Goal: Task Accomplishment & Management: Use online tool/utility

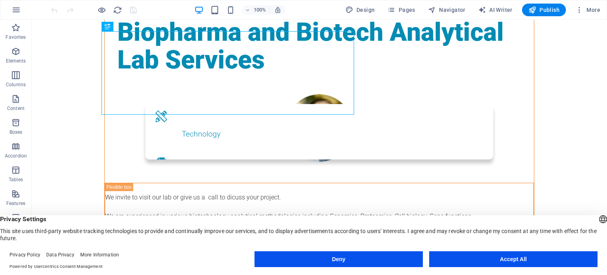
scroll to position [128, 0]
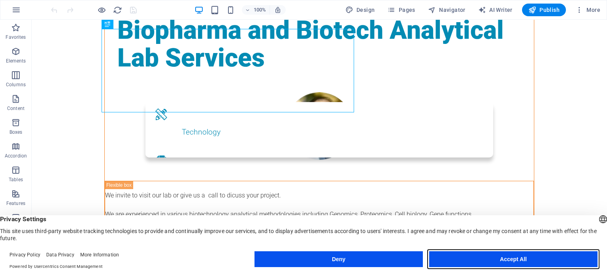
click at [539, 256] on button "Accept All" at bounding box center [513, 259] width 168 height 16
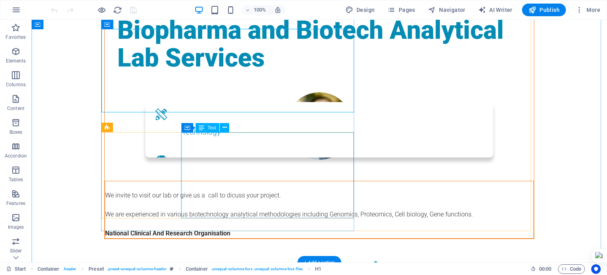
click at [207, 181] on div "We invite to visit our lab or give us a call to dicuss your project. We are exp…" at bounding box center [319, 209] width 428 height 57
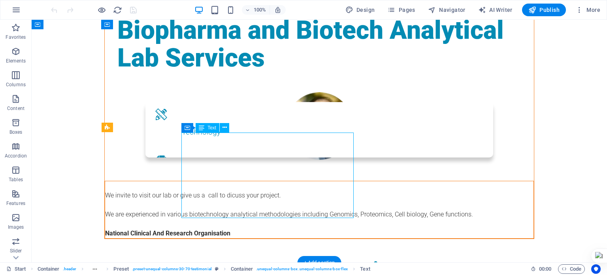
click at [207, 181] on div "We invite to visit our lab or give us a call to dicuss your project. We are exp…" at bounding box center [319, 209] width 428 height 57
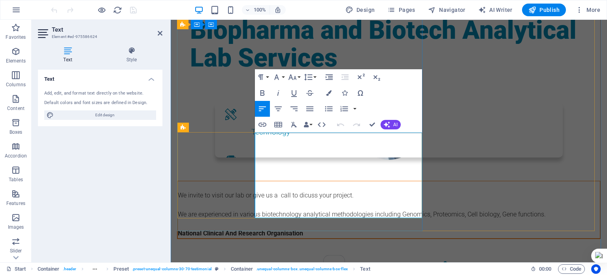
click at [280, 191] on span "We invite to visit our lab or give us a call to dicuss your project." at bounding box center [266, 195] width 176 height 8
click at [362, 191] on span "We invite you to visit our lab or give us a call to dicuss your project." at bounding box center [270, 195] width 184 height 8
click at [384, 228] on p "National Clinical And Research Organisation" at bounding box center [389, 232] width 422 height 9
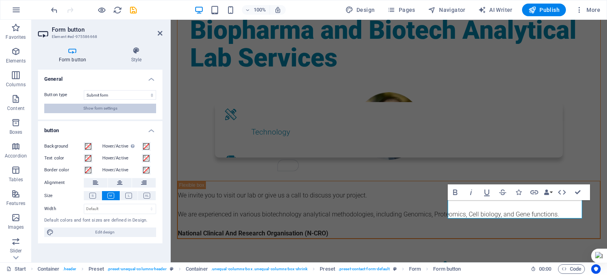
click at [134, 107] on button "Show form settings" at bounding box center [100, 107] width 112 height 9
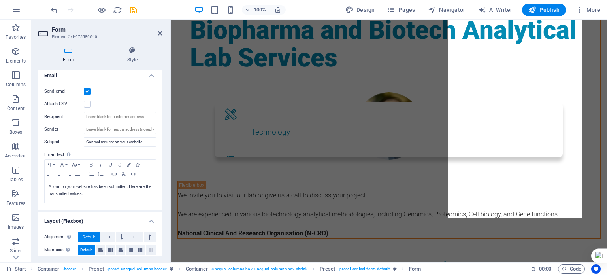
scroll to position [207, 0]
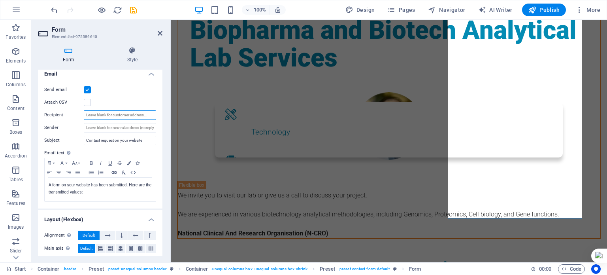
click at [123, 113] on input "Recipient" at bounding box center [120, 114] width 72 height 9
click at [122, 125] on input "Sender" at bounding box center [120, 127] width 72 height 9
click at [122, 125] on input "66" at bounding box center [120, 127] width 72 height 9
type input "6"
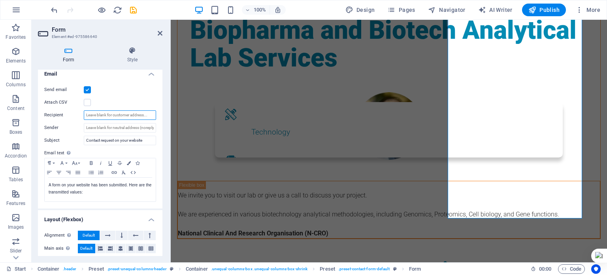
click at [126, 113] on input "Recipient" at bounding box center [120, 114] width 72 height 9
click at [112, 116] on input "fjbukhari@gm+ail.com" at bounding box center [120, 114] width 72 height 9
click at [130, 117] on input "fjbukhari@gmail.com" at bounding box center [120, 114] width 72 height 9
type input "fjbukhari@gmail.com"
click at [87, 104] on label at bounding box center [87, 102] width 7 height 7
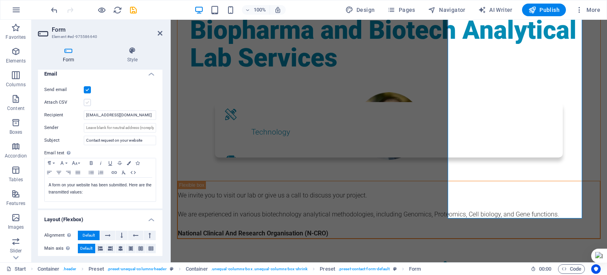
click at [0, 0] on input "Attach CSV" at bounding box center [0, 0] width 0 height 0
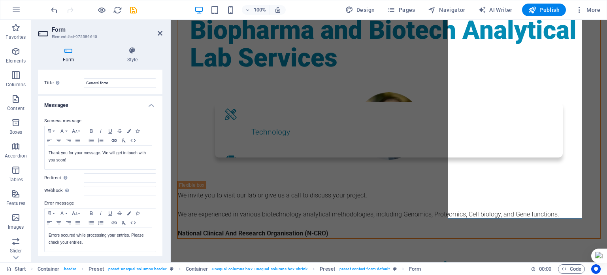
scroll to position [0, 0]
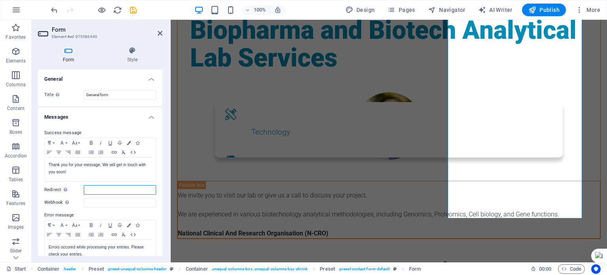
click at [105, 185] on input "Redirect Define a redirect target upon successful form submission; for example,…" at bounding box center [120, 189] width 72 height 9
click at [389, 92] on div at bounding box center [388, 82] width 423 height 20
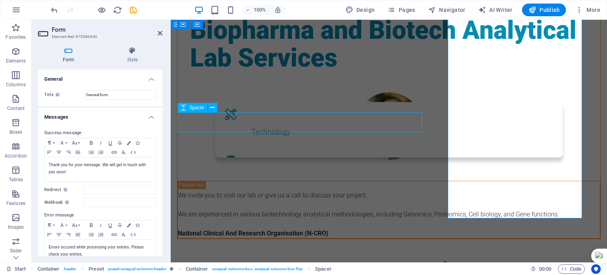
click at [389, 92] on div at bounding box center [388, 82] width 423 height 20
select select "px"
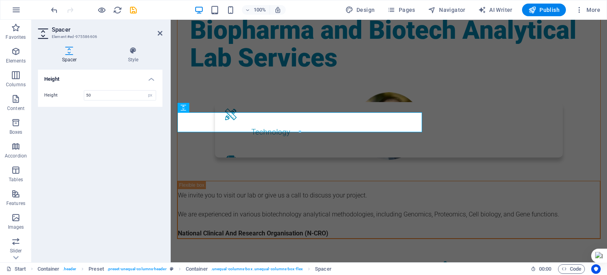
click at [162, 130] on div "Spacer Style Height Height 50 px rem vh vw Preset Element Layout How this eleme…" at bounding box center [100, 151] width 137 height 222
click at [160, 32] on icon at bounding box center [160, 33] width 5 height 6
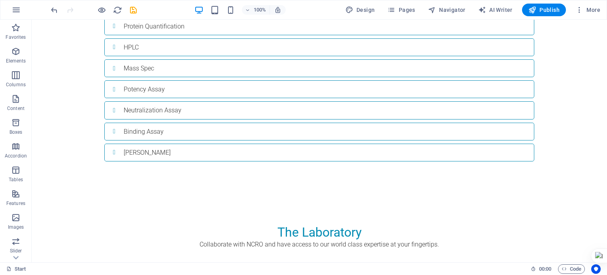
scroll to position [1353, 0]
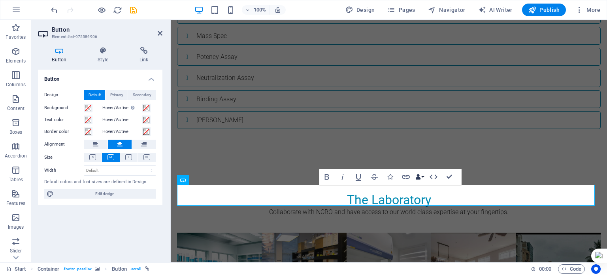
click at [417, 175] on icon "button" at bounding box center [418, 177] width 6 height 6
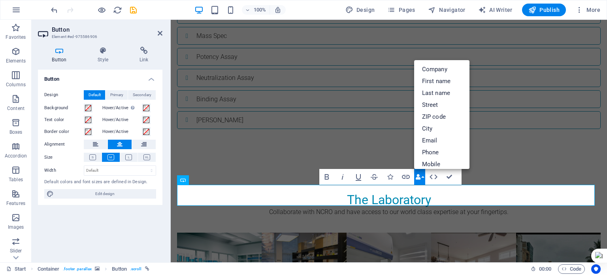
click at [124, 222] on div "Button Design Default Primary Secondary Background Hover/Active Switch to previ…" at bounding box center [100, 163] width 124 height 186
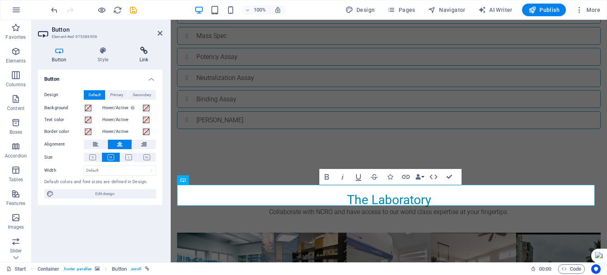
click at [144, 53] on icon at bounding box center [143, 51] width 37 height 8
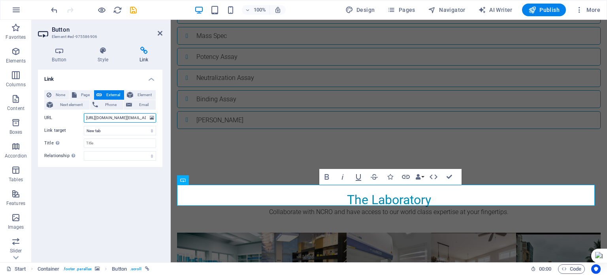
click at [125, 117] on input "https://mail.google.com/mail/?view=cm&fs=1&tf=1&to=fjbukhari@gmail.com" at bounding box center [120, 117] width 72 height 9
click at [162, 33] on aside "Button Element #ed-975586906 Button Style Link Button Design Default Primary Se…" at bounding box center [101, 141] width 139 height 242
click at [161, 33] on icon at bounding box center [160, 33] width 5 height 6
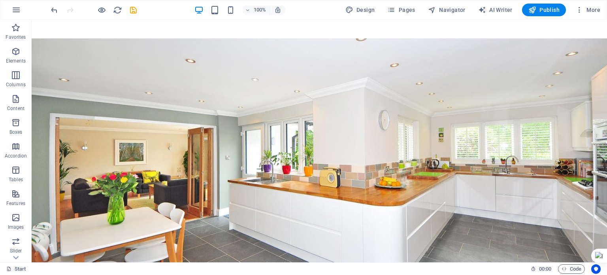
scroll to position [780, 0]
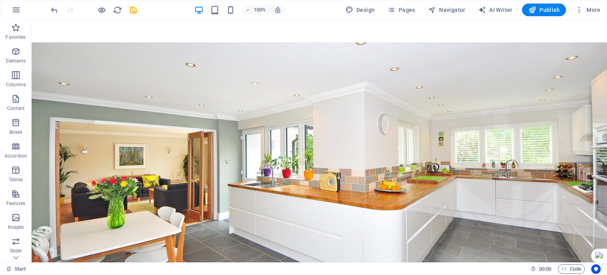
drag, startPoint x: 602, startPoint y: 228, endPoint x: 638, endPoint y: 166, distance: 71.5
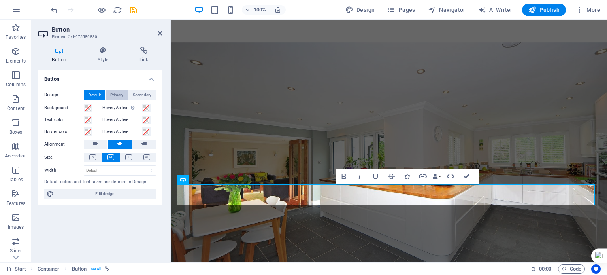
click at [122, 94] on span "Primary" at bounding box center [116, 94] width 13 height 9
click at [148, 92] on span "Secondary" at bounding box center [142, 94] width 19 height 9
click at [92, 98] on span "Default" at bounding box center [94, 94] width 12 height 9
click at [147, 50] on icon at bounding box center [143, 51] width 37 height 8
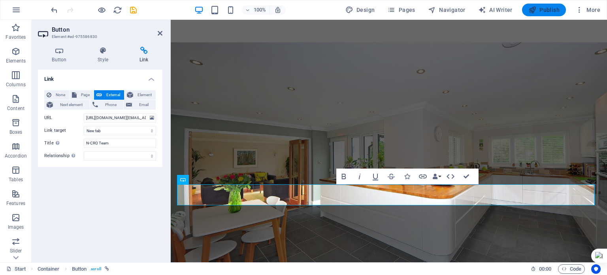
click at [546, 12] on span "Publish" at bounding box center [543, 10] width 31 height 8
checkbox input "false"
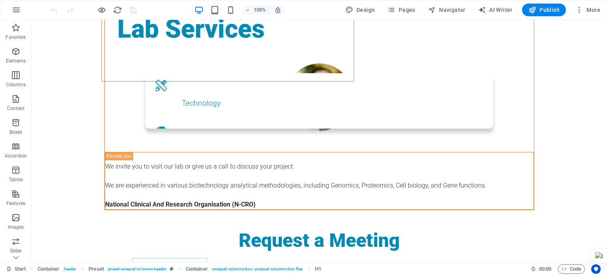
scroll to position [162, 0]
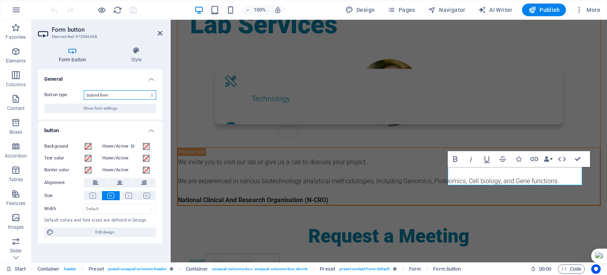
click at [111, 92] on select "Submit form Reset form No action" at bounding box center [120, 94] width 72 height 9
click at [116, 111] on span "Show form settings" at bounding box center [100, 107] width 34 height 9
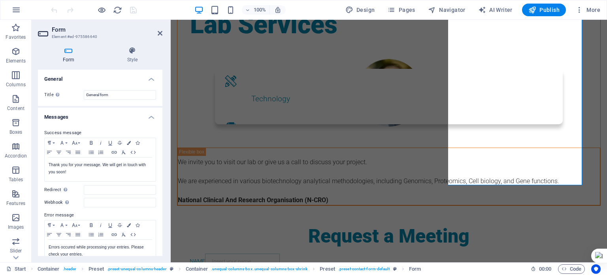
drag, startPoint x: 160, startPoint y: 119, endPoint x: 161, endPoint y: 130, distance: 10.7
click at [161, 130] on div "General Title Define a name for the form. General form Messages Success message…" at bounding box center [100, 163] width 124 height 186
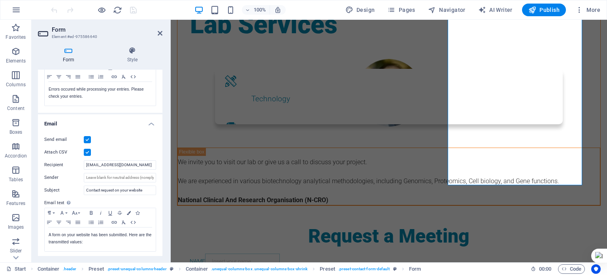
scroll to position [158, 0]
drag, startPoint x: 127, startPoint y: 164, endPoint x: 71, endPoint y: 156, distance: 56.4
click at [71, 156] on div "Send email Attach CSV Recipient fjbukhari@gmail.com Sender Subject Contact requ…" at bounding box center [100, 193] width 124 height 130
drag, startPoint x: 160, startPoint y: 150, endPoint x: 162, endPoint y: 173, distance: 22.2
click at [162, 173] on div "General Title Define a name for the form. General form Messages Success message…" at bounding box center [100, 163] width 124 height 186
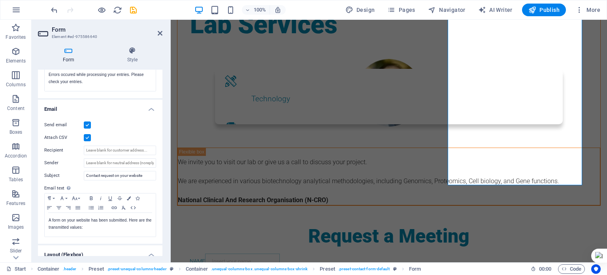
scroll to position [173, 0]
click at [89, 136] on label at bounding box center [87, 136] width 7 height 7
click at [0, 0] on input "Attach CSV" at bounding box center [0, 0] width 0 height 0
click at [134, 154] on div "Send email Attach CSV Recipient Sender Subject Contact request on your website …" at bounding box center [100, 178] width 124 height 130
click at [132, 151] on input "Recipient" at bounding box center [120, 149] width 72 height 9
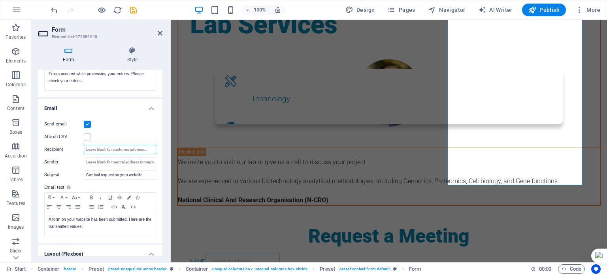
type input "[EMAIL_ADDRESS][DOMAIN_NAME]"
click at [134, 11] on icon "save" at bounding box center [133, 10] width 9 height 9
checkbox input "false"
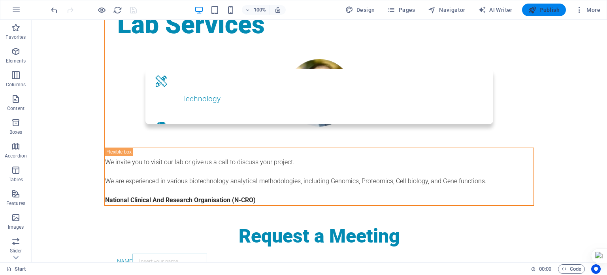
click at [558, 11] on span "Publish" at bounding box center [543, 10] width 31 height 8
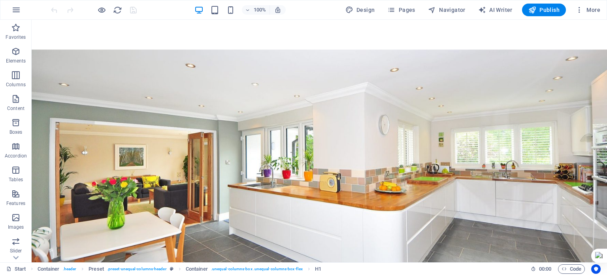
scroll to position [837, 0]
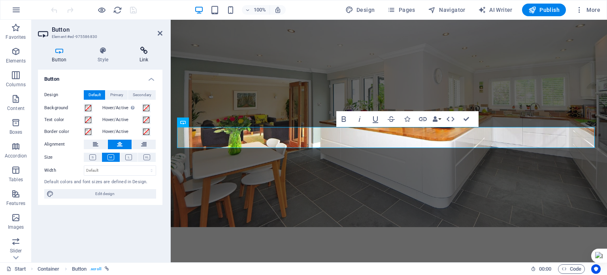
click at [145, 53] on icon at bounding box center [143, 51] width 37 height 8
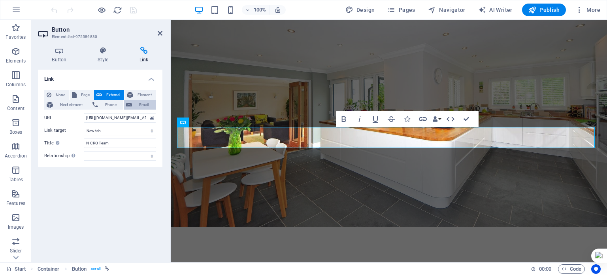
click at [137, 107] on span "Email" at bounding box center [143, 104] width 19 height 9
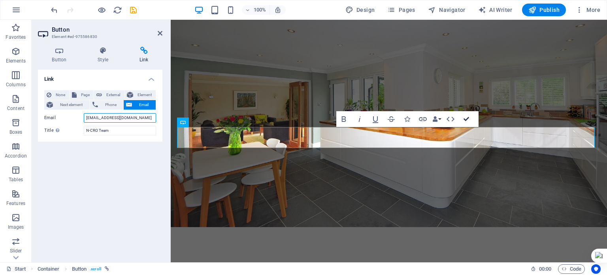
type input "farhan@n-cro.com"
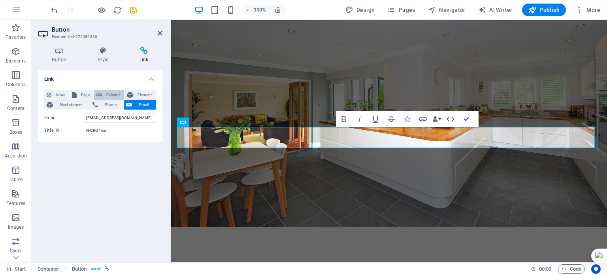
click at [116, 94] on span "External" at bounding box center [112, 94] width 17 height 9
select select "blank"
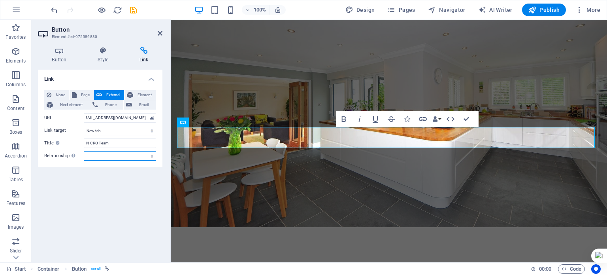
scroll to position [0, 0]
click at [147, 156] on select "alternate author bookmark external help license next nofollow noreferrer noopen…" at bounding box center [120, 155] width 72 height 9
click at [133, 6] on div "100% Design Pages Navigator AI Writer Publish More" at bounding box center [303, 9] width 606 height 19
click at [133, 6] on icon "save" at bounding box center [133, 10] width 9 height 9
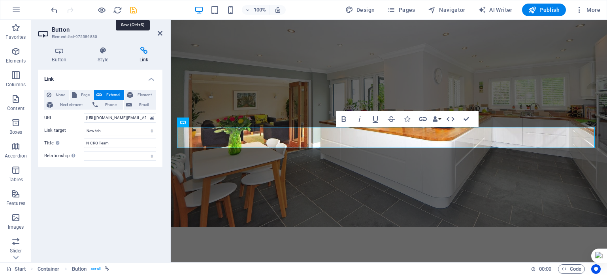
checkbox input "false"
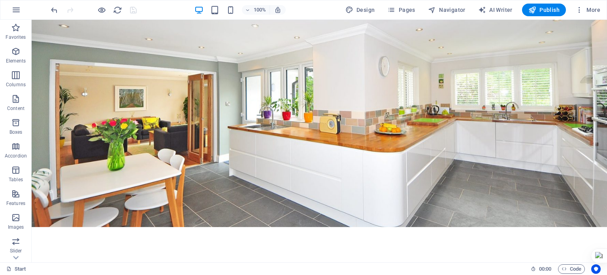
drag, startPoint x: 638, startPoint y: 175, endPoint x: 603, endPoint y: 171, distance: 35.0
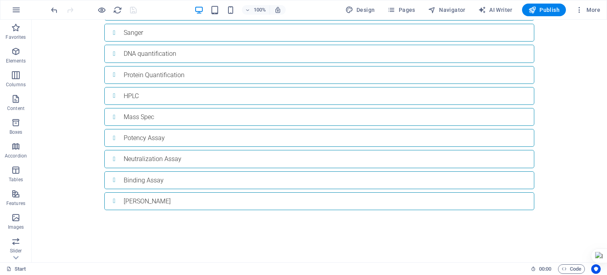
scroll to position [1353, 0]
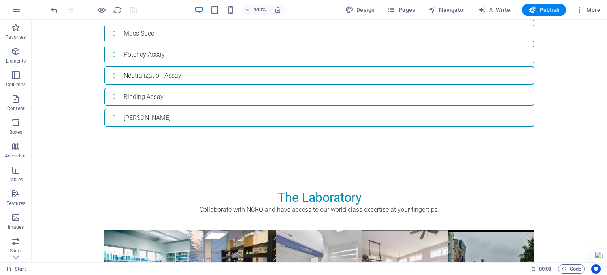
drag, startPoint x: 603, startPoint y: 171, endPoint x: 638, endPoint y: 267, distance: 102.4
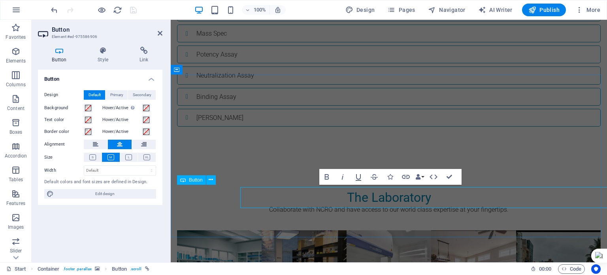
scroll to position [1351, 0]
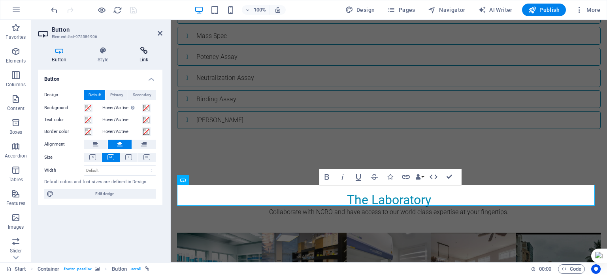
click at [145, 53] on icon at bounding box center [143, 51] width 37 height 8
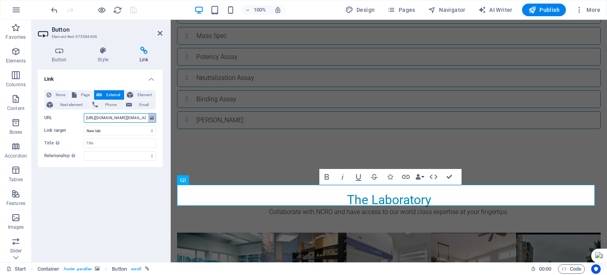
scroll to position [0, 76]
drag, startPoint x: 127, startPoint y: 115, endPoint x: 167, endPoint y: 118, distance: 40.8
click at [167, 118] on div "Button Style Link Button Design Default Primary Secondary Background Hover/Acti…" at bounding box center [100, 151] width 137 height 222
click at [137, 118] on input "https://mail.google.com/mail/?view=cm&fs=1&tf=1&to=fjbukhari@gmail.com" at bounding box center [120, 117] width 72 height 9
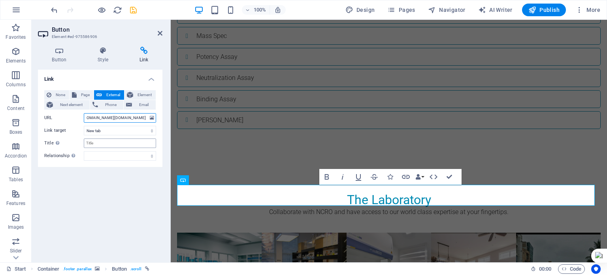
type input "https://mail.google.com/mail/?view=cm&fs=1&tf=1&to=farhan@n-cro.com"
click at [117, 144] on input "Title Additional link description, should not be the same as the link text. The…" at bounding box center [120, 142] width 72 height 9
type input "NCRO Team"
click at [131, 12] on icon "save" at bounding box center [133, 10] width 9 height 9
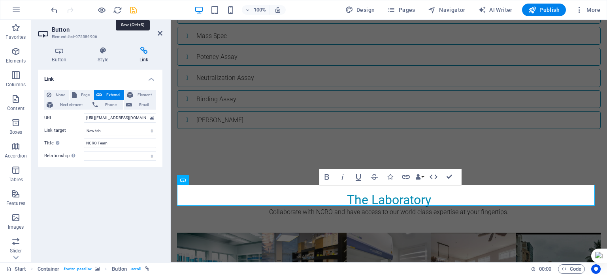
checkbox input "false"
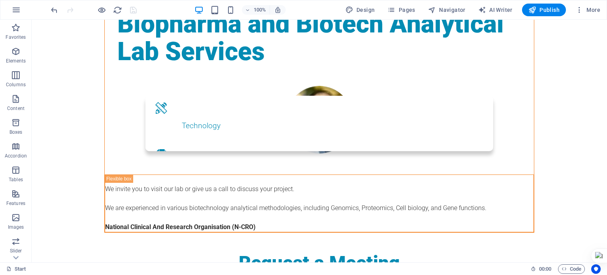
scroll to position [135, 0]
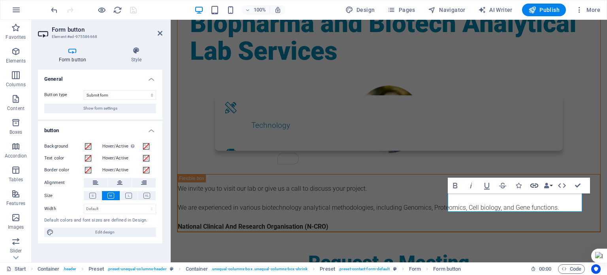
click at [531, 183] on icon "button" at bounding box center [534, 185] width 8 height 4
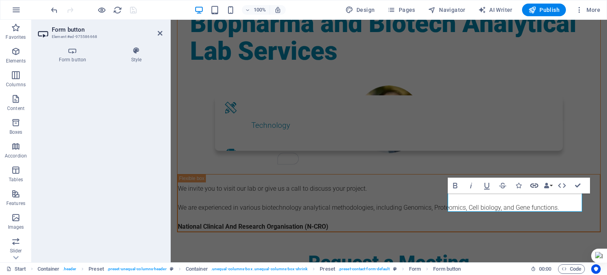
click at [534, 184] on icon "button" at bounding box center [534, 185] width 8 height 4
click at [428, 207] on div "Biopharma and Biotech Analytical Lab Services We invite you to visit our lab or…" at bounding box center [388, 188] width 423 height 545
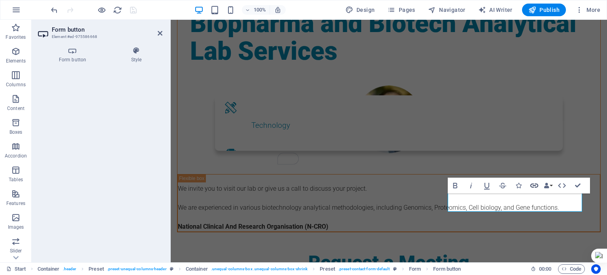
click at [535, 184] on icon "button" at bounding box center [533, 185] width 9 height 9
click at [550, 185] on button "Data Bindings" at bounding box center [547, 185] width 11 height 16
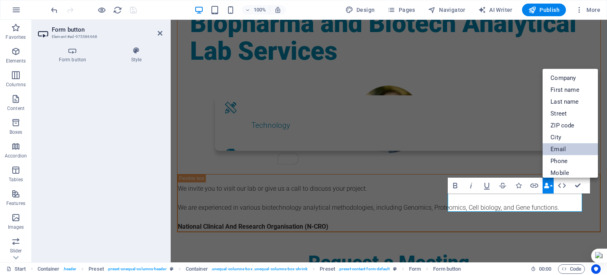
click at [554, 151] on link "Email" at bounding box center [569, 149] width 55 height 12
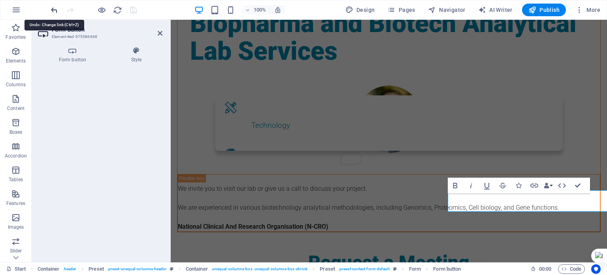
click at [55, 9] on icon "undo" at bounding box center [54, 10] width 9 height 9
click at [55, 7] on icon "undo" at bounding box center [54, 10] width 9 height 9
click at [55, 9] on icon "undo" at bounding box center [54, 10] width 9 height 9
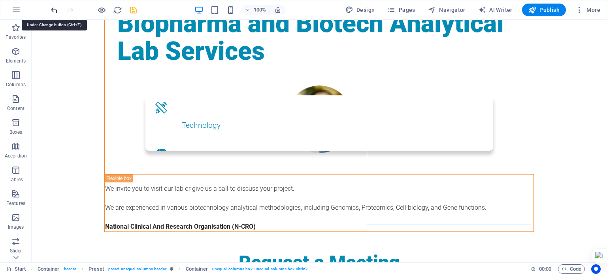
click at [51, 11] on icon "undo" at bounding box center [54, 10] width 9 height 9
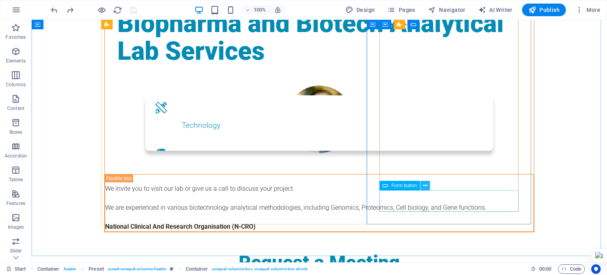
click at [424, 184] on icon at bounding box center [425, 185] width 4 height 8
click at [426, 186] on icon at bounding box center [425, 185] width 4 height 8
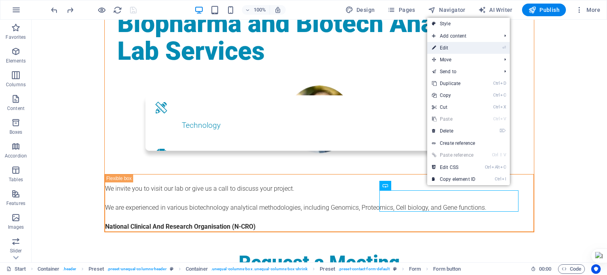
click at [457, 49] on link "⏎ Edit" at bounding box center [453, 48] width 53 height 12
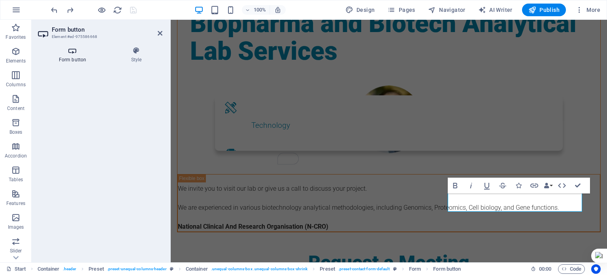
click at [74, 56] on h4 "Form button" at bounding box center [74, 55] width 72 height 17
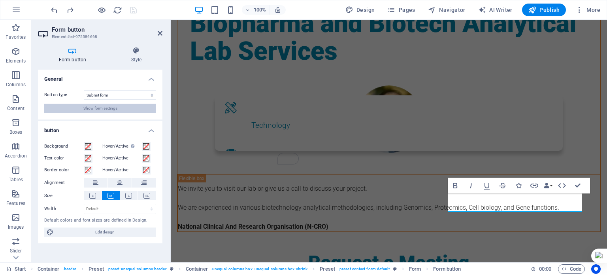
click at [117, 112] on span "Show form settings" at bounding box center [100, 107] width 34 height 9
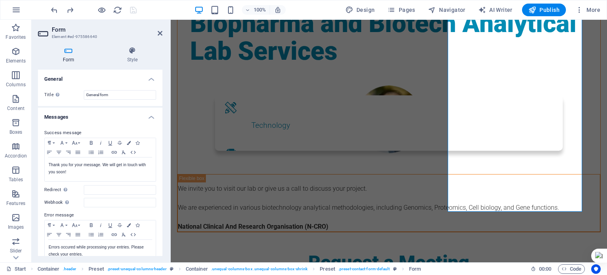
drag, startPoint x: 160, startPoint y: 97, endPoint x: 160, endPoint y: 109, distance: 12.7
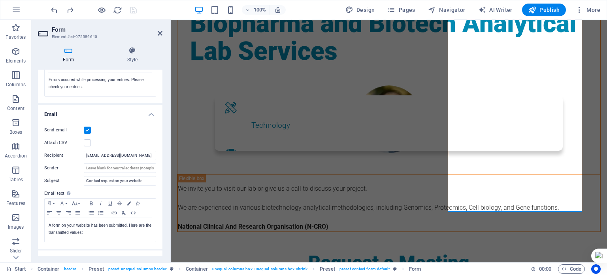
scroll to position [166, 0]
click at [133, 159] on input "fjbukhari@gmail.com" at bounding box center [120, 156] width 72 height 9
drag, startPoint x: 133, startPoint y: 159, endPoint x: 68, endPoint y: 148, distance: 66.5
click at [68, 148] on div "Send email Attach CSV Recipient fjbukhari@gmail.com Sender Subject Contact requ…" at bounding box center [100, 185] width 124 height 130
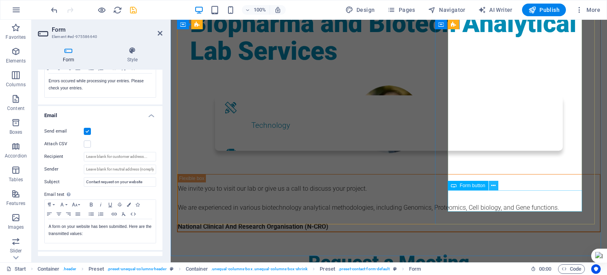
click at [496, 183] on button at bounding box center [493, 185] width 9 height 9
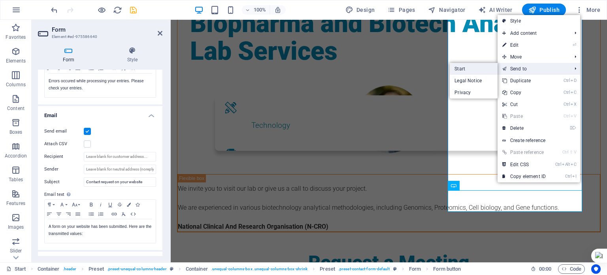
click at [485, 71] on link "Start" at bounding box center [473, 69] width 48 height 12
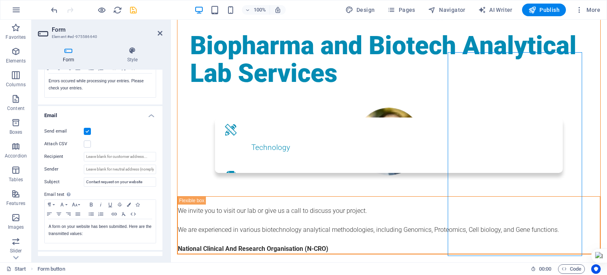
scroll to position [120, 0]
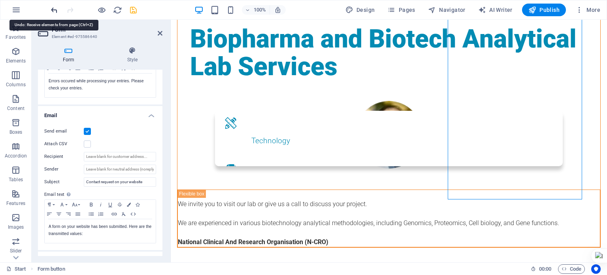
click at [51, 9] on icon "undo" at bounding box center [54, 10] width 9 height 9
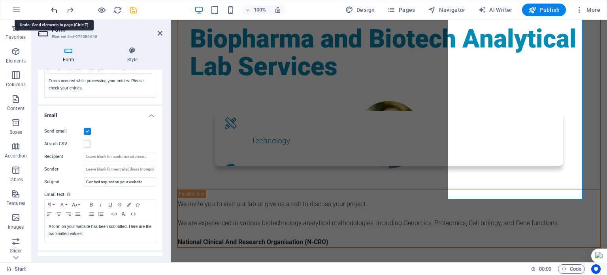
click at [54, 14] on icon "undo" at bounding box center [54, 10] width 9 height 9
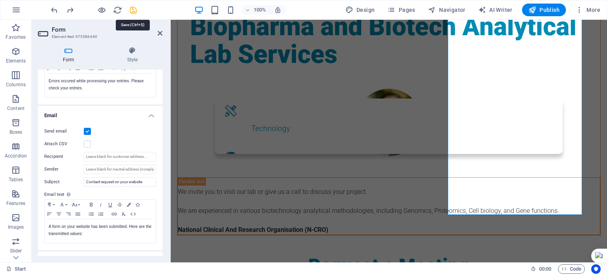
click at [131, 8] on icon "save" at bounding box center [133, 10] width 9 height 9
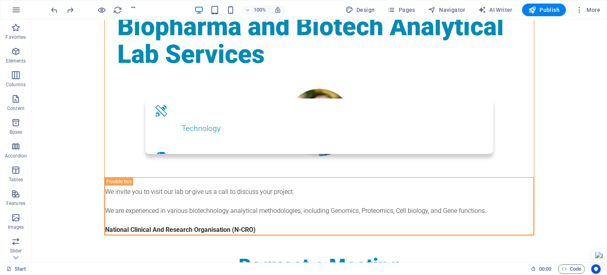
checkbox input "false"
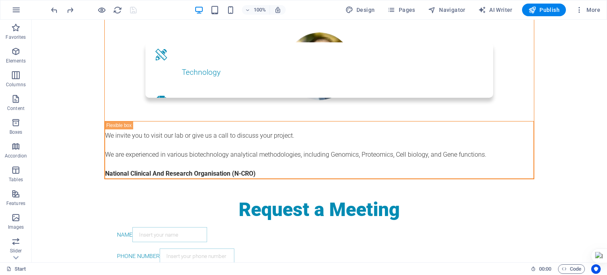
scroll to position [193, 0]
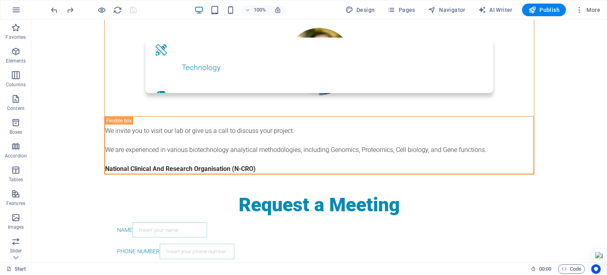
drag, startPoint x: 605, startPoint y: 57, endPoint x: 638, endPoint y: 86, distance: 43.1
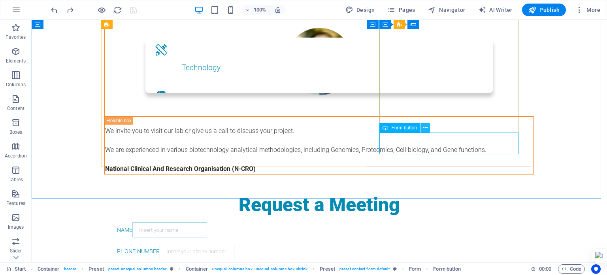
click at [424, 128] on icon at bounding box center [425, 128] width 4 height 8
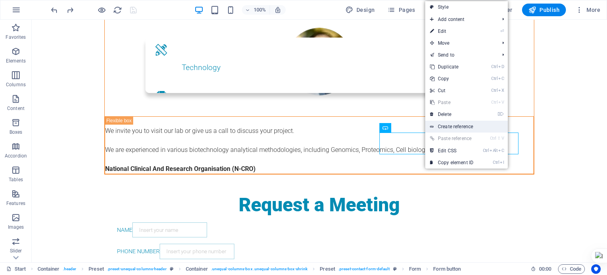
click at [444, 125] on link "Create reference" at bounding box center [466, 126] width 83 height 12
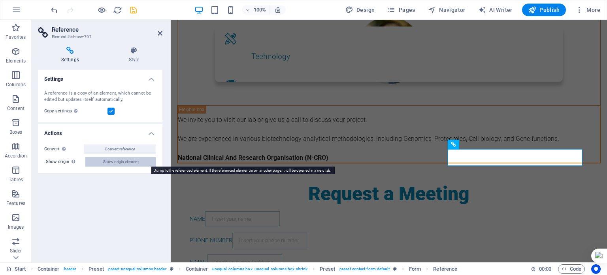
click at [137, 164] on span "Show origin element" at bounding box center [121, 161] width 36 height 9
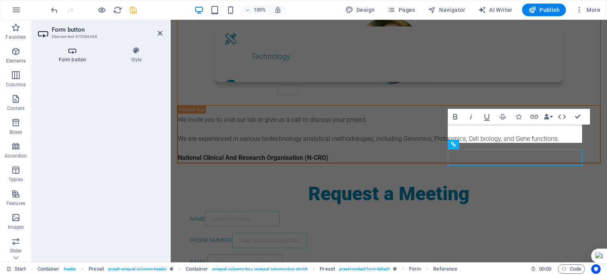
click at [73, 55] on h4 "Form button" at bounding box center [74, 55] width 72 height 17
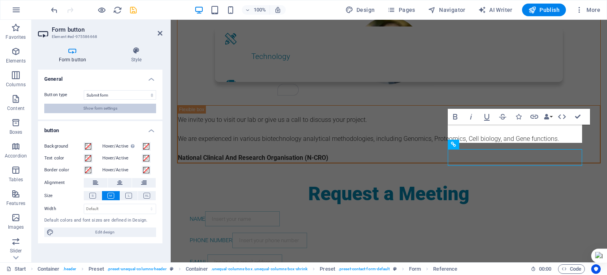
click at [105, 105] on span "Show form settings" at bounding box center [100, 107] width 34 height 9
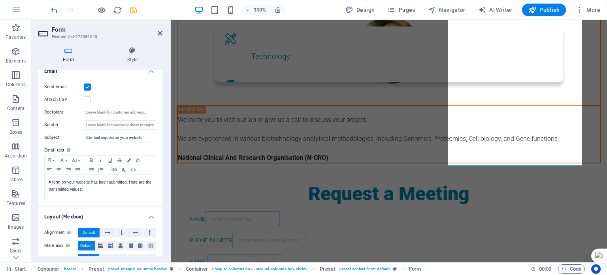
scroll to position [208, 0]
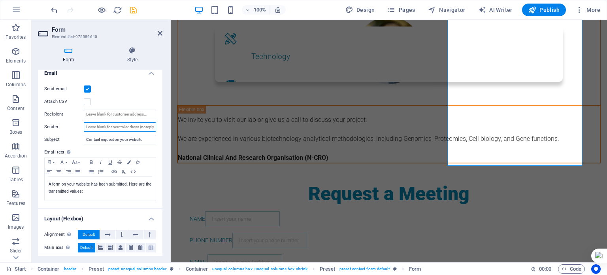
click at [126, 126] on input "Sender" at bounding box center [120, 126] width 72 height 9
type input "fjbukhari@gmail.com"
click at [130, 10] on icon "save" at bounding box center [133, 10] width 9 height 9
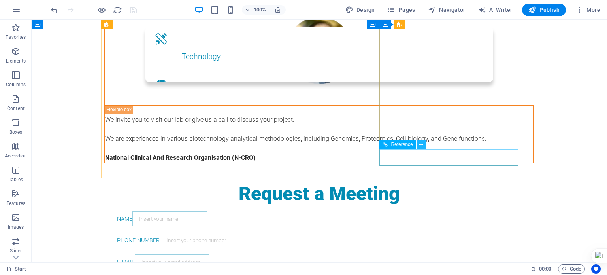
click at [421, 145] on icon at bounding box center [421, 144] width 4 height 8
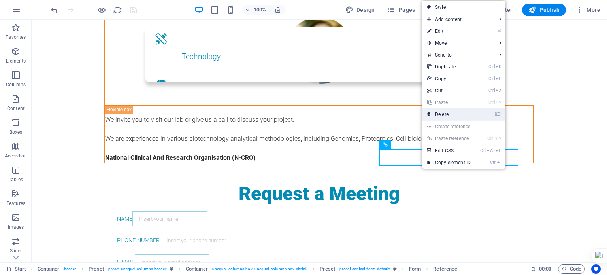
click at [449, 115] on link "⌦ Delete" at bounding box center [448, 114] width 53 height 12
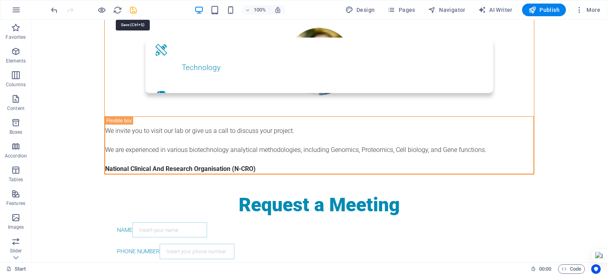
click at [132, 9] on icon "save" at bounding box center [133, 10] width 9 height 9
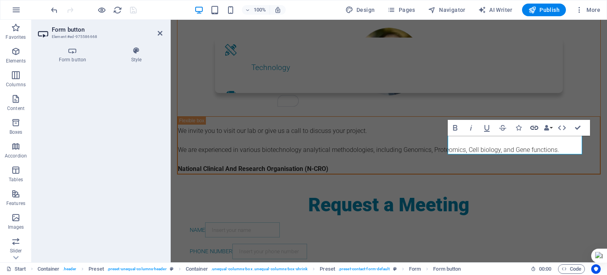
click at [535, 126] on icon "button" at bounding box center [533, 127] width 9 height 9
click at [545, 126] on icon "button" at bounding box center [546, 128] width 6 height 6
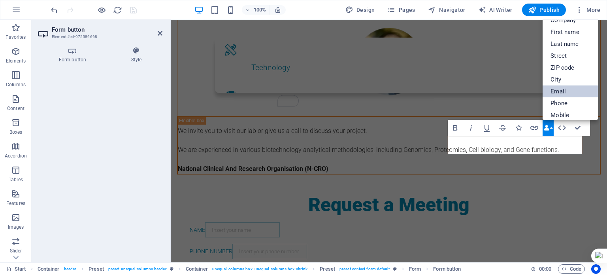
click at [552, 92] on link "Email" at bounding box center [569, 91] width 55 height 12
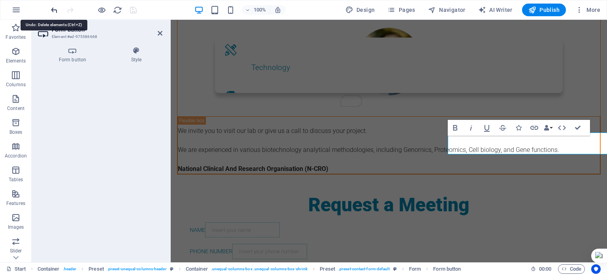
click at [50, 7] on icon "undo" at bounding box center [54, 10] width 9 height 9
click at [54, 9] on icon "undo" at bounding box center [54, 10] width 9 height 9
click at [53, 6] on icon "undo" at bounding box center [54, 10] width 9 height 9
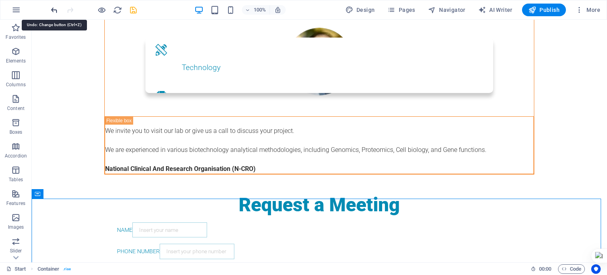
click at [56, 11] on icon "undo" at bounding box center [54, 10] width 9 height 9
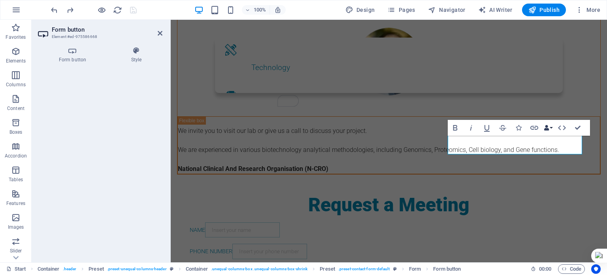
click at [552, 128] on button "Data Bindings" at bounding box center [547, 128] width 11 height 16
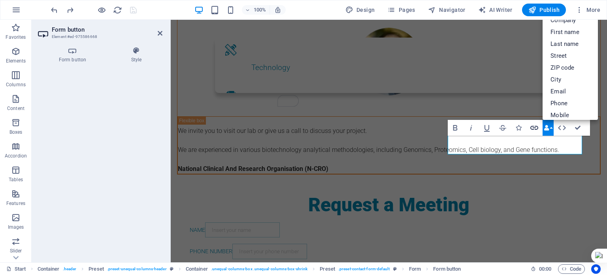
click at [532, 125] on icon "button" at bounding box center [533, 127] width 9 height 9
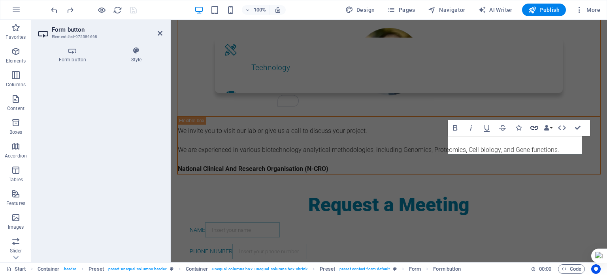
click at [532, 125] on icon "button" at bounding box center [533, 127] width 9 height 9
click at [65, 55] on h4 "Form button" at bounding box center [74, 55] width 72 height 17
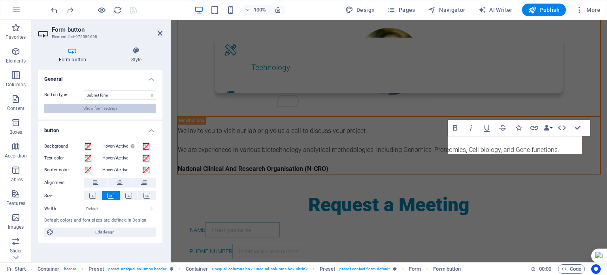
click at [103, 109] on span "Show form settings" at bounding box center [100, 107] width 34 height 9
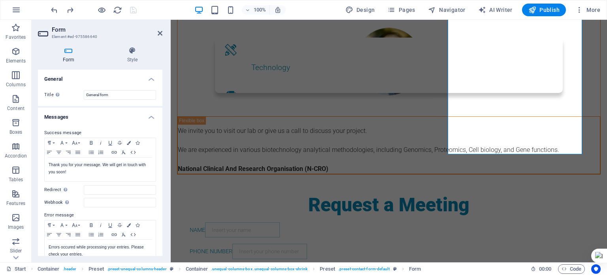
click at [71, 60] on h4 "Form" at bounding box center [70, 55] width 64 height 17
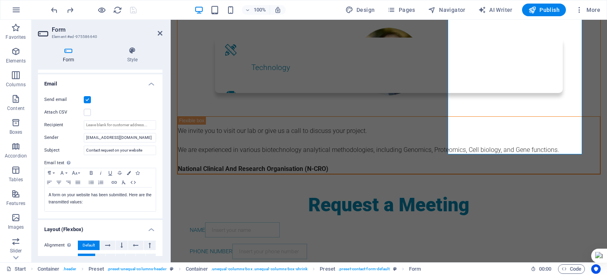
scroll to position [198, 0]
click at [161, 30] on icon at bounding box center [160, 33] width 5 height 6
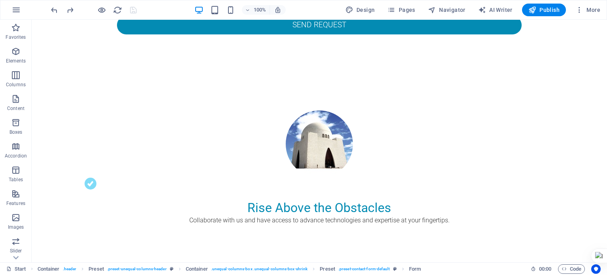
scroll to position [552, 0]
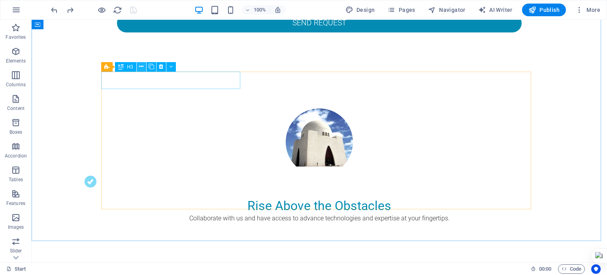
click at [141, 67] on icon at bounding box center [141, 66] width 4 height 8
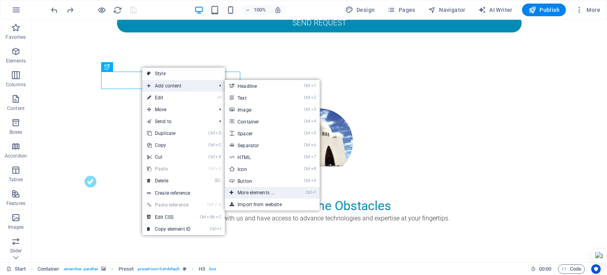
click at [267, 191] on link "Ctrl ⏎ More elements ..." at bounding box center [257, 192] width 65 height 12
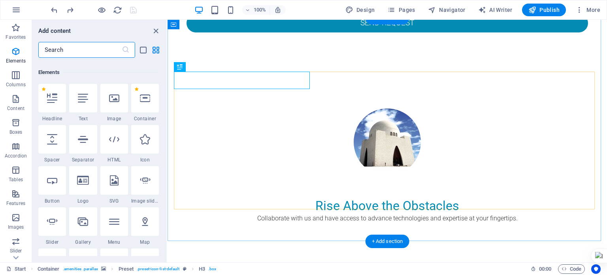
scroll to position [84, 0]
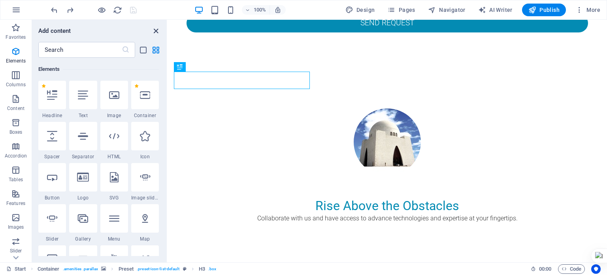
click at [155, 32] on icon "close panel" at bounding box center [155, 30] width 9 height 9
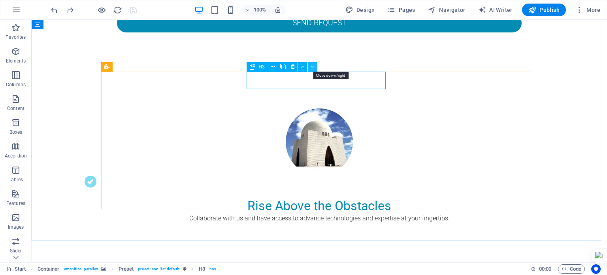
click at [313, 68] on icon at bounding box center [312, 66] width 4 height 8
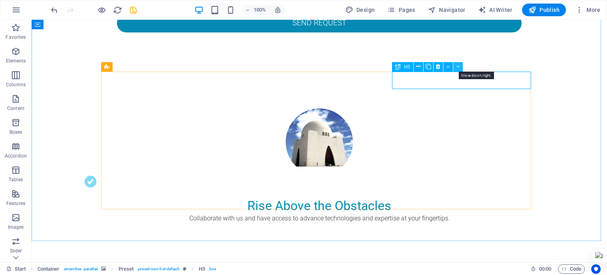
click at [458, 67] on icon at bounding box center [458, 66] width 4 height 8
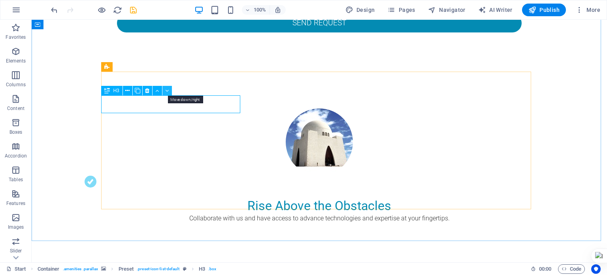
click at [167, 89] on icon at bounding box center [167, 90] width 4 height 8
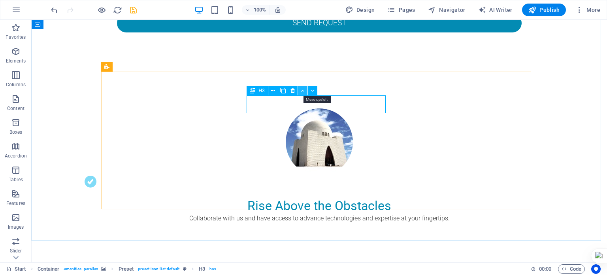
click at [301, 91] on icon at bounding box center [303, 90] width 4 height 8
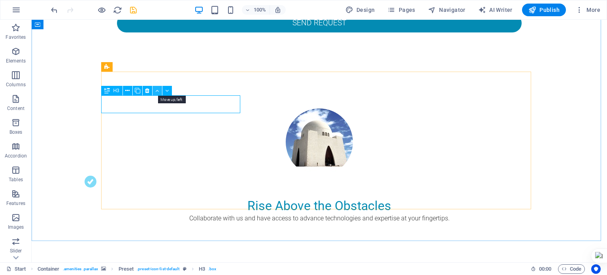
click at [157, 90] on icon at bounding box center [157, 90] width 4 height 8
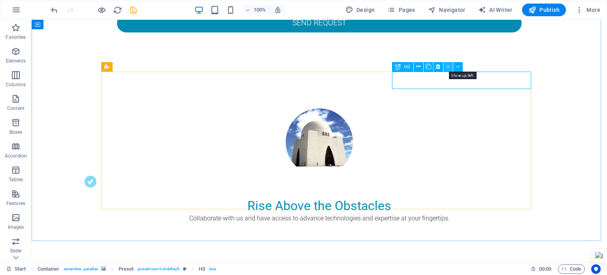
click at [449, 67] on icon at bounding box center [448, 66] width 4 height 8
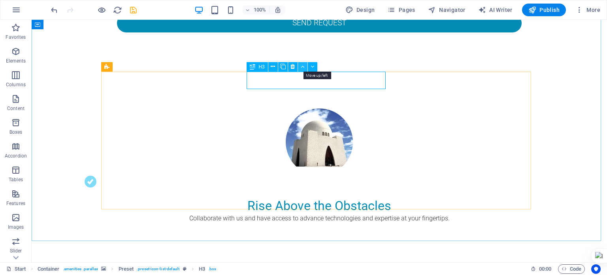
click at [302, 69] on icon at bounding box center [303, 66] width 4 height 8
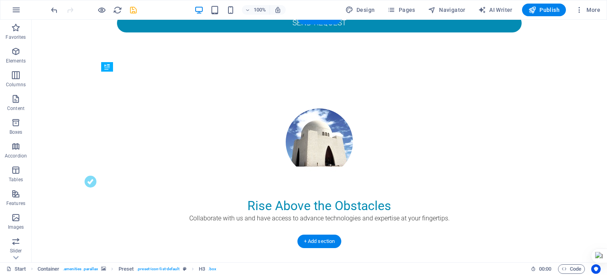
drag, startPoint x: 434, startPoint y: 104, endPoint x: 411, endPoint y: 129, distance: 34.1
drag, startPoint x: 332, startPoint y: 125, endPoint x: 387, endPoint y: 104, distance: 58.8
drag, startPoint x: 299, startPoint y: 130, endPoint x: 461, endPoint y: 105, distance: 163.8
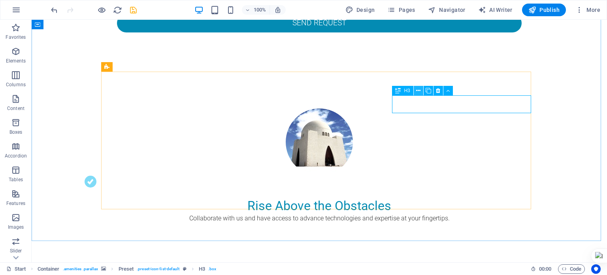
click at [419, 88] on icon at bounding box center [418, 90] width 4 height 8
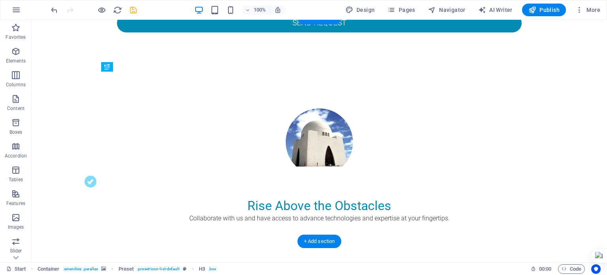
drag, startPoint x: 422, startPoint y: 104, endPoint x: 344, endPoint y: 116, distance: 78.4
drag, startPoint x: 313, startPoint y: 154, endPoint x: 313, endPoint y: 82, distance: 72.7
drag, startPoint x: 453, startPoint y: 151, endPoint x: 453, endPoint y: 79, distance: 72.7
drag, startPoint x: 221, startPoint y: 156, endPoint x: 413, endPoint y: 123, distance: 194.8
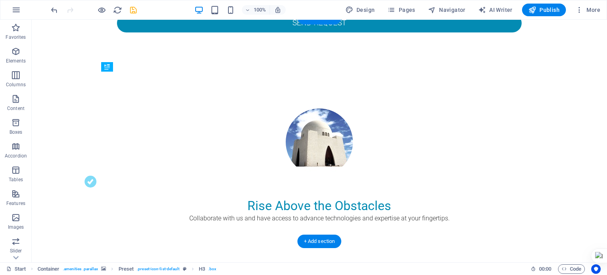
drag, startPoint x: 427, startPoint y: 135, endPoint x: 351, endPoint y: 129, distance: 76.1
drag, startPoint x: 448, startPoint y: 152, endPoint x: 300, endPoint y: 99, distance: 157.3
drag, startPoint x: 305, startPoint y: 128, endPoint x: 399, endPoint y: 104, distance: 96.9
drag, startPoint x: 334, startPoint y: 104, endPoint x: 423, endPoint y: 104, distance: 88.5
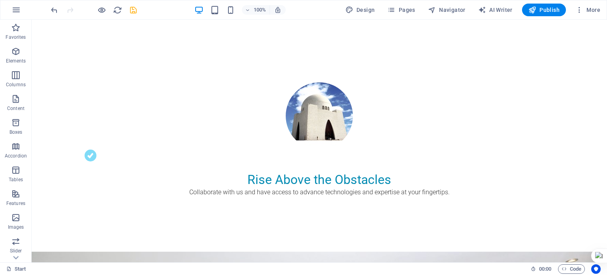
scroll to position [494, 0]
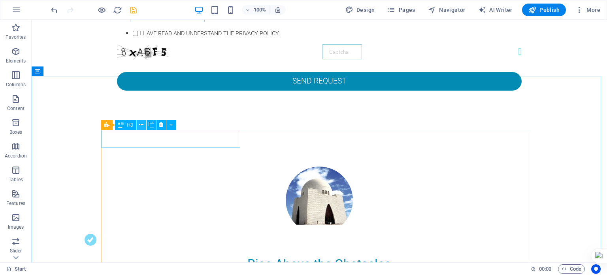
click at [141, 124] on icon at bounding box center [141, 124] width 4 height 8
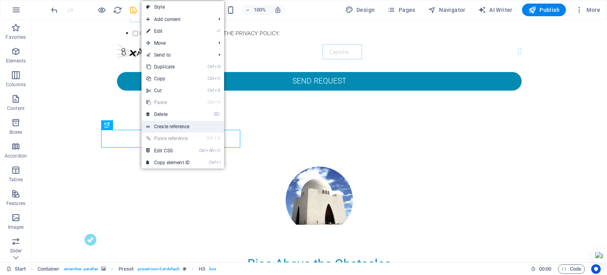
click at [152, 126] on link "Create reference" at bounding box center [182, 126] width 83 height 12
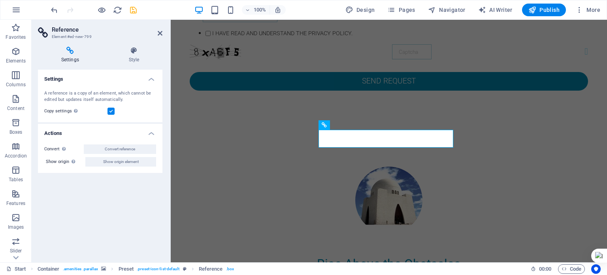
click at [163, 32] on aside "Reference Element #ed-new-799 Settings Style Settings A reference is a copy of …" at bounding box center [101, 141] width 139 height 242
click at [160, 32] on icon at bounding box center [160, 33] width 5 height 6
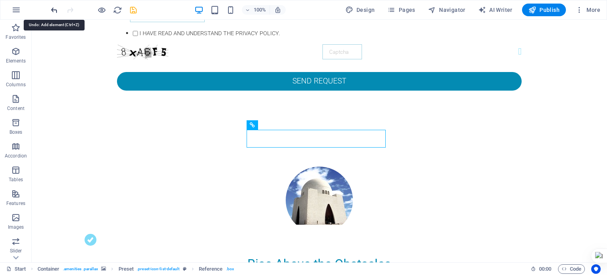
click at [55, 6] on icon "undo" at bounding box center [54, 10] width 9 height 9
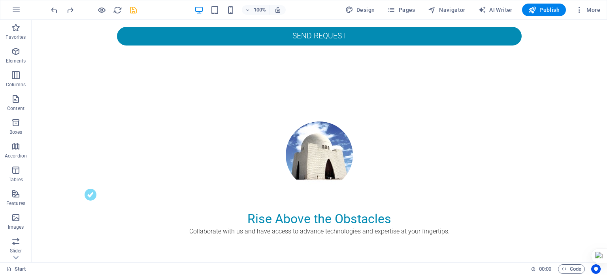
scroll to position [539, 0]
click at [134, 12] on icon "save" at bounding box center [133, 10] width 9 height 9
checkbox input "false"
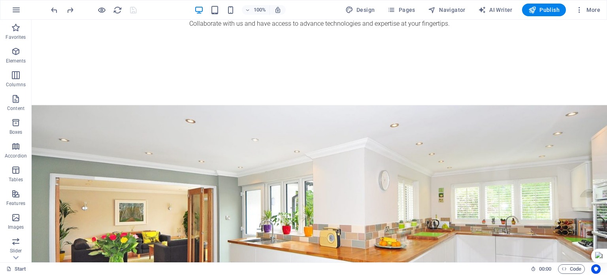
scroll to position [750, 0]
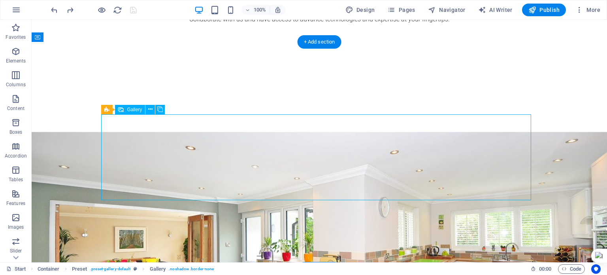
select select "4"
select select "px"
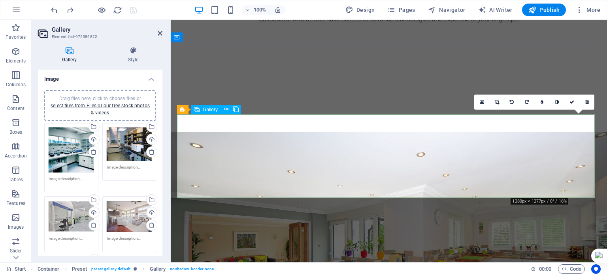
drag, startPoint x: 539, startPoint y: 153, endPoint x: 366, endPoint y: 155, distance: 172.6
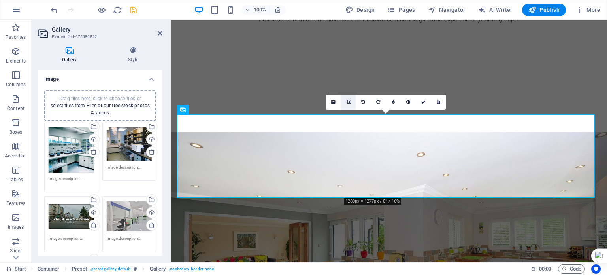
click at [348, 101] on icon at bounding box center [348, 102] width 4 height 5
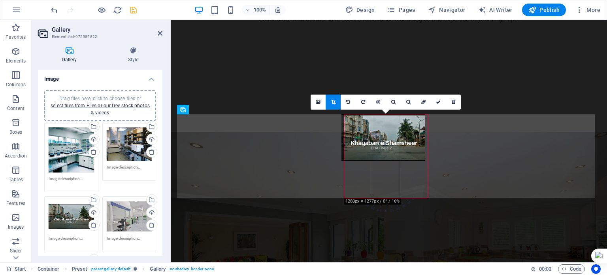
click at [425, 161] on div "180 170 160 150 140 130 120 110 100 90 80 70 60 50 40 30 20 10 0 -10 -20 -30 -4…" at bounding box center [385, 155] width 83 height 83
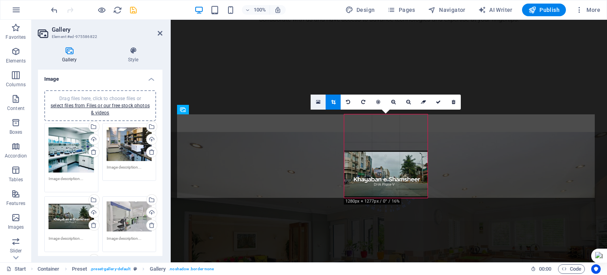
click at [313, 103] on link at bounding box center [317, 101] width 15 height 15
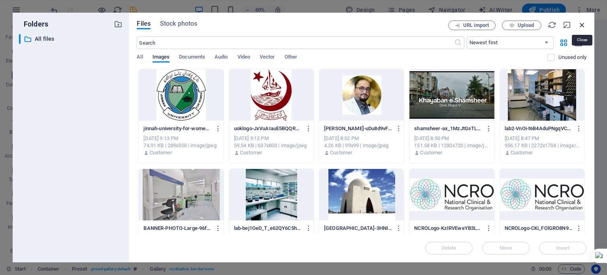
click at [582, 24] on icon "button" at bounding box center [581, 25] width 9 height 9
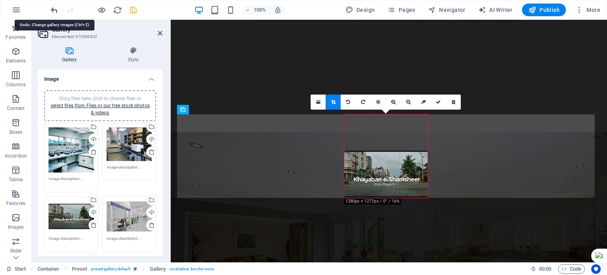
click at [55, 11] on icon "undo" at bounding box center [54, 10] width 9 height 9
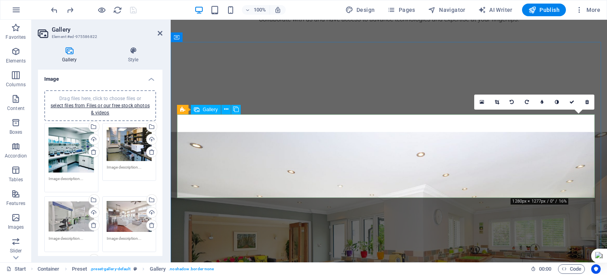
drag, startPoint x: 552, startPoint y: 155, endPoint x: 384, endPoint y: 153, distance: 168.3
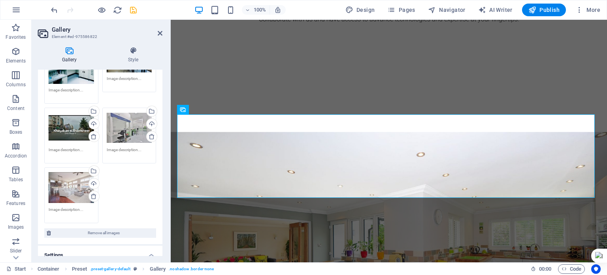
scroll to position [92, 0]
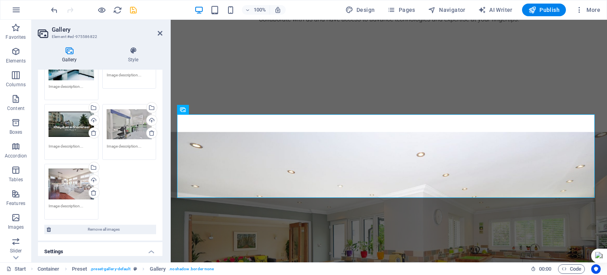
click at [71, 126] on div "Drag files here, click to choose files or select files from Files or our free s…" at bounding box center [71, 124] width 45 height 32
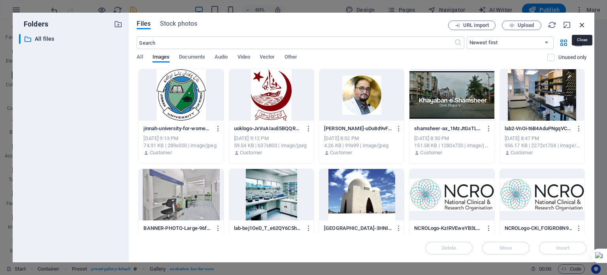
click at [580, 23] on icon "button" at bounding box center [581, 25] width 9 height 9
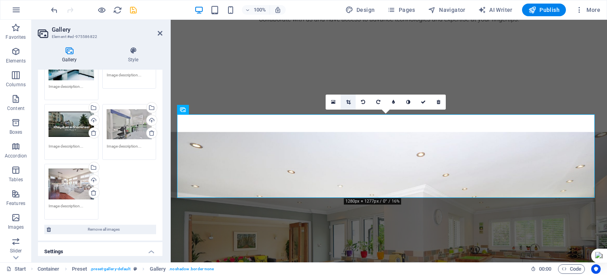
click at [346, 103] on icon at bounding box center [348, 102] width 4 height 5
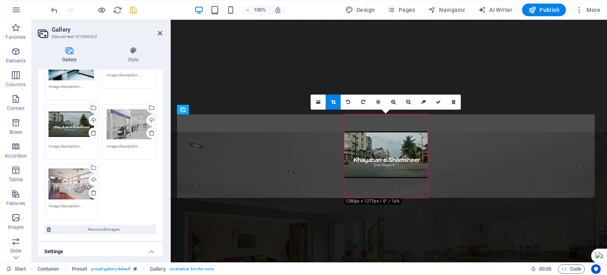
drag, startPoint x: 387, startPoint y: 154, endPoint x: 387, endPoint y: 172, distance: 17.4
click at [387, 172] on div at bounding box center [385, 154] width 83 height 47
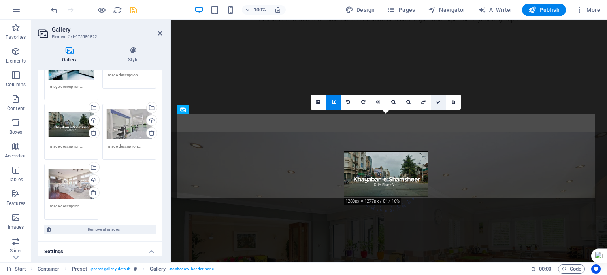
click at [438, 102] on icon at bounding box center [438, 102] width 5 height 5
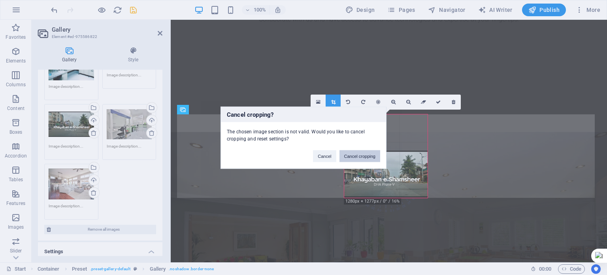
click at [345, 154] on button "Cancel cropping" at bounding box center [359, 156] width 41 height 12
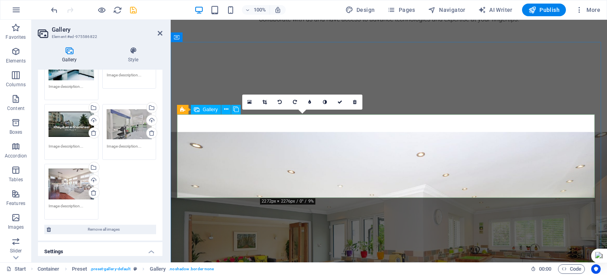
click at [357, 103] on link at bounding box center [354, 101] width 15 height 15
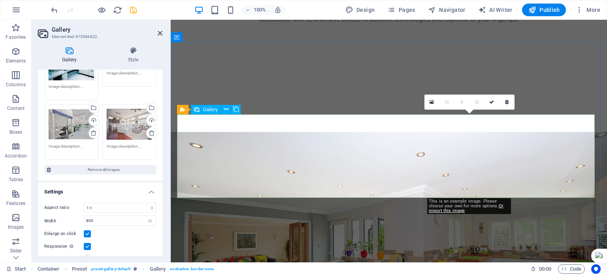
drag, startPoint x: 464, startPoint y: 153, endPoint x: 530, endPoint y: 153, distance: 66.0
drag, startPoint x: 476, startPoint y: 157, endPoint x: 557, endPoint y: 155, distance: 81.4
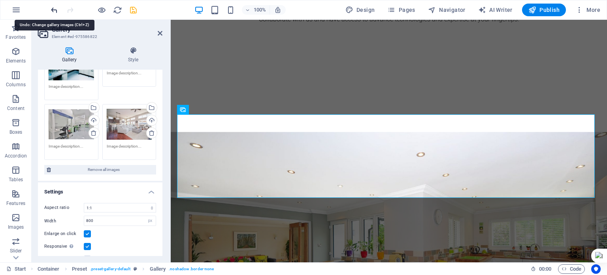
click at [51, 9] on icon "undo" at bounding box center [54, 10] width 9 height 9
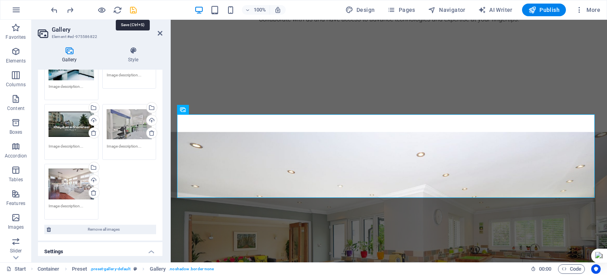
click at [134, 6] on icon "save" at bounding box center [133, 10] width 9 height 9
checkbox input "false"
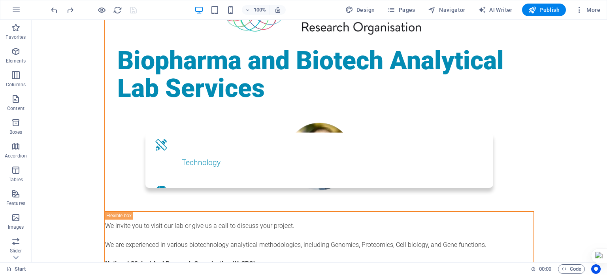
scroll to position [0, 0]
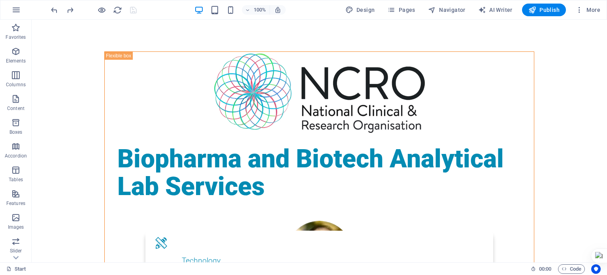
drag, startPoint x: 604, startPoint y: 149, endPoint x: 638, endPoint y: 35, distance: 118.5
click at [406, 7] on span "Pages" at bounding box center [401, 10] width 28 height 8
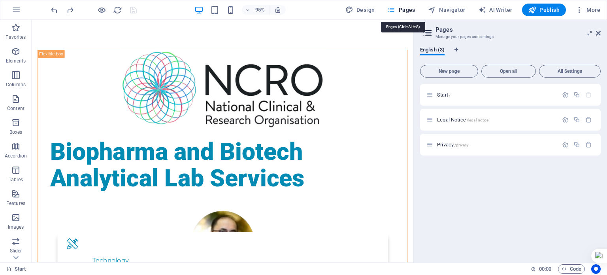
click at [395, 11] on icon "button" at bounding box center [391, 10] width 8 height 8
click at [438, 11] on span "Navigator" at bounding box center [447, 10] width 38 height 8
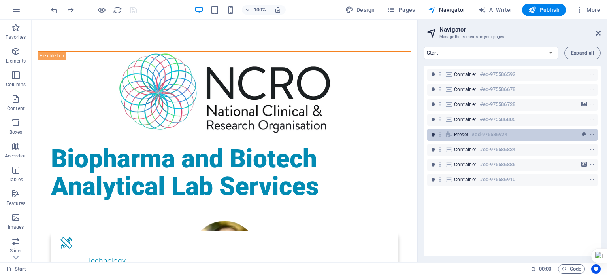
click at [430, 133] on icon "toggle-expand" at bounding box center [433, 134] width 8 height 8
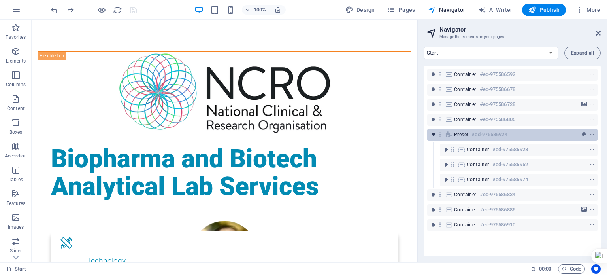
click at [430, 133] on icon "toggle-expand" at bounding box center [433, 134] width 8 height 8
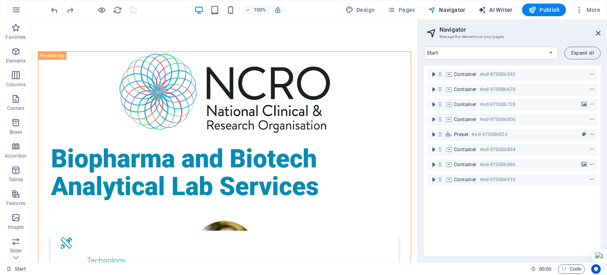
click at [497, 5] on button "AI Writer" at bounding box center [495, 10] width 41 height 13
select select "English"
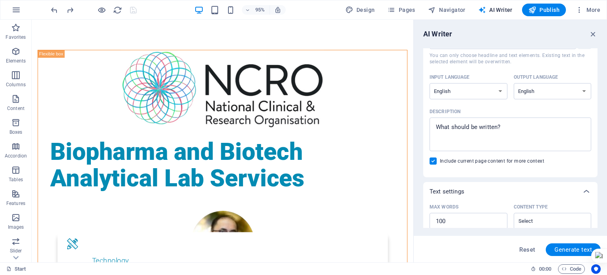
scroll to position [47, 0]
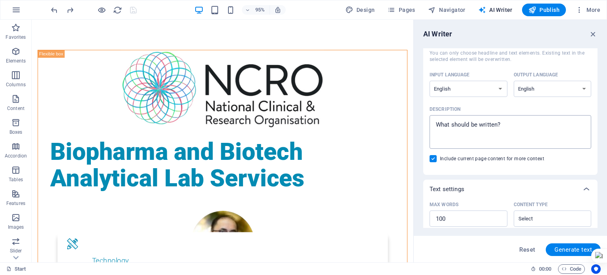
type textarea "x"
click at [507, 126] on textarea "Description x ​" at bounding box center [510, 132] width 154 height 26
drag, startPoint x: 507, startPoint y: 126, endPoint x: 433, endPoint y: 122, distance: 74.0
click at [433, 122] on textarea "Description x ​" at bounding box center [510, 132] width 154 height 26
type textarea "R"
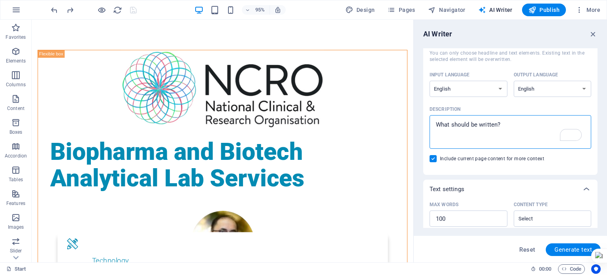
type textarea "x"
type textarea "Re"
type textarea "x"
type textarea "Res"
type textarea "x"
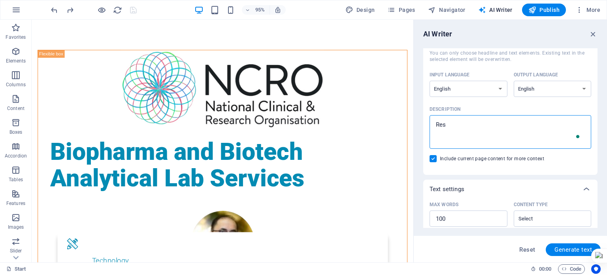
type textarea "Rese"
type textarea "x"
type textarea "Resea"
type textarea "x"
type textarea "Resear"
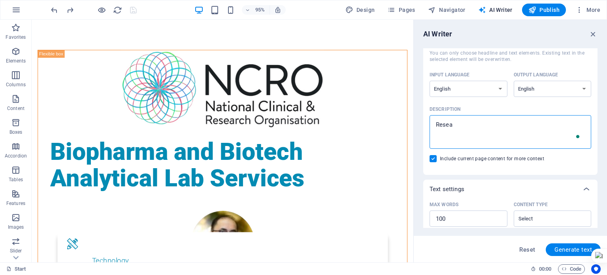
type textarea "x"
type textarea "Researc"
type textarea "x"
type textarea "Research"
type textarea "x"
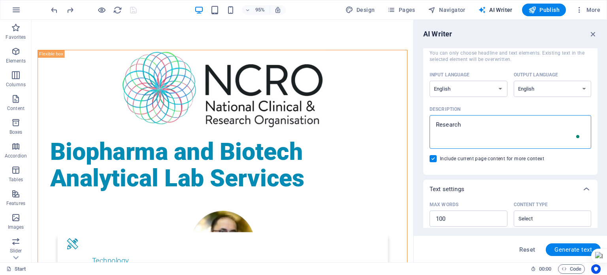
type textarea "Research"
type textarea "x"
type textarea "Research a"
type textarea "x"
type textarea "Research am"
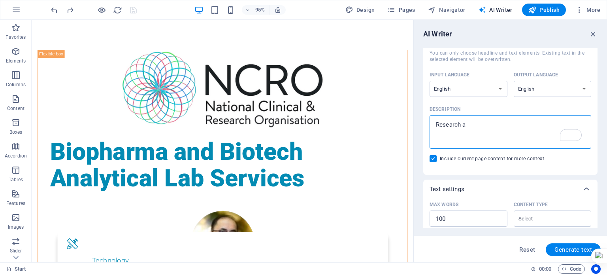
type textarea "x"
type textarea "Research amd"
type textarea "x"
type textarea "Research amd"
type textarea "x"
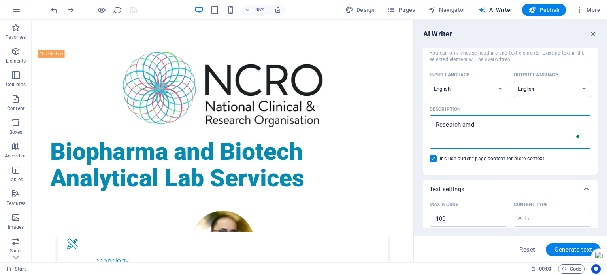
type textarea "Research amd"
type textarea "x"
type textarea "Research am"
type textarea "x"
type textarea "Research a"
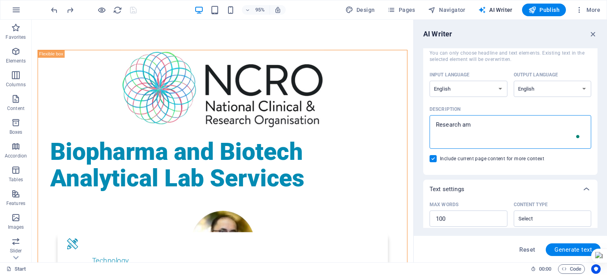
type textarea "x"
type textarea "Research am"
type textarea "x"
type textarea "Research amd"
type textarea "x"
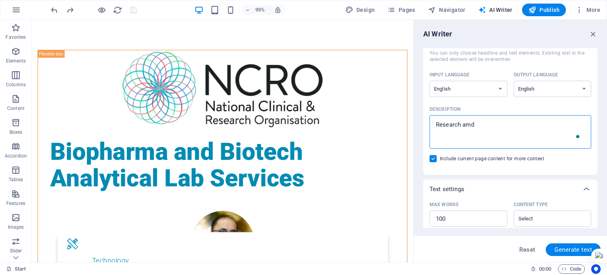
type textarea "Research am"
type textarea "x"
type textarea "Research a"
type textarea "x"
type textarea "Research an"
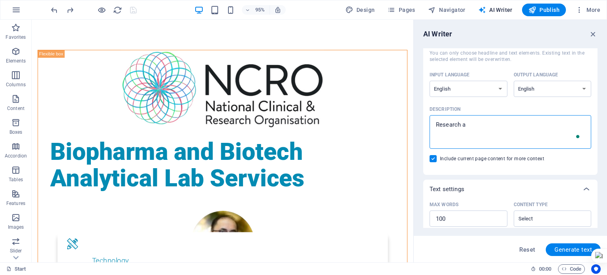
type textarea "x"
type textarea "Research and"
type textarea "x"
type textarea "Research and"
type textarea "x"
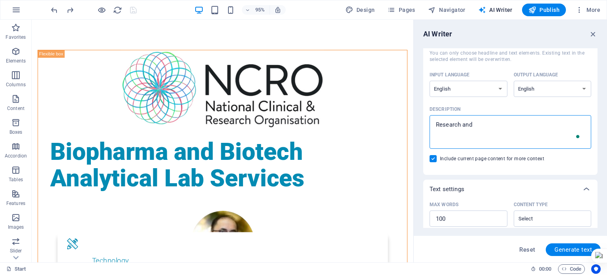
type textarea "Research and c"
type textarea "x"
type textarea "Research and co"
type textarea "x"
type textarea "Research and con"
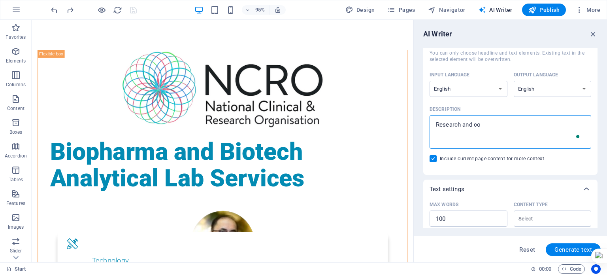
type textarea "x"
type textarea "Research and cont"
type textarea "x"
type textarea "Research and contr"
type textarea "x"
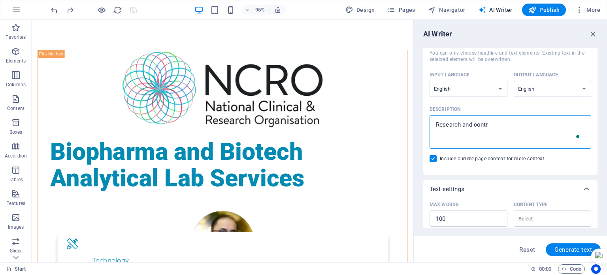
type textarea "Research and contra"
type textarea "x"
type textarea "Research and contrac"
type textarea "x"
type textarea "Research and contracy"
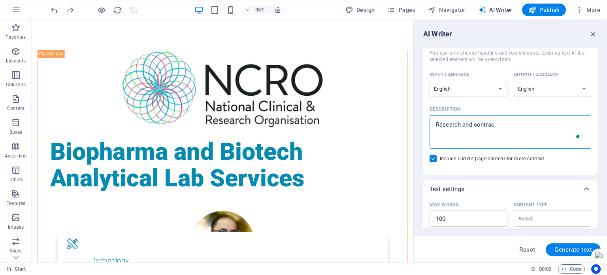
type textarea "x"
type textarea "Research and contrac"
type textarea "x"
type textarea "Research and contract"
type textarea "x"
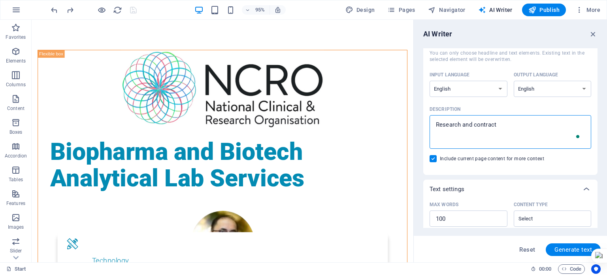
type textarea "Research and contract"
type textarea "x"
type textarea "Research and contract t"
type textarea "x"
type textarea "Research and contract te"
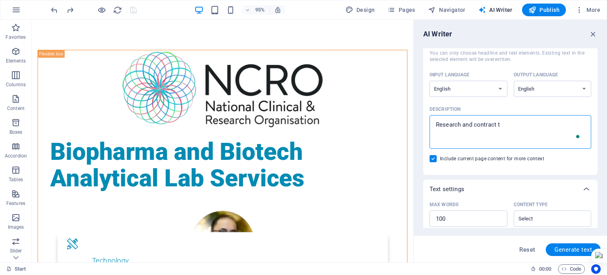
type textarea "x"
type textarea "Research and contract tes"
type textarea "x"
type textarea "Research and contract test"
type textarea "x"
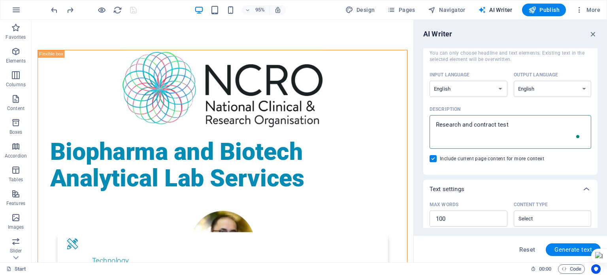
type textarea "Research and contract testi"
type textarea "x"
type textarea "Research and contract testin"
type textarea "x"
type textarea "Research and contract testing"
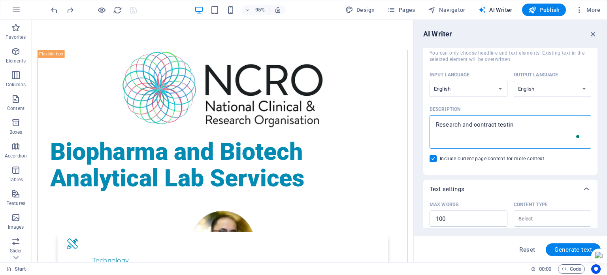
type textarea "x"
type textarea "Research and contract testing"
type textarea "x"
type textarea "Research and contract testing l"
type textarea "x"
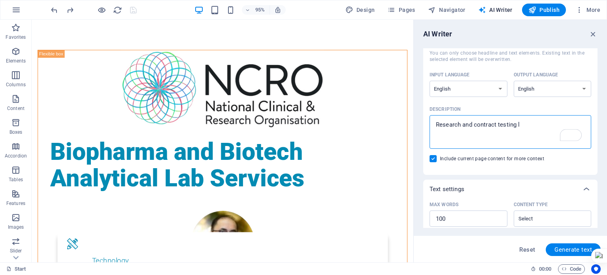
type textarea "Research and contract testing la"
type textarea "x"
type textarea "Research and contract testing lab"
type textarea "x"
type textarea "Research and contract testing lab"
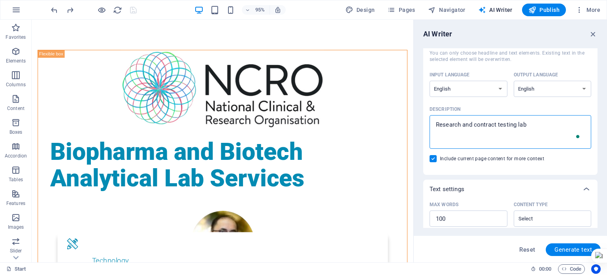
type textarea "x"
type textarea "Research and contract testing lab f"
type textarea "x"
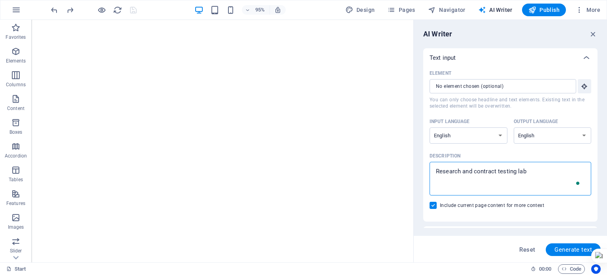
select select "English"
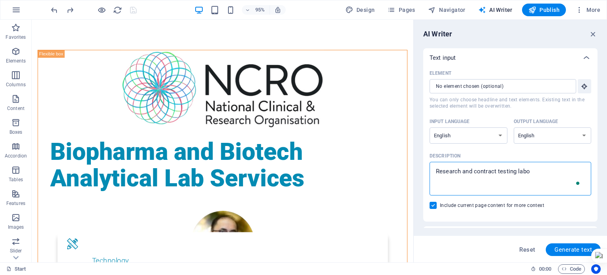
scroll to position [47, 0]
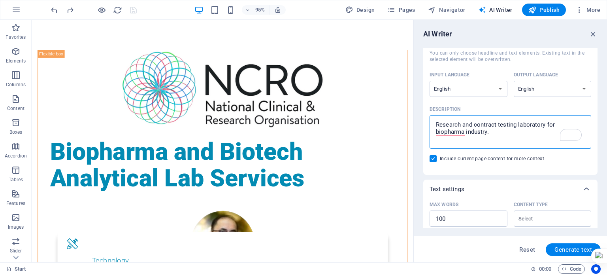
click at [450, 126] on textarea "Research and contract testing laboratory for biopharma industry." at bounding box center [510, 132] width 154 height 26
click at [529, 124] on textarea "Clinical research and and contract testing laboratory for biopharma industry." at bounding box center [510, 132] width 154 height 26
click at [542, 124] on textarea "Clinical research and contract research laboratory for the biopharma industry." at bounding box center [510, 132] width 154 height 26
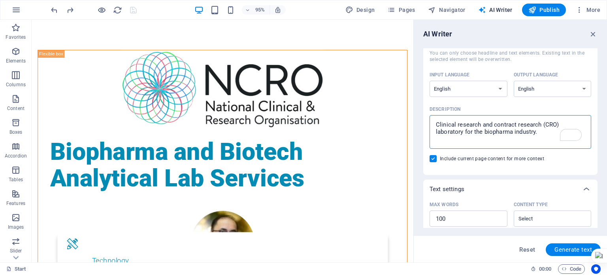
click at [483, 126] on textarea "Clinical research and contract research (CRO) laboratory for the biopharma indu…" at bounding box center [510, 132] width 154 height 26
click at [447, 122] on textarea "Clinical research laboratory and contract research (CRO) laboratory for the bio…" at bounding box center [510, 132] width 154 height 26
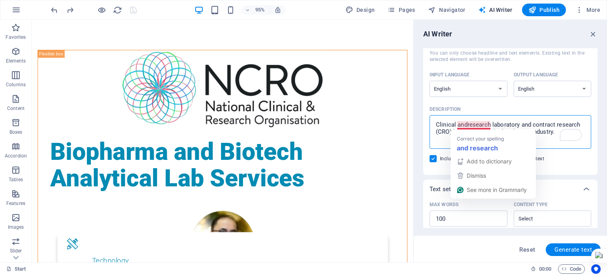
click at [468, 124] on textarea "Clinical andresearch laboratory and contract research (CRO) laboratory for the …" at bounding box center [510, 132] width 154 height 26
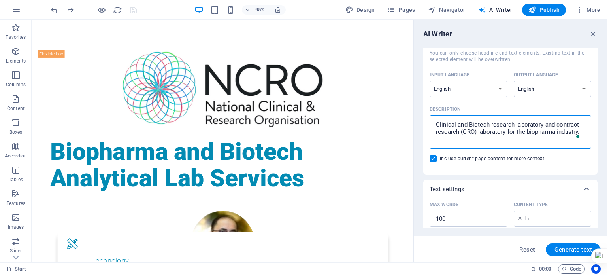
click at [483, 134] on textarea "Clinical and Biotech research laboratory and contract research (CRO) laboratory…" at bounding box center [510, 132] width 154 height 26
click at [458, 131] on textarea "Clinical and Biotech research laboratory and contract research (CRO) for the bi…" at bounding box center [510, 132] width 154 height 26
type textarea "Clinical and Biotech research laboratory and contract research organisation (CR…"
drag, startPoint x: 597, startPoint y: 115, endPoint x: 596, endPoint y: 122, distance: 8.1
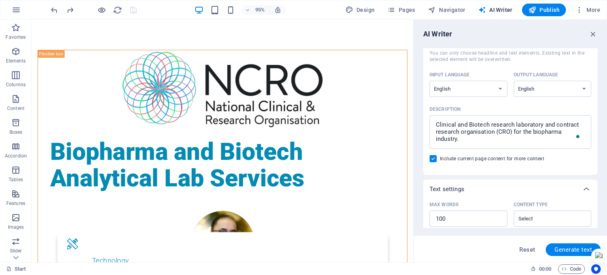
click at [596, 122] on div "AI Writer Text input Element ​ You can only choose headline and text elements. …" at bounding box center [510, 141] width 193 height 242
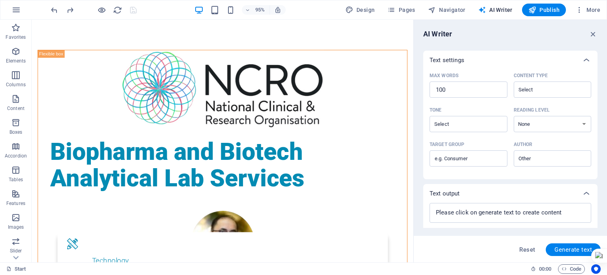
scroll to position [195, 0]
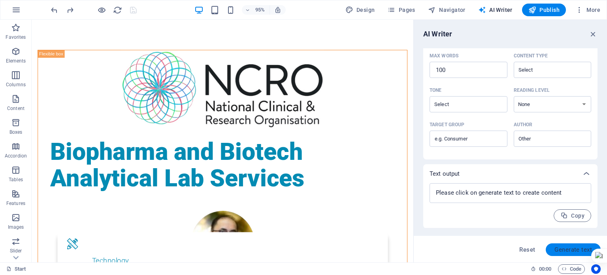
click at [573, 250] on span "Generate text" at bounding box center [573, 249] width 38 height 6
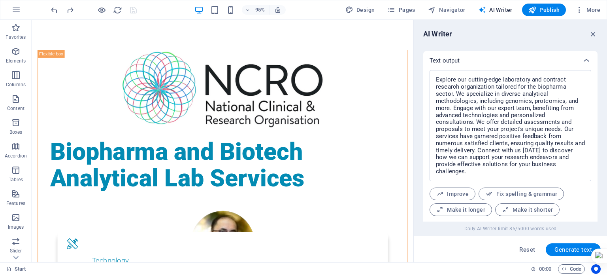
scroll to position [327, 0]
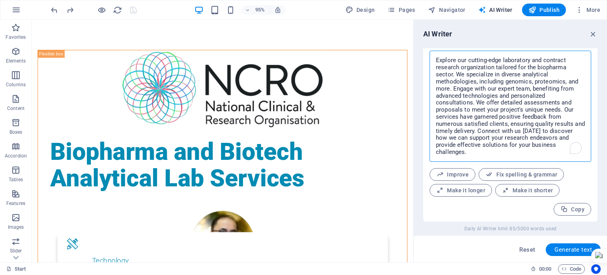
click at [569, 66] on textarea "Explore our cutting-edge laboratory and contract research organization tailored…" at bounding box center [510, 106] width 154 height 103
type textarea "Explore our cutting-edge laboratory and contract research organization tailored…"
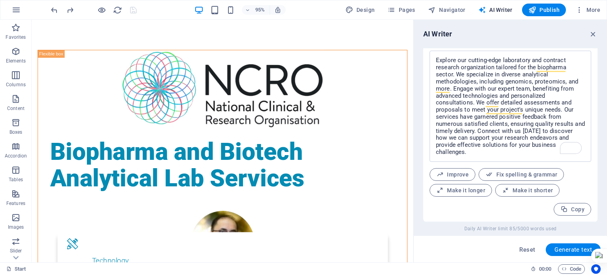
drag, startPoint x: 597, startPoint y: 188, endPoint x: 596, endPoint y: 165, distance: 22.9
click at [596, 165] on div "Text input Element ​ You can only choose headline and text elements. Existing t…" at bounding box center [510, 134] width 174 height 173
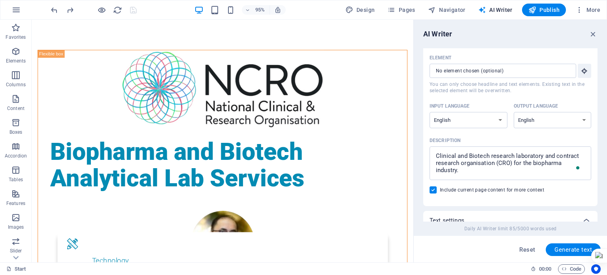
scroll to position [16, 0]
click at [562, 164] on textarea "Clinical and Biotech research laboratory and contract research organisation (CR…" at bounding box center [510, 163] width 154 height 26
click at [523, 169] on textarea "Clinical and Biotech research laboratory and contract research organisation (CR…" at bounding box center [510, 163] width 154 height 26
drag, startPoint x: 595, startPoint y: 86, endPoint x: 598, endPoint y: 105, distance: 19.1
click at [598, 105] on div "AI Writer Text input Element ​ You can only choose headline and text elements. …" at bounding box center [510, 141] width 193 height 242
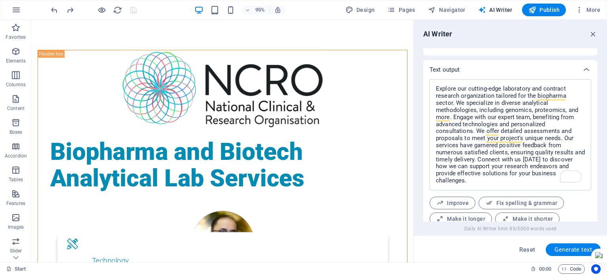
scroll to position [327, 0]
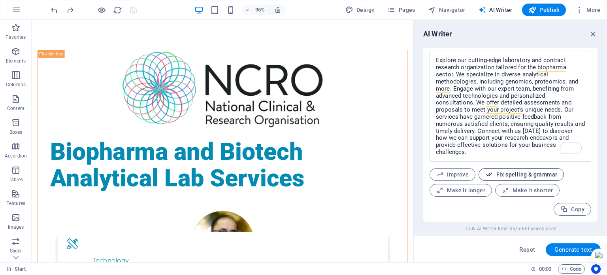
click at [536, 175] on span "Fix spelling & grammar" at bounding box center [521, 175] width 72 height 8
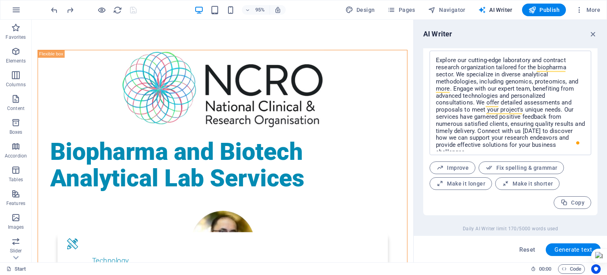
click at [450, 171] on button "Improve" at bounding box center [452, 167] width 46 height 13
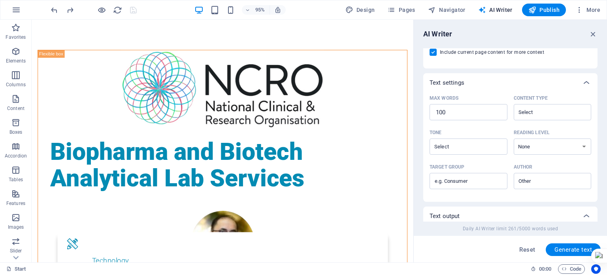
scroll to position [148, 0]
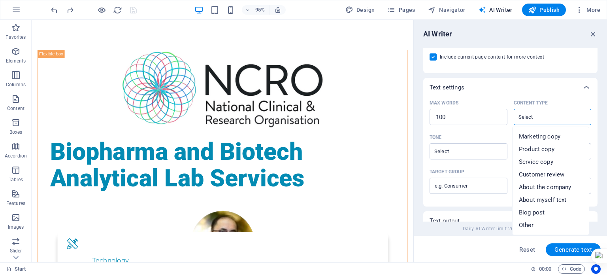
click at [546, 113] on input "Content type ​" at bounding box center [546, 116] width 60 height 11
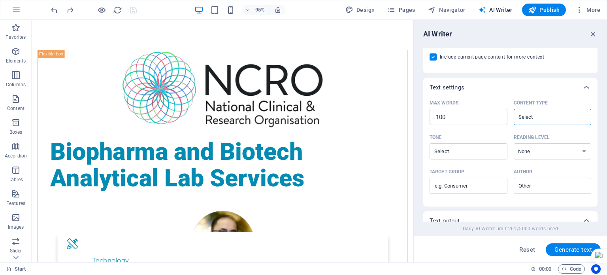
click at [546, 113] on input "Content type ​" at bounding box center [546, 116] width 60 height 11
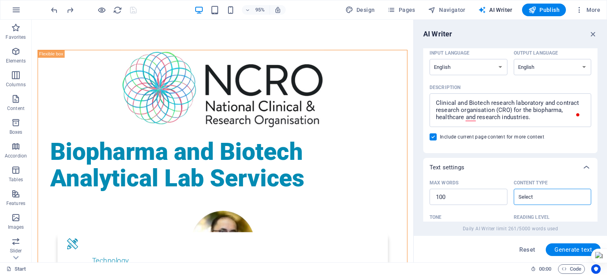
scroll to position [63, 0]
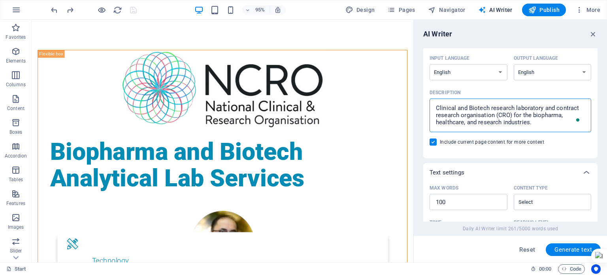
click at [539, 119] on textarea "Clinical and Biotech research laboratory and contract research organisation (CR…" at bounding box center [510, 115] width 154 height 26
type textarea "Clinical and Biotech research laboratory and contract research organisation (CR…"
click at [525, 251] on span "Reset" at bounding box center [527, 249] width 16 height 6
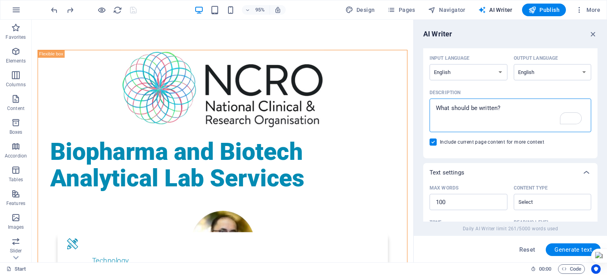
click at [499, 112] on textarea "Description x ​" at bounding box center [510, 115] width 154 height 26
paste textarea "Clinical and Biotech research laboratory and contract research organisation (CR…"
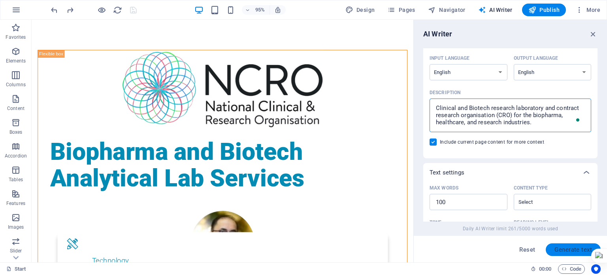
type textarea "Clinical and Biotech research laboratory and contract research organisation (CR…"
click at [572, 248] on span "Generate text" at bounding box center [573, 249] width 38 height 6
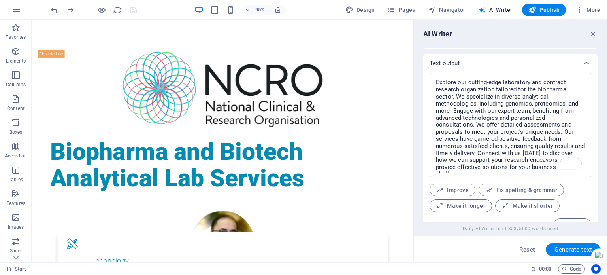
scroll to position [321, 0]
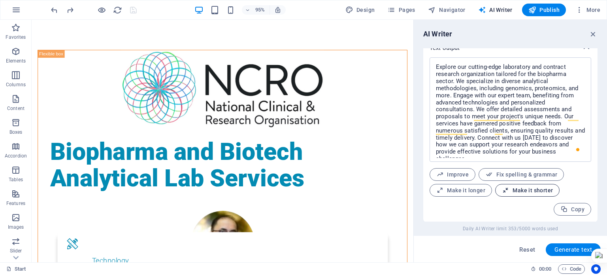
click at [530, 188] on span "Make it shorter" at bounding box center [527, 190] width 51 height 8
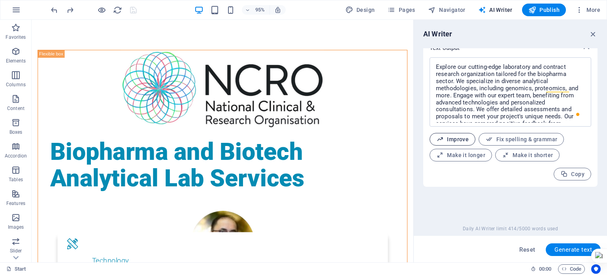
click at [464, 141] on span "Improve" at bounding box center [452, 139] width 32 height 8
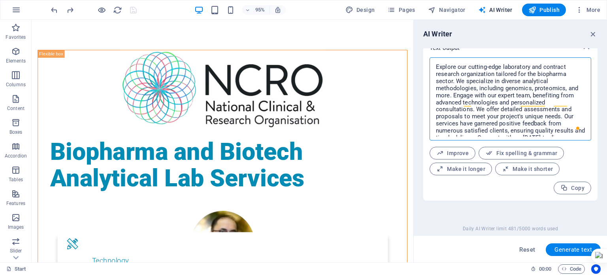
click at [492, 131] on textarea "Explore our cutting-edge clinical and biotech lab services tailored for the bio…" at bounding box center [510, 98] width 154 height 75
click at [523, 167] on span "Make it shorter" at bounding box center [527, 169] width 51 height 8
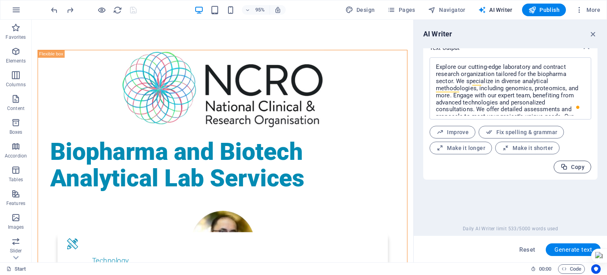
click at [575, 169] on span "Copy" at bounding box center [572, 167] width 24 height 8
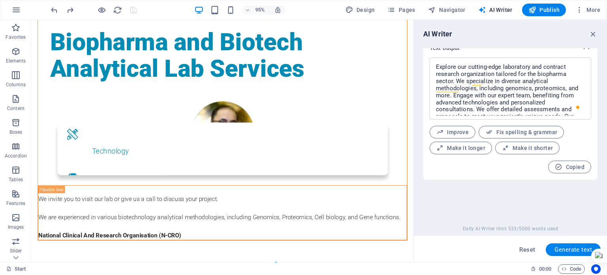
scroll to position [117, 0]
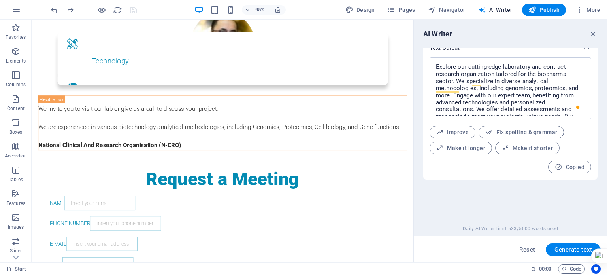
drag, startPoint x: 431, startPoint y: 59, endPoint x: 453, endPoint y: 106, distance: 52.3
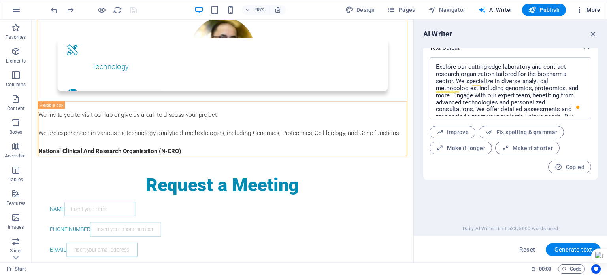
click at [583, 9] on span "More" at bounding box center [587, 10] width 25 height 8
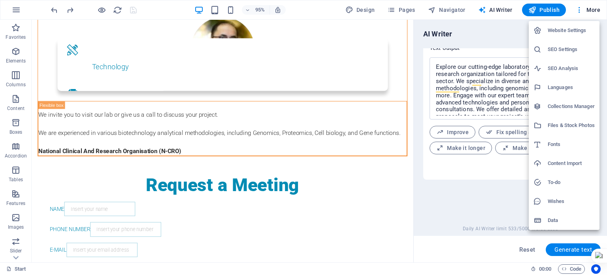
click at [570, 45] on h6 "SEO Settings" at bounding box center [570, 49] width 47 height 9
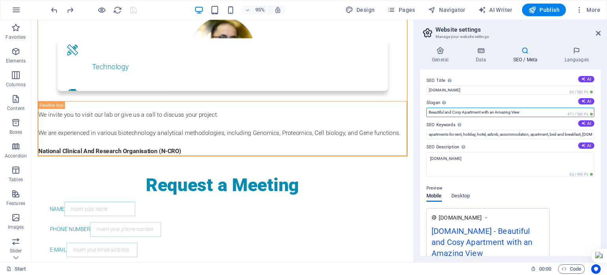
drag, startPoint x: 530, startPoint y: 111, endPoint x: 424, endPoint y: 110, distance: 105.9
click at [424, 110] on div "SEO Title The title of your website - make it something that stands out in sear…" at bounding box center [510, 163] width 181 height 186
click at [583, 98] on button "AI" at bounding box center [586, 101] width 16 height 6
type input "Unlock Innovation with Expert Lab Solutions."
click at [586, 122] on button "AI" at bounding box center [586, 123] width 16 height 6
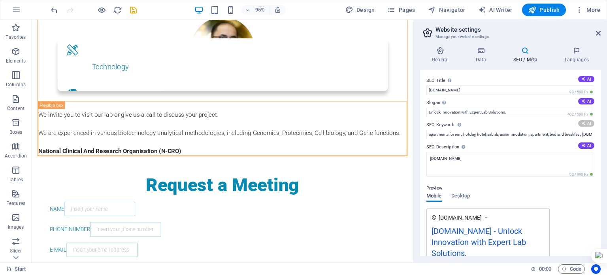
type input "biotechnology analytical services, genomics and proteomics, cell biology lab se…"
click at [585, 143] on button "AI" at bounding box center [586, 145] width 16 height 6
type textarea "Unlock advanced biopharma and biotech solutions with our expert lab services. F…"
click at [581, 80] on icon at bounding box center [583, 79] width 4 height 4
type input "Expert Biotech Lab Services"
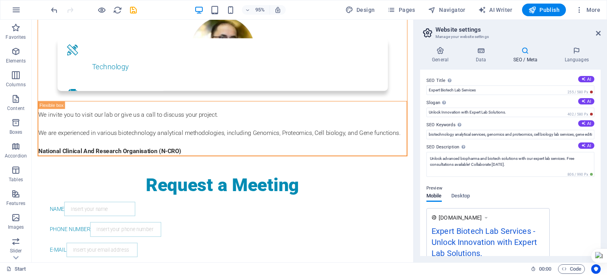
drag, startPoint x: 597, startPoint y: 105, endPoint x: 599, endPoint y: 120, distance: 14.7
click at [599, 120] on div "SEO Title The title of your website - make it something that stands out in sear…" at bounding box center [510, 163] width 181 height 186
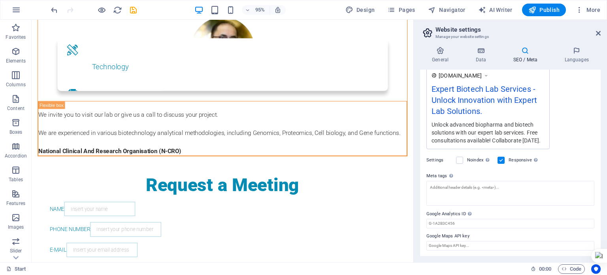
scroll to position [0, 0]
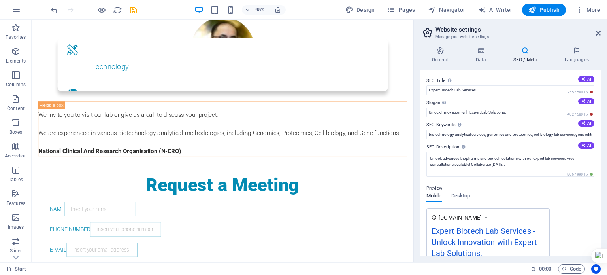
click at [527, 58] on h4 "SEO / Meta" at bounding box center [526, 55] width 51 height 17
click at [484, 57] on h4 "Data" at bounding box center [482, 55] width 38 height 17
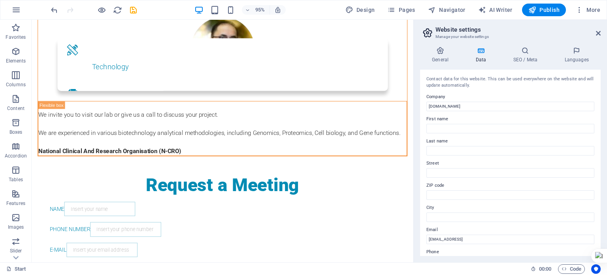
drag, startPoint x: 600, startPoint y: 108, endPoint x: 599, endPoint y: 121, distance: 13.5
click at [599, 121] on div "Contact data for this website. This can be used everywhere on the website and w…" at bounding box center [510, 163] width 181 height 186
click at [457, 128] on input "First name" at bounding box center [510, 128] width 168 height 9
type input "Farhan"
type input "Bukhari"
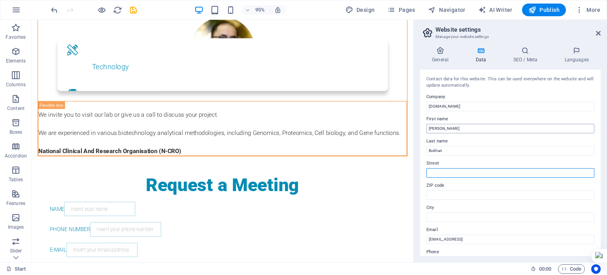
type input "Suite 2, floor 2, plot C-9-C, Kh-e-Shamsheer, DHA 5"
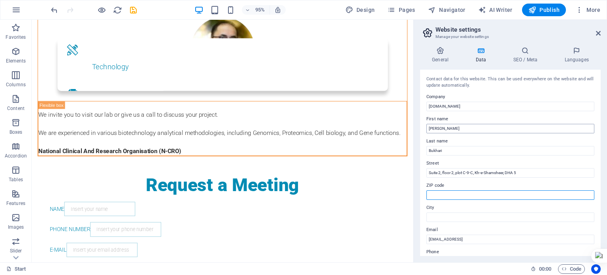
type input "75600"
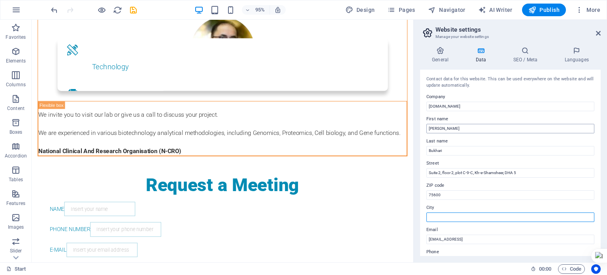
type input "Karachi"
type input "03472900305"
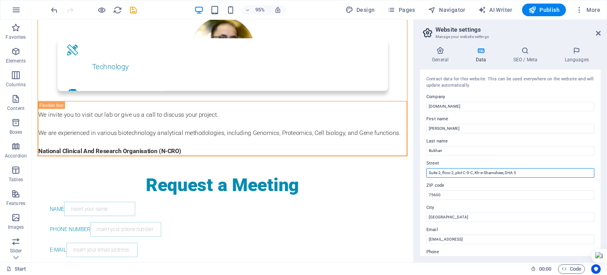
drag, startPoint x: 442, startPoint y: 173, endPoint x: 414, endPoint y: 182, distance: 30.0
click at [414, 182] on aside "Website settings Manage your website settings General Data SEO / Meta Languages…" at bounding box center [510, 141] width 194 height 242
click at [439, 173] on input "Floor 2, plot C-9-C, Kh-e-Shamsheer, DHA 5" at bounding box center [510, 172] width 168 height 9
click at [465, 175] on input "Floor 3, Plot C-9-C, Kh-e-Shamsheer, DHA 5" at bounding box center [510, 172] width 168 height 9
type input "Floor 3, Plot C-9-C, Khayaban-e-Shamsheer, DHA 5"
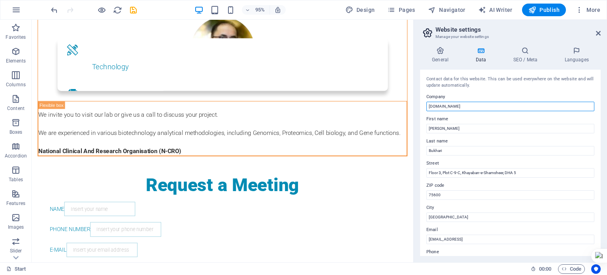
drag, startPoint x: 463, startPoint y: 105, endPoint x: 417, endPoint y: 96, distance: 47.2
click at [417, 96] on div "General Data SEO / Meta Languages Website name n-cro.com Logo Drag files here, …" at bounding box center [510, 151] width 193 height 222
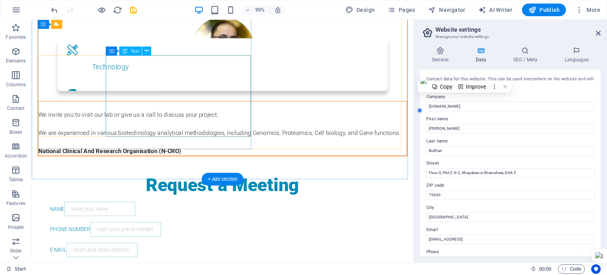
click at [243, 138] on div "We invite you to visit our lab or give us a call to discuss your project. We ar…" at bounding box center [232, 133] width 387 height 57
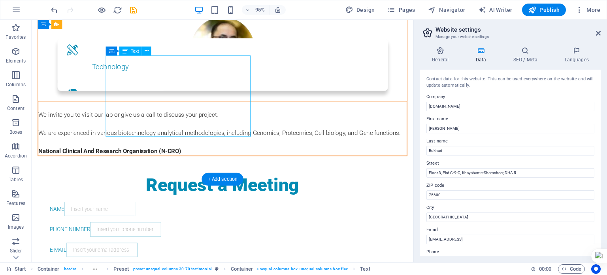
click at [243, 138] on div "We invite you to visit our lab or give us a call to discuss your project. We ar…" at bounding box center [232, 133] width 387 height 57
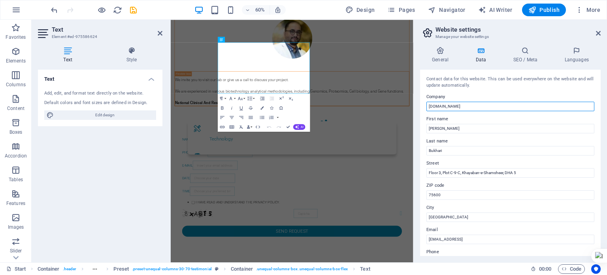
click at [461, 103] on input "n-cro.com" at bounding box center [510, 106] width 168 height 9
click at [158, 31] on icon at bounding box center [160, 33] width 5 height 6
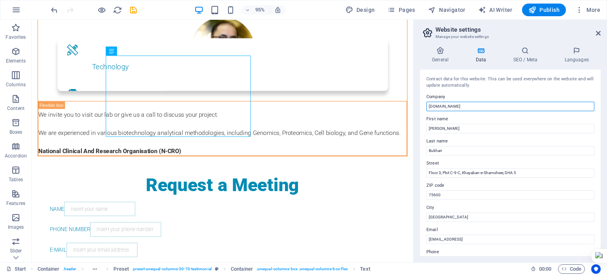
click at [463, 107] on input "n-cro.com" at bounding box center [510, 106] width 168 height 9
paste input "National Clinical And Research Organisation (N-CRO)"
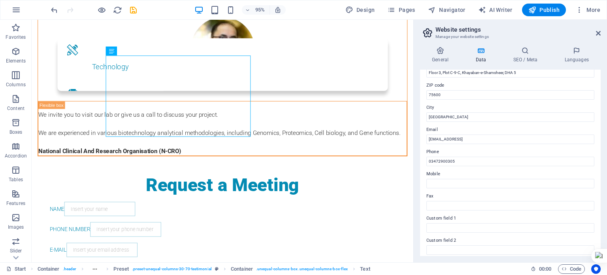
scroll to position [102, 0]
type input "National Clinical And Research Organisation (N-CRO)"
drag, startPoint x: 558, startPoint y: 153, endPoint x: 430, endPoint y: 142, distance: 128.1
drag, startPoint x: 475, startPoint y: 139, endPoint x: 424, endPoint y: 138, distance: 50.6
click at [424, 138] on div "Contact data for this website. This can be used everywhere on the website and w…" at bounding box center [510, 163] width 181 height 186
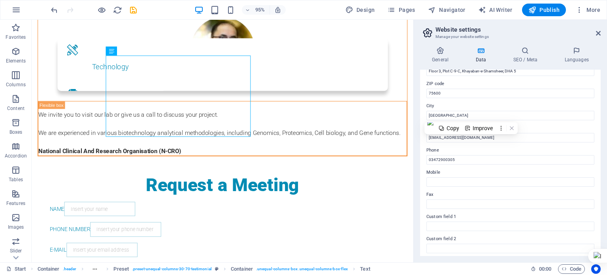
click at [571, 148] on label "Phone" at bounding box center [510, 149] width 168 height 9
click at [571, 155] on input "03472900305" at bounding box center [510, 159] width 168 height 9
click at [492, 137] on input "fjbukhari@gmail.com" at bounding box center [510, 137] width 168 height 9
drag, startPoint x: 523, startPoint y: 156, endPoint x: 429, endPoint y: 137, distance: 96.0
type input "farhan@n-cro.com"
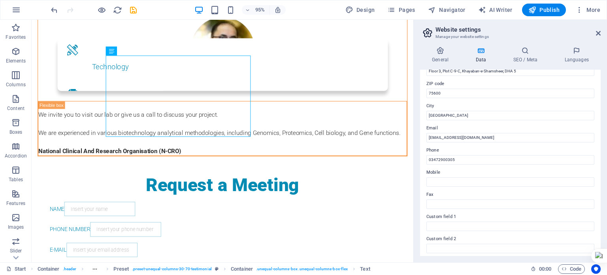
click at [484, 145] on div "Contact data for this website. This can be used everywhere on the website and w…" at bounding box center [510, 163] width 181 height 186
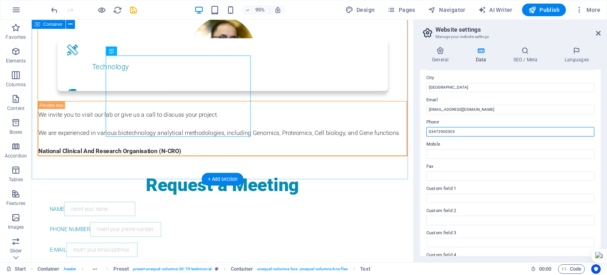
drag, startPoint x: 491, startPoint y: 149, endPoint x: 425, endPoint y: 129, distance: 68.9
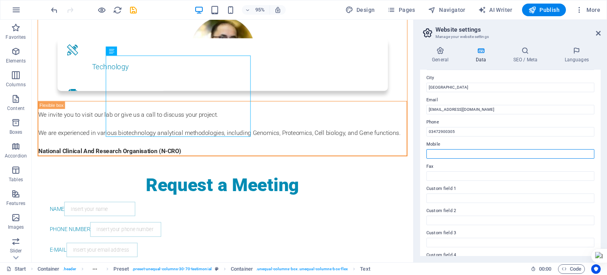
click at [436, 152] on input "Mobile" at bounding box center [510, 153] width 168 height 9
paste input "National Clinical And Research Organisation (N-CRO)"
drag, startPoint x: 555, startPoint y: 171, endPoint x: 369, endPoint y: 151, distance: 186.7
type input "+923472900305"
drag, startPoint x: 600, startPoint y: 184, endPoint x: 598, endPoint y: 202, distance: 17.5
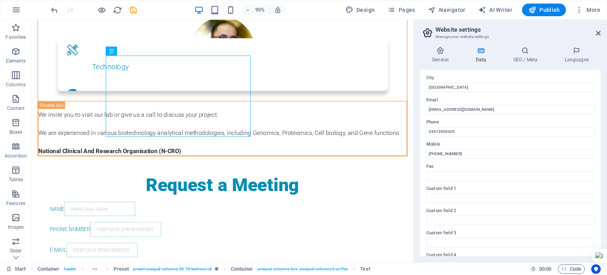
click at [598, 202] on div "Contact data for this website. This can be used everywhere on the website and w…" at bounding box center [510, 163] width 181 height 186
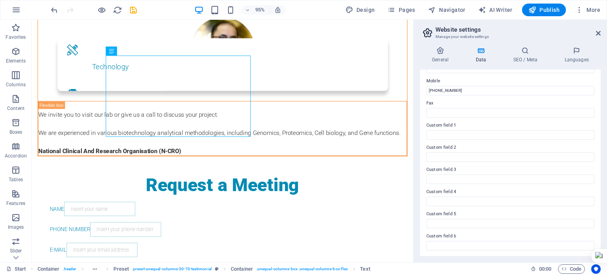
scroll to position [0, 0]
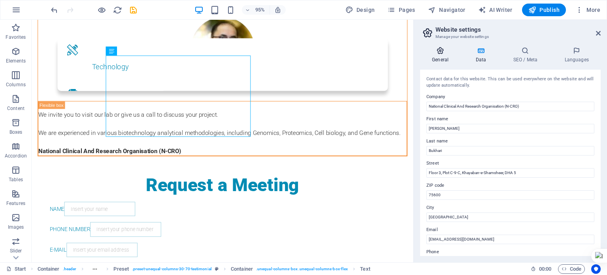
click at [442, 61] on h4 "General" at bounding box center [441, 55] width 43 height 17
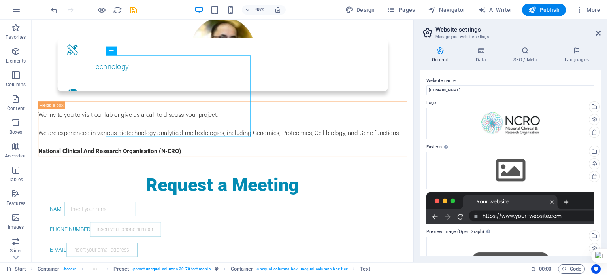
click at [598, 89] on div "General Data SEO / Meta Languages Website name n-cro.com Logo Drag files here, …" at bounding box center [510, 151] width 193 height 222
click at [487, 52] on icon at bounding box center [480, 51] width 34 height 8
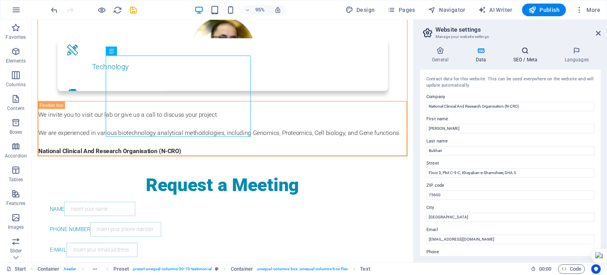
click at [526, 54] on icon at bounding box center [525, 51] width 48 height 8
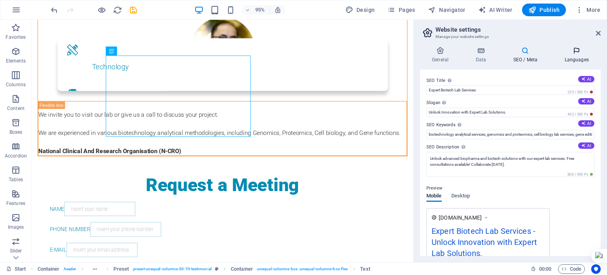
click at [571, 59] on h4 "Languages" at bounding box center [576, 55] width 48 height 17
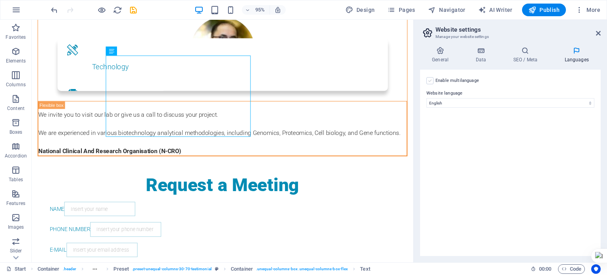
click at [430, 80] on label at bounding box center [429, 80] width 7 height 7
click at [0, 0] on input "Enable multilanguage To disable multilanguage delete all languages until only o…" at bounding box center [0, 0] width 0 height 0
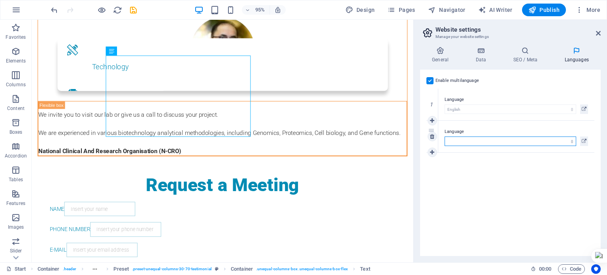
click at [504, 141] on select "Abkhazian Afar Afrikaans Akan Albanian Amharic Arabic Aragonese Armenian Assame…" at bounding box center [510, 140] width 132 height 9
click at [444, 136] on select "Abkhazian Afar Afrikaans Akan Albanian Amharic Arabic Aragonese Armenian Assame…" at bounding box center [510, 140] width 132 height 9
click at [480, 140] on select "Abkhazian Afar Afrikaans Akan Albanian Amharic Arabic Aragonese Armenian Assame…" at bounding box center [510, 140] width 132 height 9
select select "169"
click at [444, 136] on select "Abkhazian Afar Afrikaans Akan Albanian Amharic Arabic Aragonese Armenian Assame…" at bounding box center [510, 140] width 132 height 9
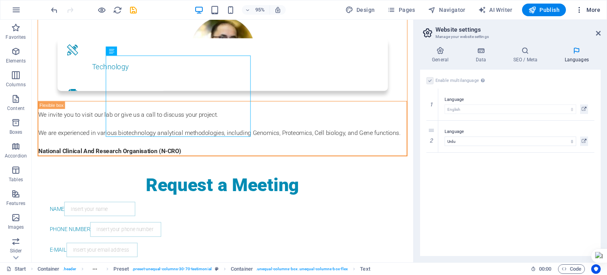
click at [587, 11] on span "More" at bounding box center [587, 10] width 25 height 8
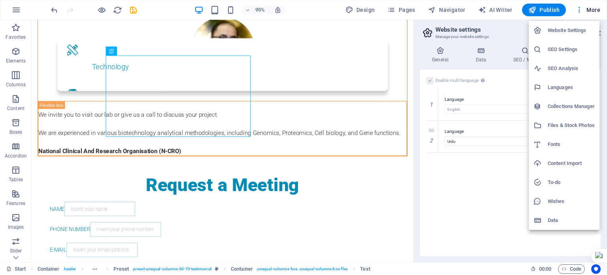
click at [570, 67] on h6 "SEO Analysis" at bounding box center [570, 68] width 47 height 9
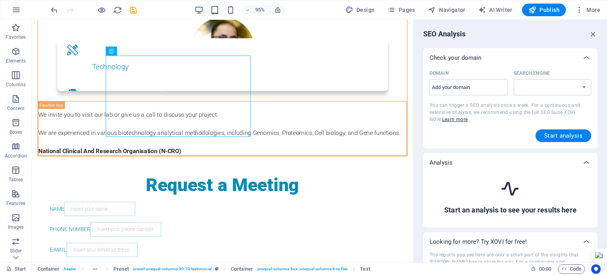
select select "google.com"
click at [466, 87] on input "Domain ​" at bounding box center [468, 87] width 78 height 13
click at [542, 41] on div "SEO Analysis Check your domain Domain ​ Search Engine google.de google.at googl…" at bounding box center [510, 141] width 193 height 242
click at [490, 84] on input "Domain ​" at bounding box center [468, 87] width 78 height 13
type input "n"
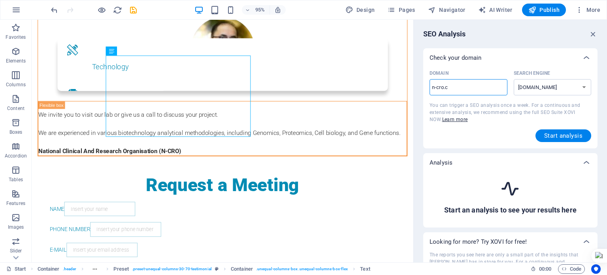
type input "n-cro.co"
select select "google.co.uk"
type input "n-cro.com"
select select "google.com"
type input "n-cro.com"
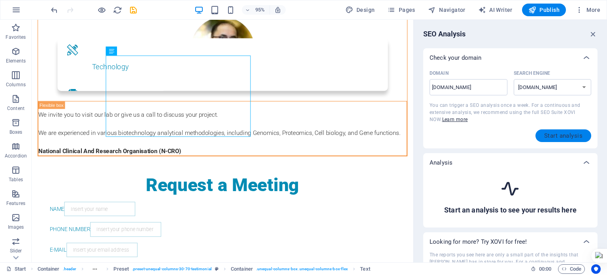
click at [557, 130] on button "Start analysis" at bounding box center [563, 135] width 56 height 13
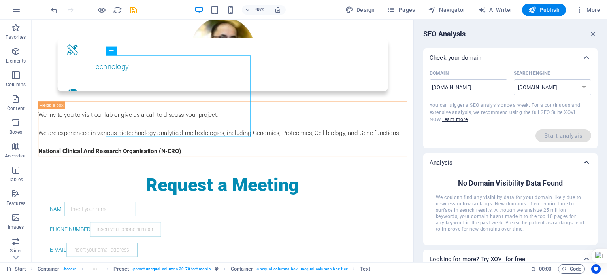
click at [587, 163] on icon at bounding box center [585, 162] width 9 height 9
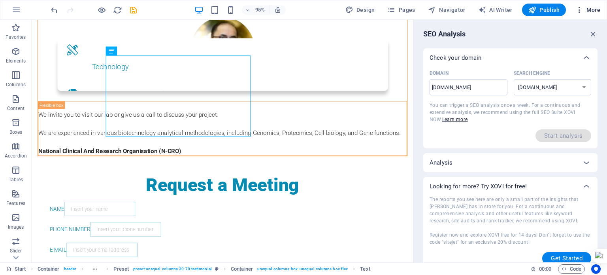
click at [588, 12] on span "More" at bounding box center [587, 10] width 25 height 8
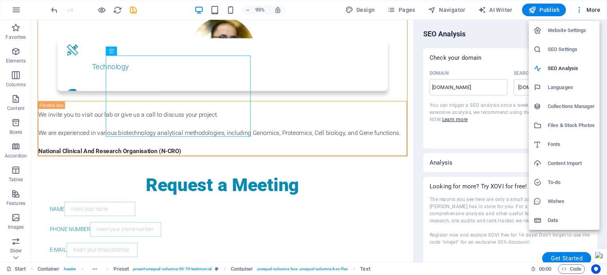
click at [569, 106] on h6 "Collections Manager" at bounding box center [570, 106] width 47 height 9
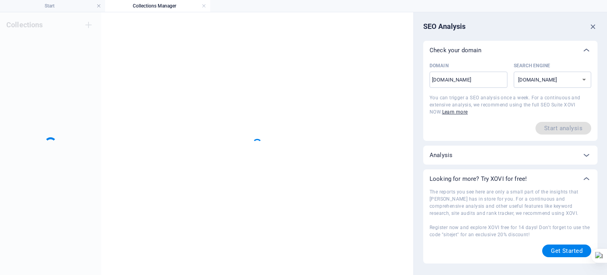
click at [588, 9] on ul "Start Collections Manager" at bounding box center [303, 6] width 607 height 12
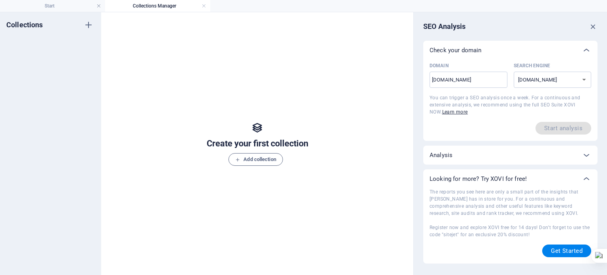
click at [588, 9] on ul "Start Collections Manager" at bounding box center [303, 6] width 607 height 12
click at [591, 26] on icon "button" at bounding box center [593, 26] width 9 height 9
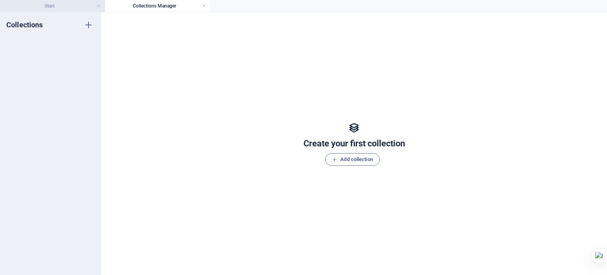
click at [70, 7] on h4 "Start" at bounding box center [52, 6] width 105 height 9
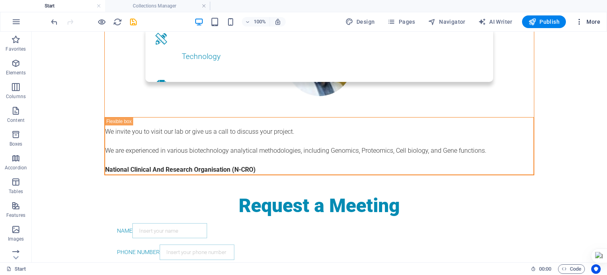
click at [598, 19] on span "More" at bounding box center [587, 22] width 25 height 8
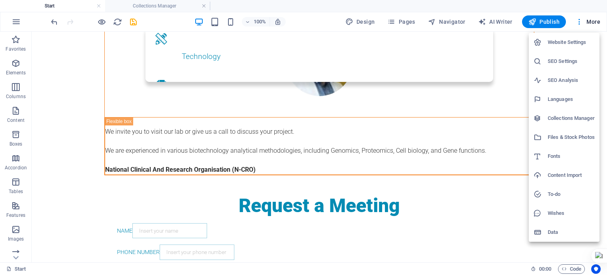
click at [563, 224] on li "Data" at bounding box center [563, 231] width 71 height 19
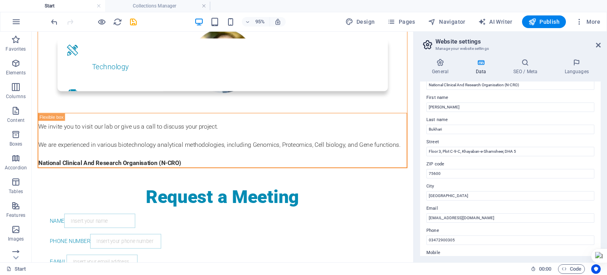
scroll to position [0, 0]
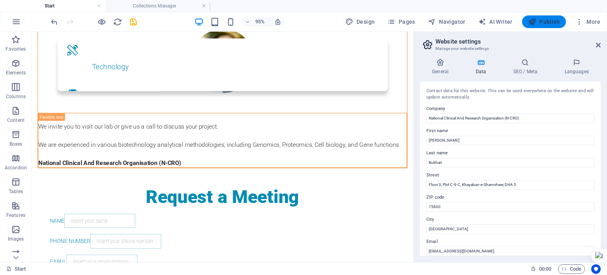
click at [553, 24] on span "Publish" at bounding box center [543, 22] width 31 height 8
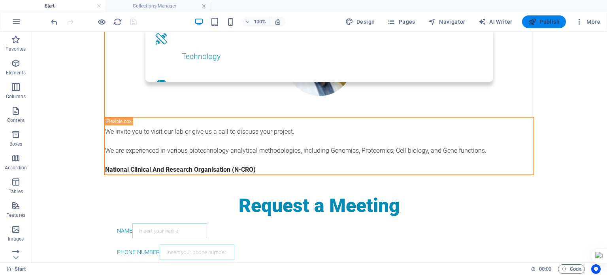
click at [544, 19] on span "Publish" at bounding box center [543, 22] width 31 height 8
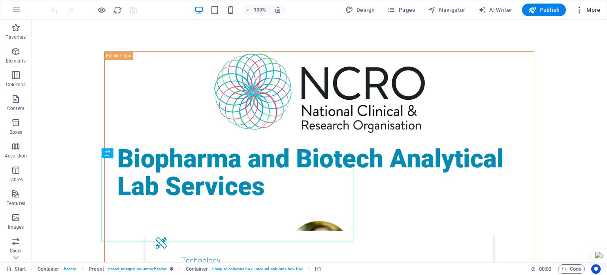
click at [592, 8] on span "More" at bounding box center [587, 10] width 25 height 8
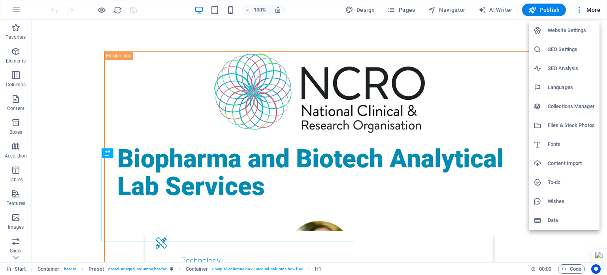
click at [568, 54] on h6 "SEO Settings" at bounding box center [570, 49] width 47 height 9
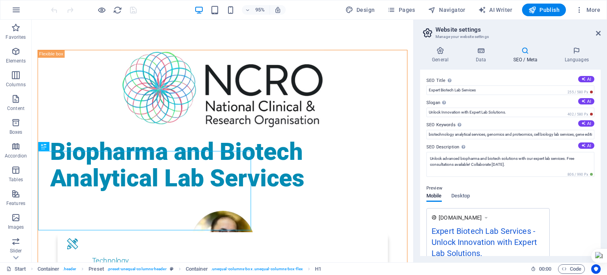
click at [530, 52] on icon at bounding box center [525, 51] width 48 height 8
click at [483, 57] on h4 "Data" at bounding box center [482, 55] width 38 height 17
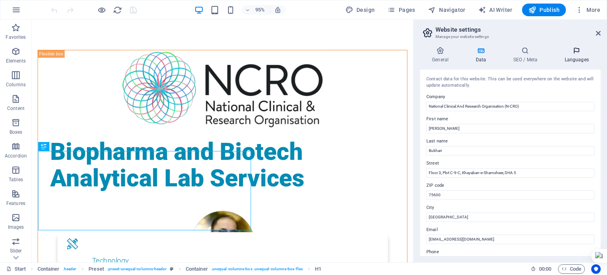
click at [585, 56] on h4 "Languages" at bounding box center [576, 55] width 48 height 17
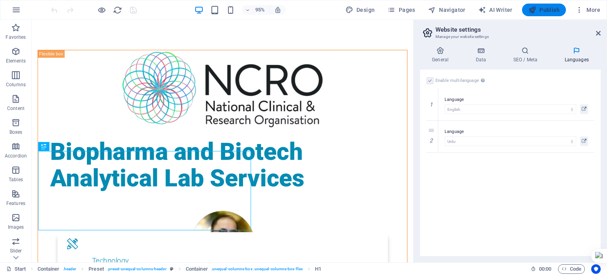
click at [543, 6] on span "Publish" at bounding box center [543, 10] width 31 height 8
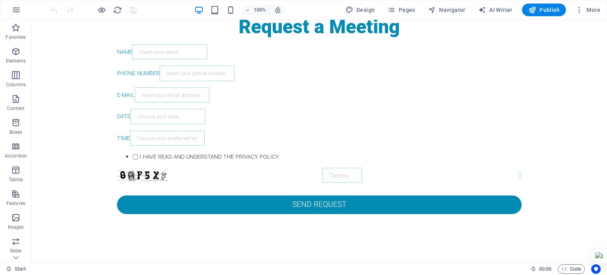
scroll to position [368, 0]
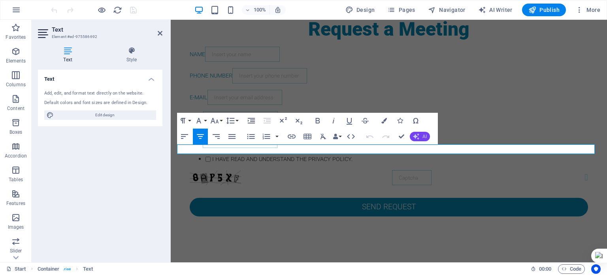
click at [417, 138] on icon "button" at bounding box center [416, 136] width 6 height 6
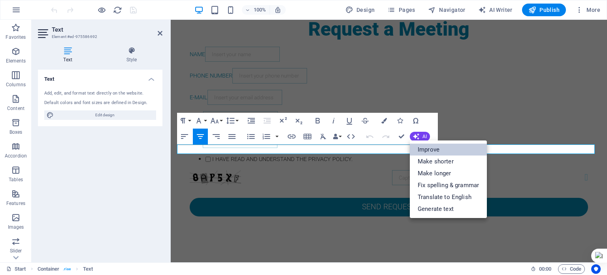
click at [426, 145] on link "Improve" at bounding box center [448, 149] width 77 height 12
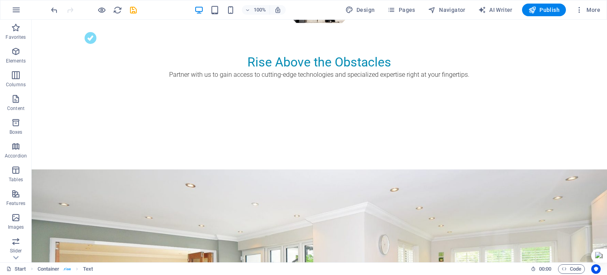
scroll to position [702, 0]
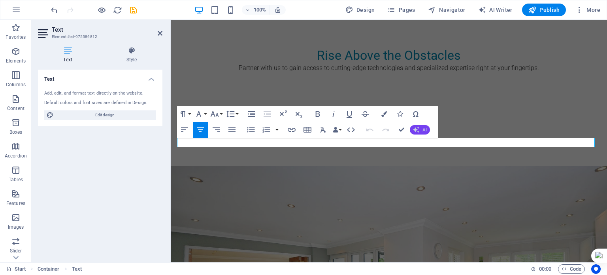
click at [418, 129] on icon "button" at bounding box center [416, 129] width 6 height 6
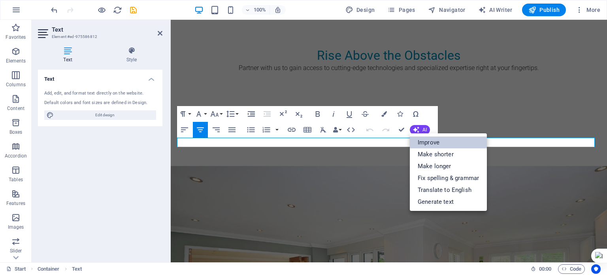
click at [429, 139] on link "Improve" at bounding box center [448, 142] width 77 height 12
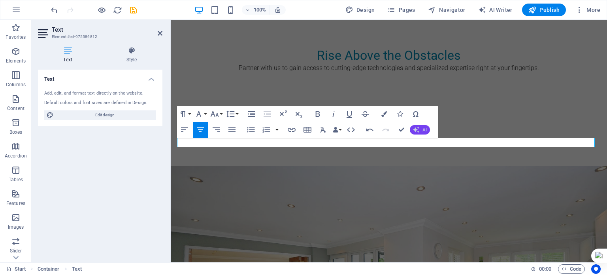
click at [423, 131] on span "AI" at bounding box center [424, 129] width 4 height 5
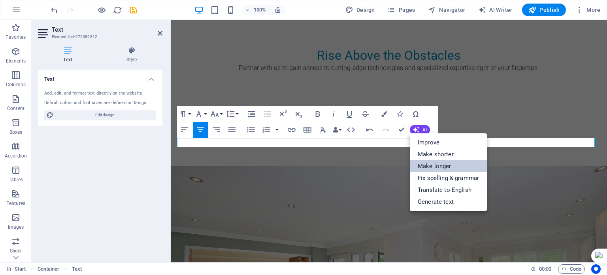
click at [436, 163] on link "Make longer" at bounding box center [448, 166] width 77 height 12
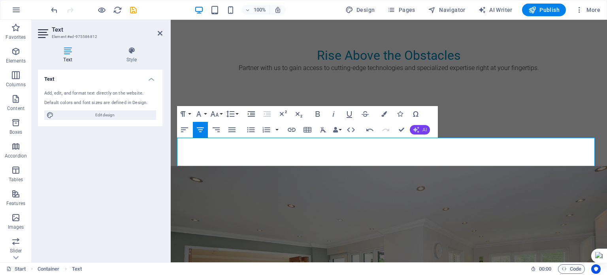
click at [423, 134] on button "AI" at bounding box center [420, 129] width 20 height 9
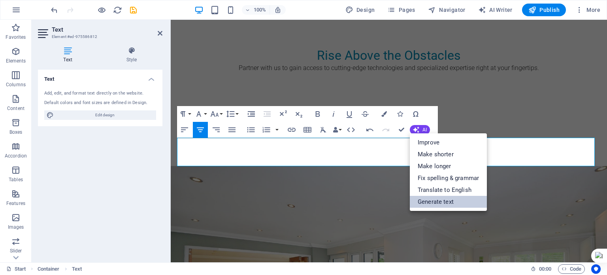
click at [442, 196] on link "Generate text" at bounding box center [448, 202] width 77 height 12
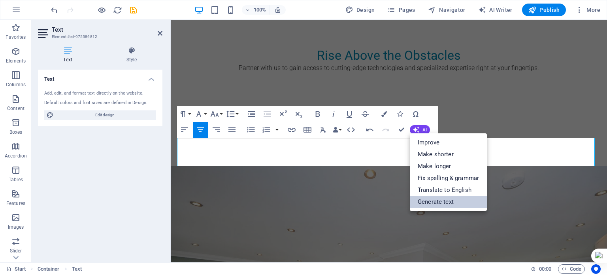
select select "English"
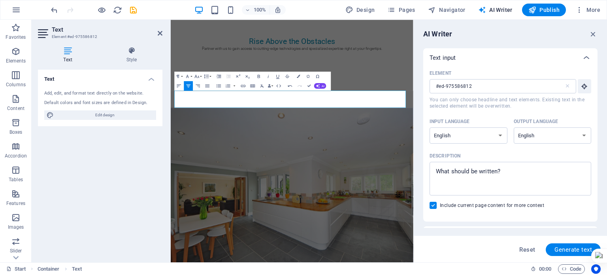
scroll to position [0, 0]
click at [596, 37] on icon "button" at bounding box center [593, 34] width 9 height 9
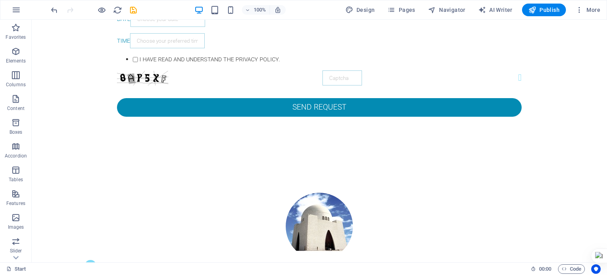
scroll to position [403, 0]
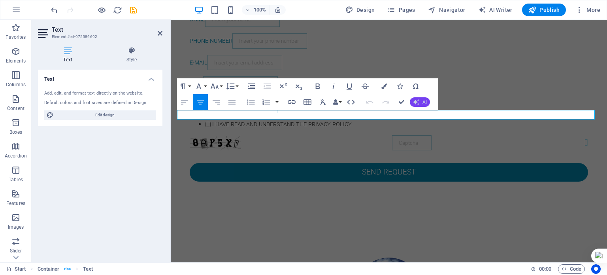
click at [421, 104] on button "AI" at bounding box center [420, 101] width 20 height 9
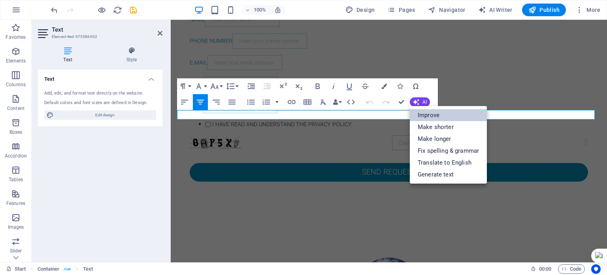
click at [427, 113] on link "Improve" at bounding box center [448, 115] width 77 height 12
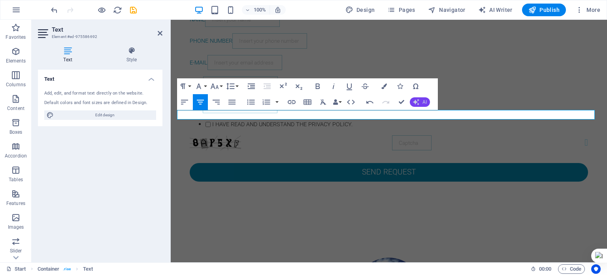
click at [422, 103] on span "AI" at bounding box center [424, 102] width 4 height 5
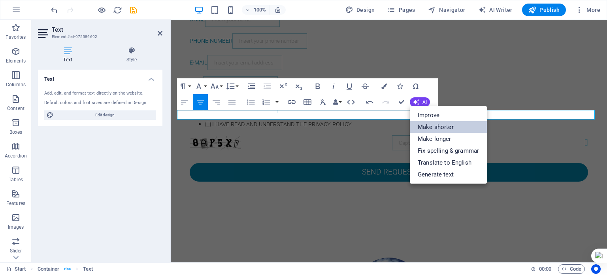
click at [438, 124] on link "Make shorter" at bounding box center [448, 127] width 77 height 12
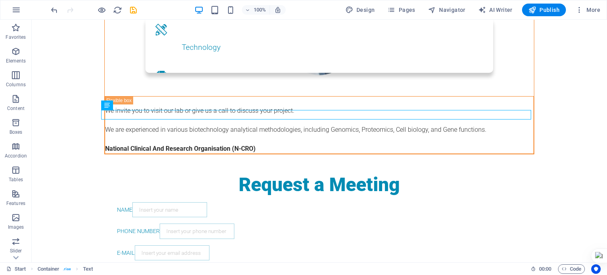
scroll to position [191, 0]
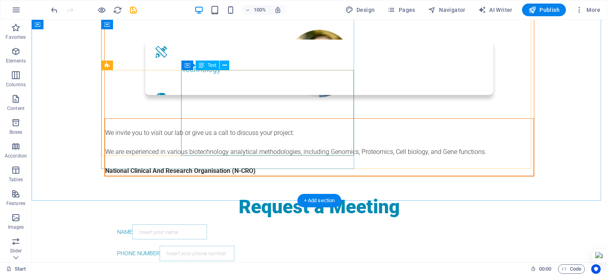
click at [304, 125] on div "We invite you to visit our lab or give us a call to discuss your project. We ar…" at bounding box center [319, 146] width 428 height 57
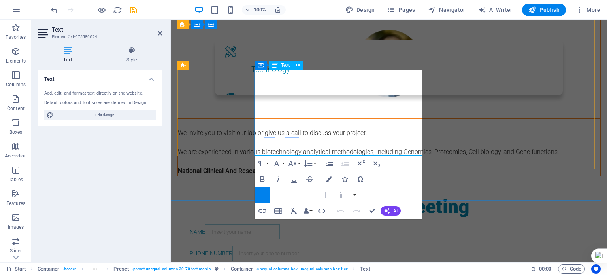
click at [380, 147] on p "We are experienced in various biotechnology analytical methodologies, including…" at bounding box center [389, 151] width 422 height 9
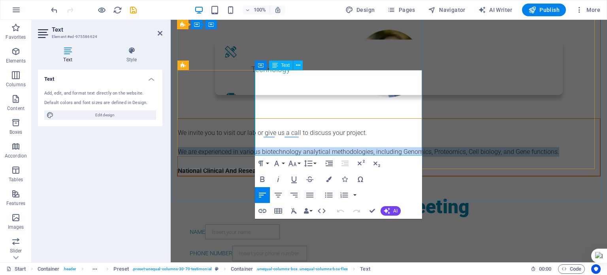
click at [380, 147] on p "We are experienced in various biotechnology analytical methodologies, including…" at bounding box center [389, 151] width 422 height 9
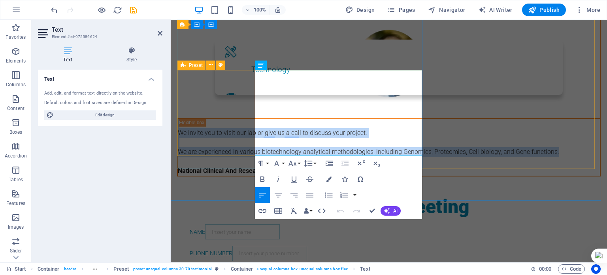
drag, startPoint x: 341, startPoint y: 135, endPoint x: 252, endPoint y: 74, distance: 107.4
click at [252, 74] on div "We invite you to visit our lab or give us a call to discuss your project. We ar…" at bounding box center [388, 103] width 423 height 147
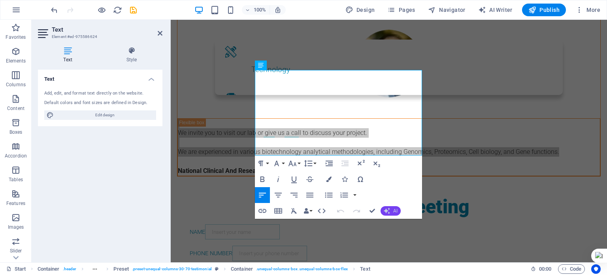
click at [394, 213] on span "AI" at bounding box center [395, 210] width 4 height 5
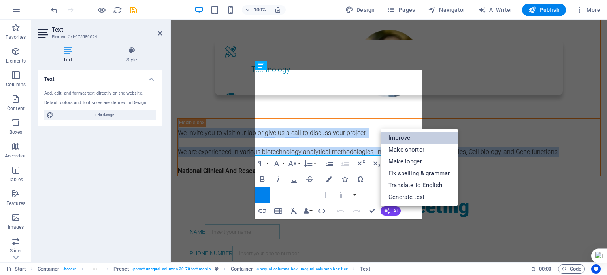
click at [404, 139] on link "Improve" at bounding box center [418, 138] width 77 height 12
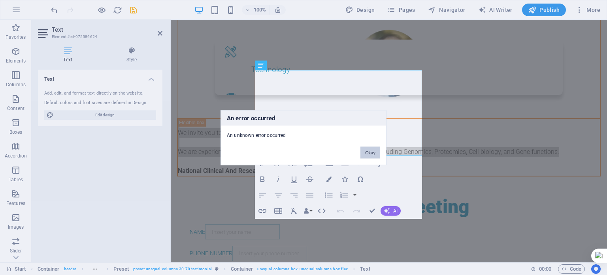
click at [367, 149] on button "Okay" at bounding box center [370, 152] width 20 height 12
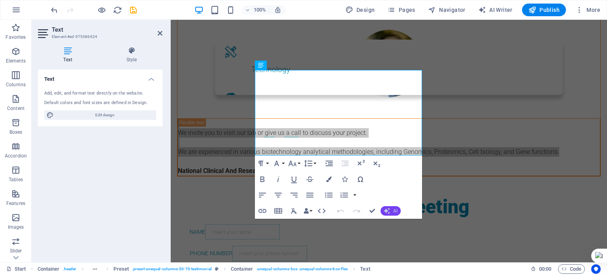
click at [387, 210] on icon "button" at bounding box center [387, 210] width 6 height 6
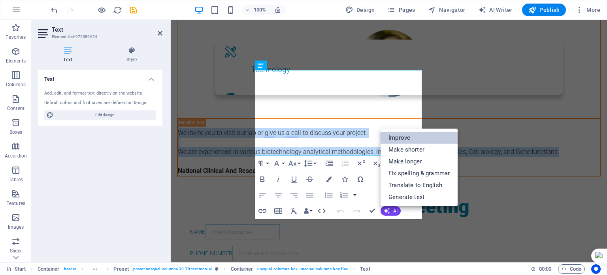
click at [402, 139] on link "Improve" at bounding box center [418, 138] width 77 height 12
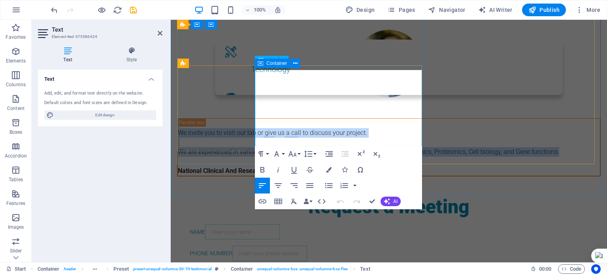
scroll to position [196, 0]
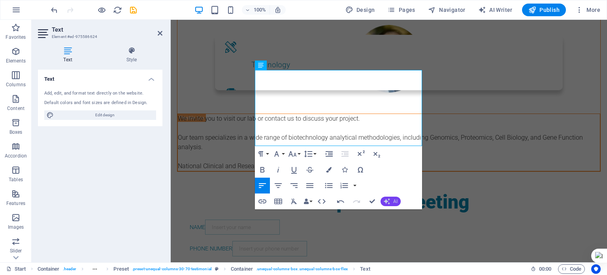
click at [394, 199] on span "AI" at bounding box center [395, 201] width 4 height 5
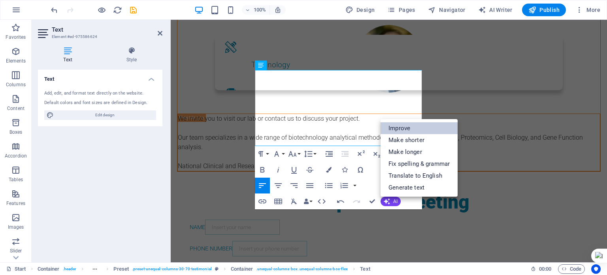
click at [417, 126] on link "Improve" at bounding box center [418, 128] width 77 height 12
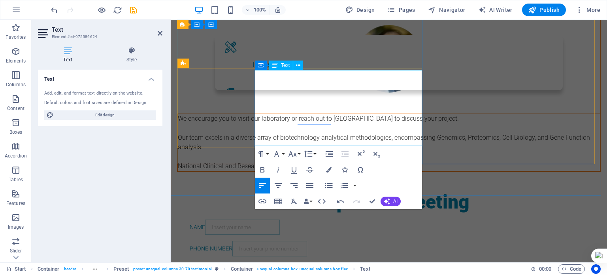
click at [257, 114] on p "We encourage you to visit our laboratory or reach out to [GEOGRAPHIC_DATA] to d…" at bounding box center [389, 142] width 422 height 57
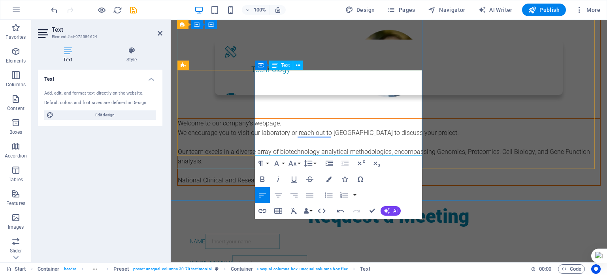
scroll to position [186, 0]
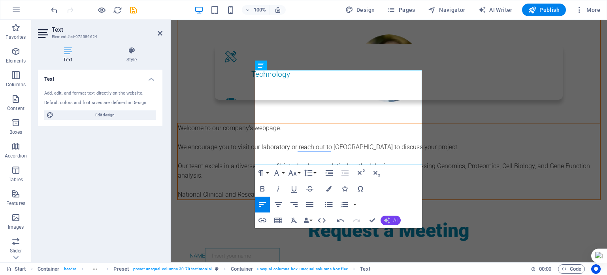
click at [394, 221] on span "AI" at bounding box center [395, 220] width 4 height 5
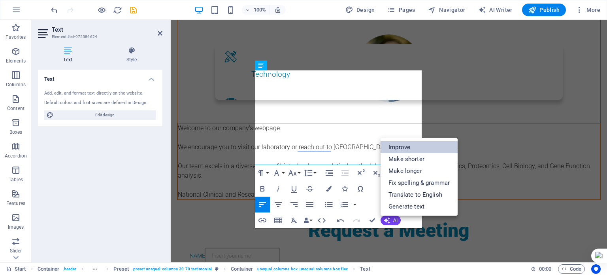
click at [416, 143] on link "Improve" at bounding box center [418, 147] width 77 height 12
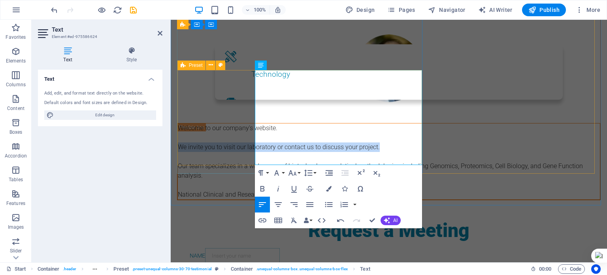
drag, startPoint x: 295, startPoint y: 102, endPoint x: 254, endPoint y: 92, distance: 42.9
click at [254, 92] on div "Welcome to our company's website. We invite you to visit our laboratory or cont…" at bounding box center [388, 116] width 423 height 165
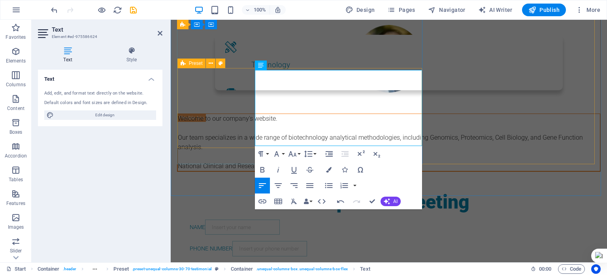
scroll to position [200, 0]
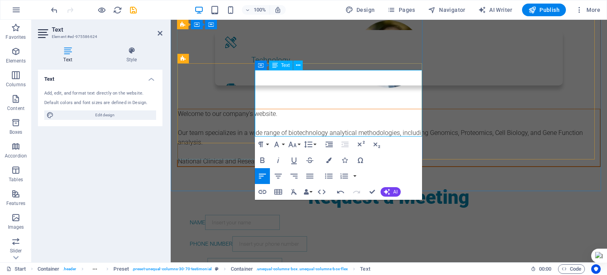
click at [372, 116] on p "Welcome to our company's website. Our team specializes in a wide range of biote…" at bounding box center [389, 137] width 422 height 57
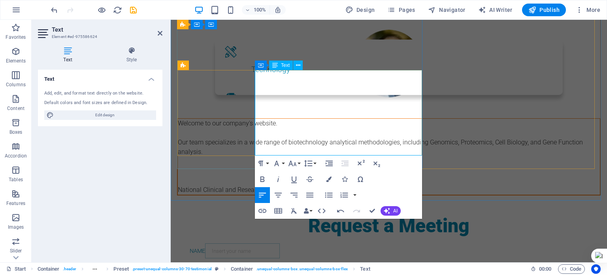
scroll to position [186, 0]
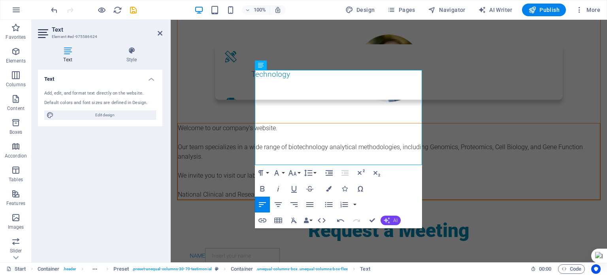
click at [392, 217] on button "AI" at bounding box center [390, 219] width 20 height 9
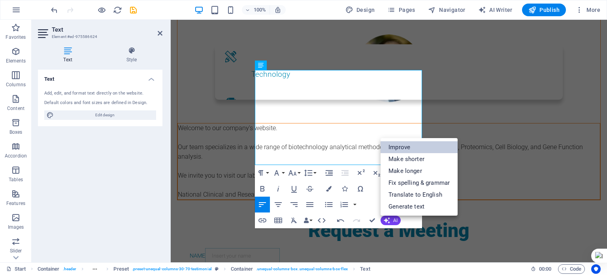
click at [411, 149] on link "Improve" at bounding box center [418, 147] width 77 height 12
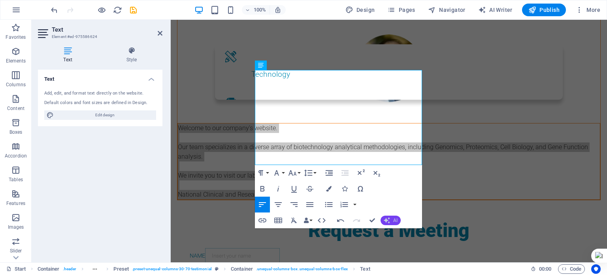
click at [393, 218] on span "AI" at bounding box center [395, 220] width 4 height 5
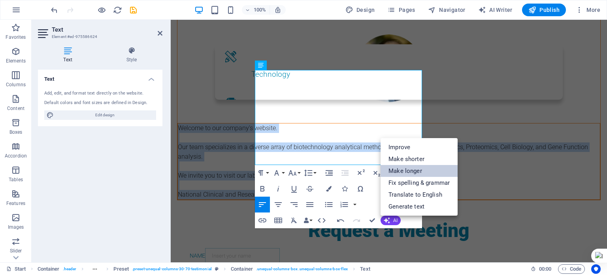
click at [415, 166] on link "Make longer" at bounding box center [418, 171] width 77 height 12
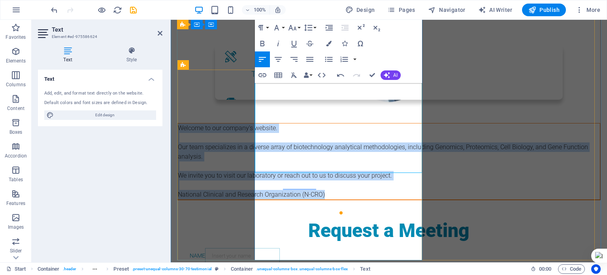
scroll to position [179, 0]
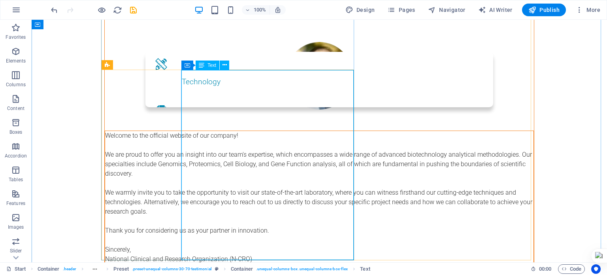
click at [278, 131] on div "Welcome to the official website of our company! We are proud to offer you an in…" at bounding box center [319, 197] width 428 height 133
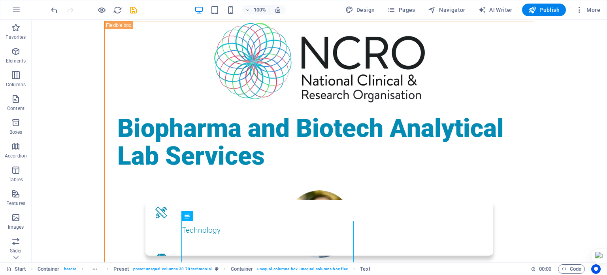
scroll to position [33, 0]
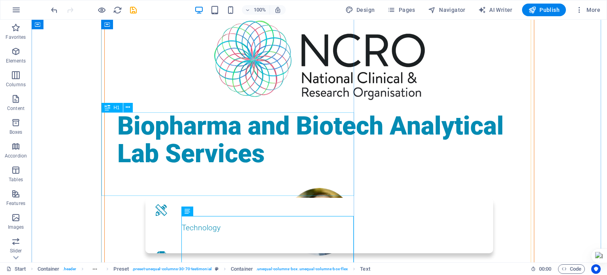
click at [290, 161] on div "Biopharma and Biotech Analytical Lab Services" at bounding box center [319, 140] width 429 height 56
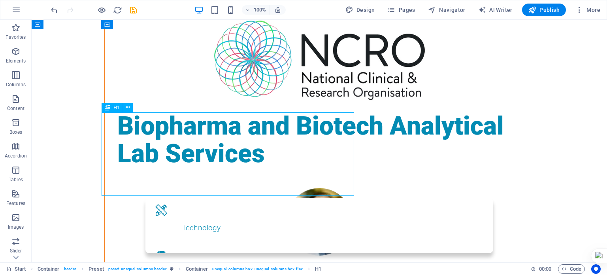
click at [290, 161] on div "Biopharma and Biotech Analytical Lab Services" at bounding box center [319, 140] width 429 height 56
click at [150, 161] on span "Biopharma and Biotech Analytical Lab Services" at bounding box center [310, 139] width 386 height 57
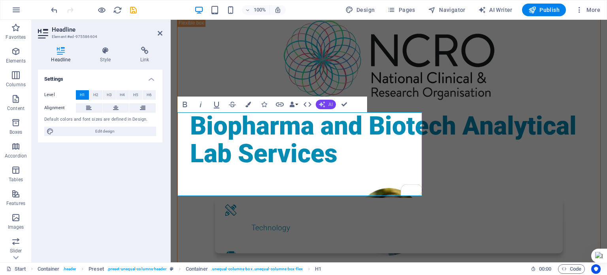
click at [329, 102] on span "AI" at bounding box center [330, 104] width 4 height 5
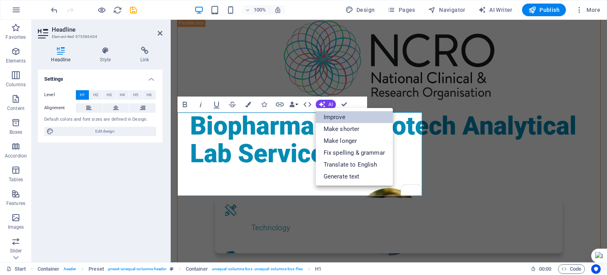
click at [338, 111] on link "Improve" at bounding box center [354, 117] width 77 height 12
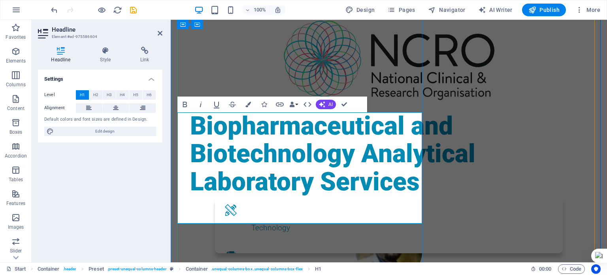
click at [270, 180] on span "Biopharmaceutical and Biotechnology Analytical Laboratory Services" at bounding box center [332, 153] width 285 height 85
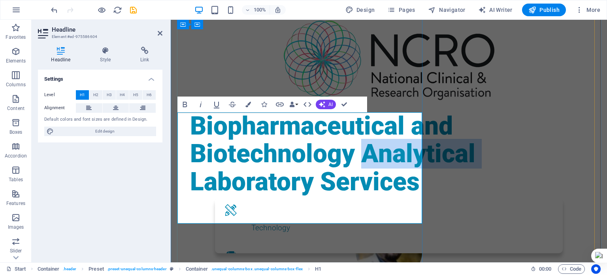
click at [270, 180] on span "Biopharmaceutical and Biotechnology Analytical Laboratory Services" at bounding box center [332, 153] width 285 height 85
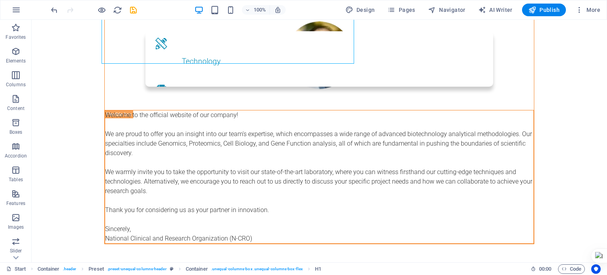
scroll to position [199, 0]
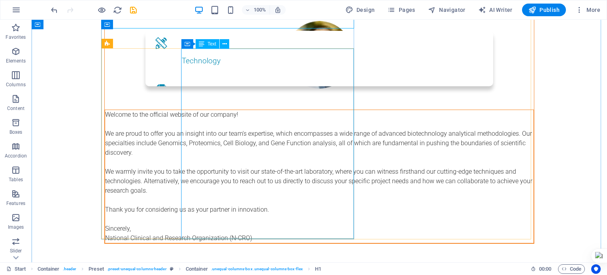
click at [242, 138] on div "Welcome to the official website of our company! We are proud to offer you an in…" at bounding box center [319, 176] width 428 height 133
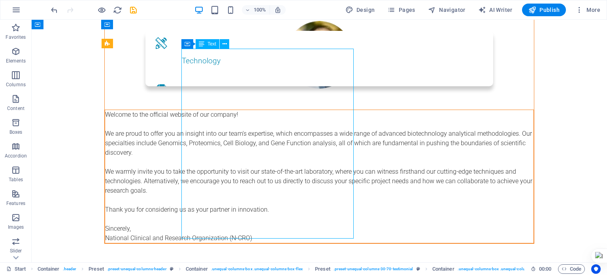
click at [242, 138] on div "Welcome to the official website of our company! We are proud to offer you an in…" at bounding box center [319, 176] width 428 height 133
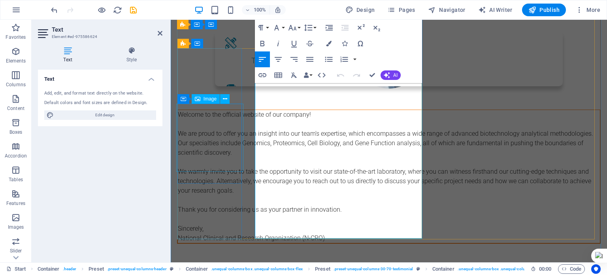
click at [242, 89] on figure at bounding box center [388, 55] width 423 height 68
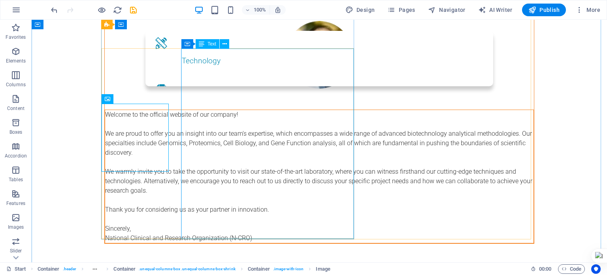
click at [299, 144] on div "Welcome to the official website of our company! We are proud to offer you an in…" at bounding box center [319, 176] width 428 height 133
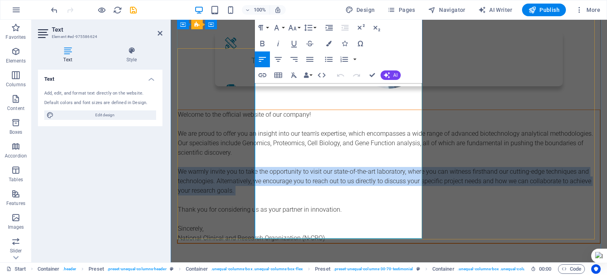
click at [299, 144] on p "Welcome to the official website of our company! We are proud to offer you an in…" at bounding box center [389, 176] width 422 height 133
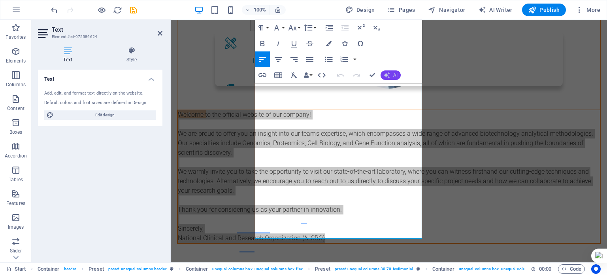
click at [389, 73] on icon "button" at bounding box center [387, 75] width 6 height 6
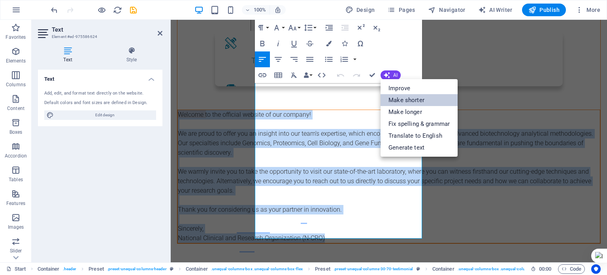
click at [406, 102] on link "Make shorter" at bounding box center [418, 100] width 77 height 12
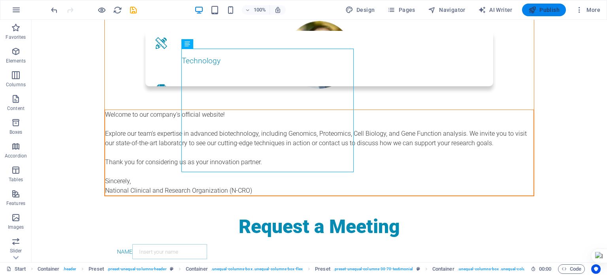
click at [550, 5] on button "Publish" at bounding box center [544, 10] width 44 height 13
checkbox input "false"
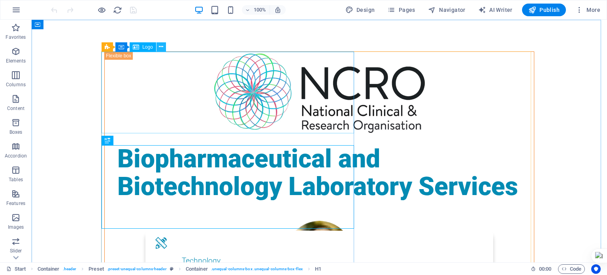
click at [162, 45] on icon at bounding box center [161, 47] width 4 height 8
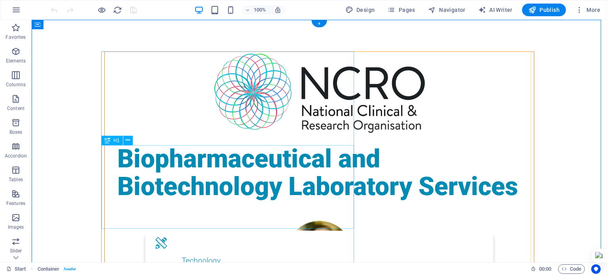
click at [244, 167] on div "Biopharmaceutical and Biotechnology Laboratory Services" at bounding box center [319, 173] width 429 height 56
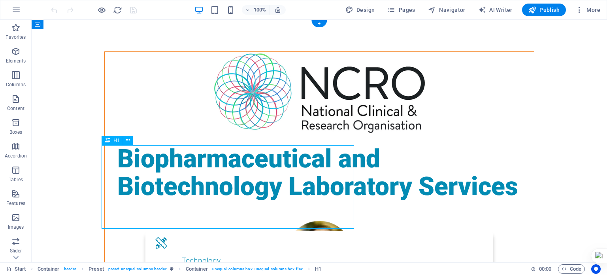
click at [244, 167] on div "Biopharmaceutical and Biotechnology Laboratory Services" at bounding box center [319, 173] width 429 height 56
click at [128, 140] on icon at bounding box center [128, 140] width 4 height 8
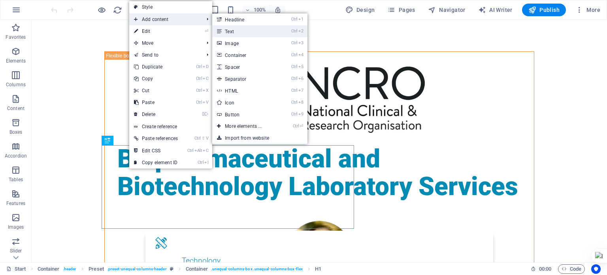
click at [218, 33] on icon at bounding box center [219, 31] width 4 height 12
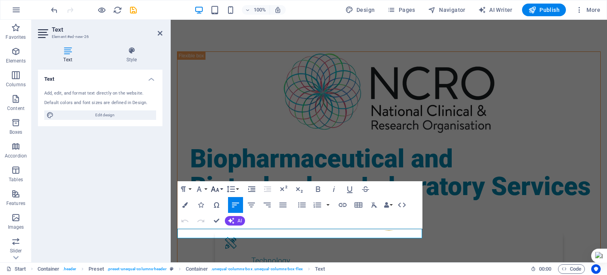
click at [216, 189] on icon "button" at bounding box center [214, 188] width 9 height 9
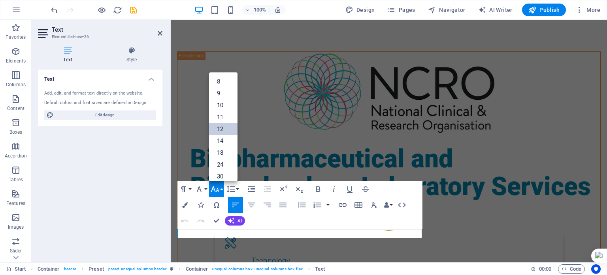
click at [224, 128] on link "12" at bounding box center [223, 129] width 28 height 12
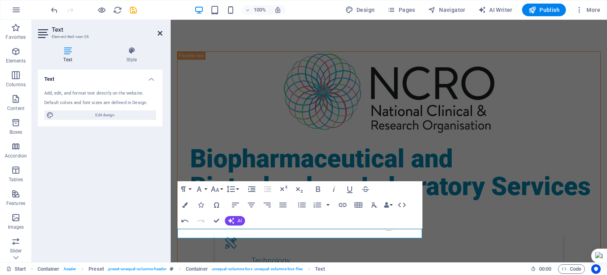
click at [161, 32] on icon at bounding box center [160, 33] width 5 height 6
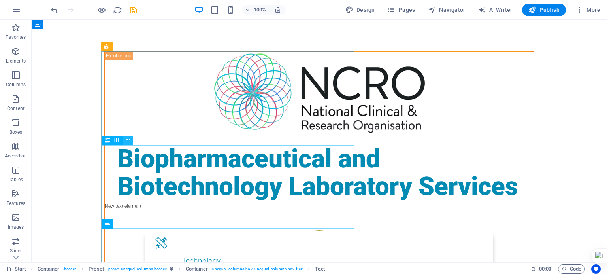
click at [128, 142] on icon at bounding box center [128, 140] width 4 height 8
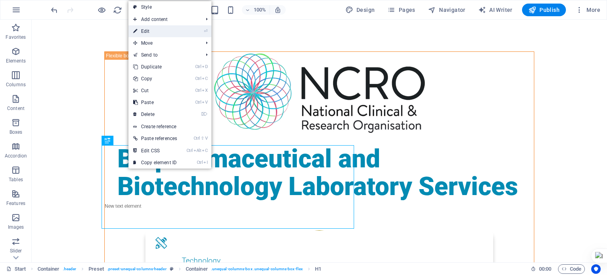
click at [184, 31] on li "⏎ Edit" at bounding box center [169, 31] width 83 height 12
click at [160, 31] on link "⏎ Edit" at bounding box center [154, 31] width 53 height 12
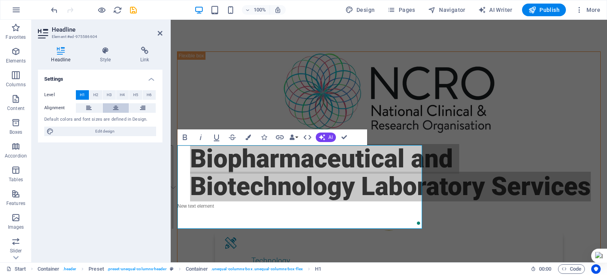
click at [107, 109] on button at bounding box center [116, 107] width 26 height 9
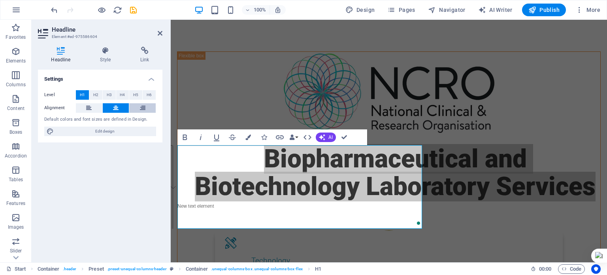
click at [150, 105] on button at bounding box center [142, 107] width 26 height 9
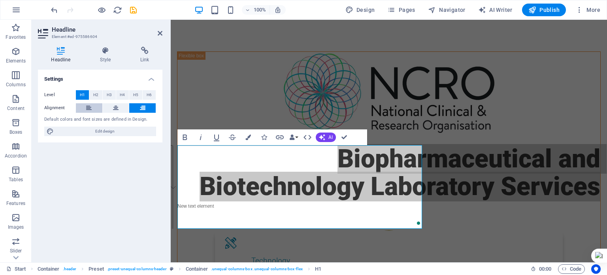
click at [90, 109] on icon at bounding box center [89, 107] width 6 height 9
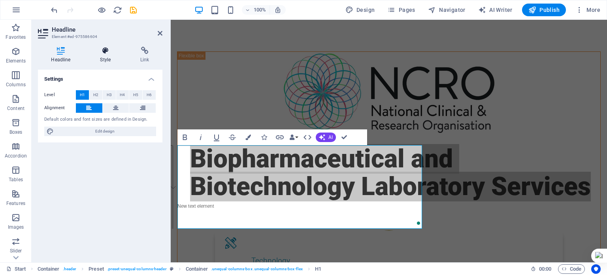
click at [107, 60] on h4 "Style" at bounding box center [107, 55] width 40 height 17
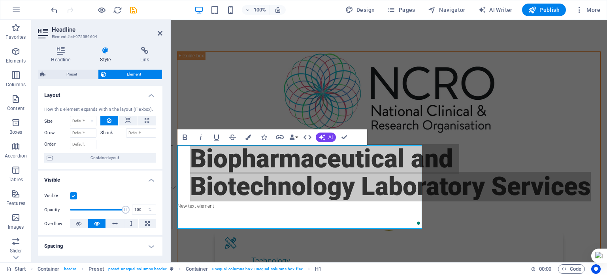
drag, startPoint x: 160, startPoint y: 109, endPoint x: 162, endPoint y: 117, distance: 8.5
click at [162, 117] on div "Headline Style Link Settings Level H1 H2 H3 H4 H5 H6 Alignment Default colors a…" at bounding box center [100, 151] width 137 height 222
drag, startPoint x: 162, startPoint y: 117, endPoint x: 161, endPoint y: 124, distance: 7.3
click at [161, 124] on div "Headline Style Link Settings Level H1 H2 H3 H4 H5 H6 Alignment Default colors a…" at bounding box center [100, 151] width 137 height 222
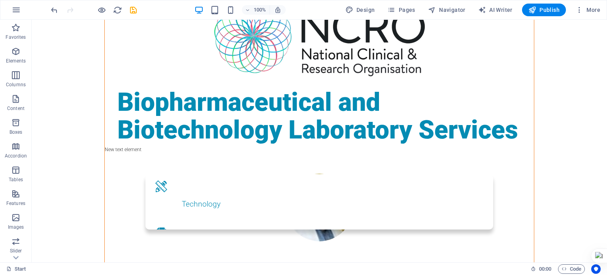
scroll to position [50, 0]
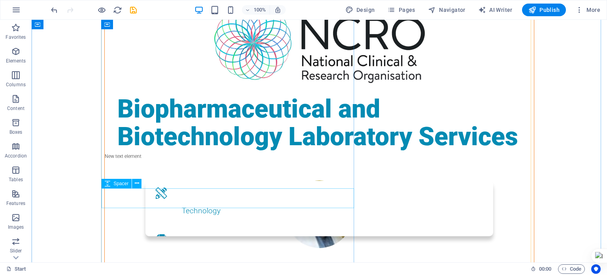
click at [269, 180] on div at bounding box center [319, 170] width 429 height 20
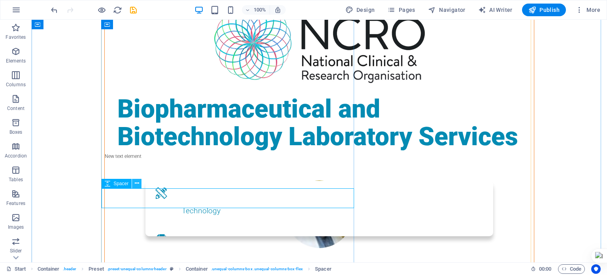
click at [139, 182] on icon at bounding box center [137, 183] width 4 height 8
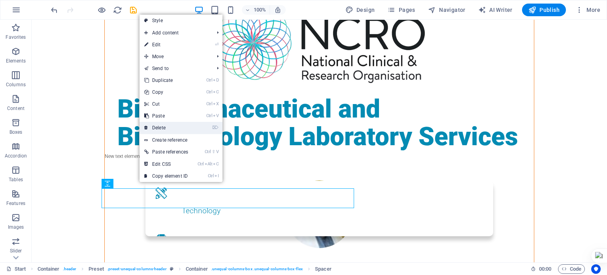
click at [162, 128] on link "⌦ Delete" at bounding box center [165, 128] width 53 height 12
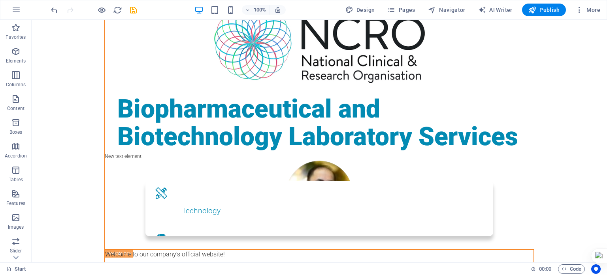
drag, startPoint x: 606, startPoint y: 62, endPoint x: 606, endPoint y: 49, distance: 13.4
click at [606, 49] on div at bounding box center [606, 137] width 0 height 275
drag, startPoint x: 638, startPoint y: 68, endPoint x: 604, endPoint y: 48, distance: 39.7
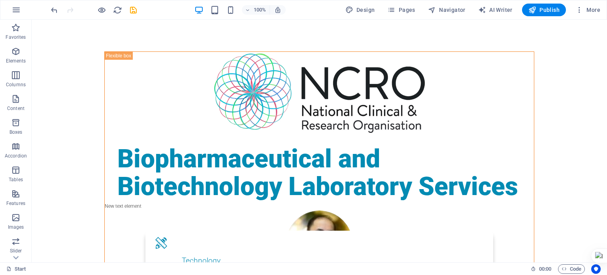
drag, startPoint x: 604, startPoint y: 48, endPoint x: 634, endPoint y: 39, distance: 31.3
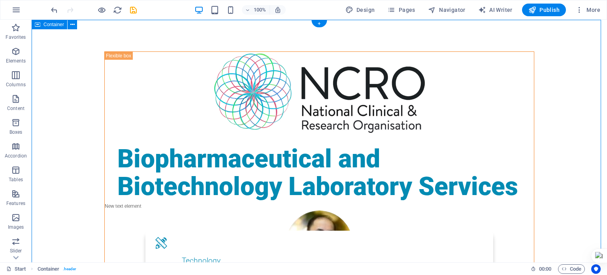
click at [76, 25] on button at bounding box center [72, 24] width 9 height 9
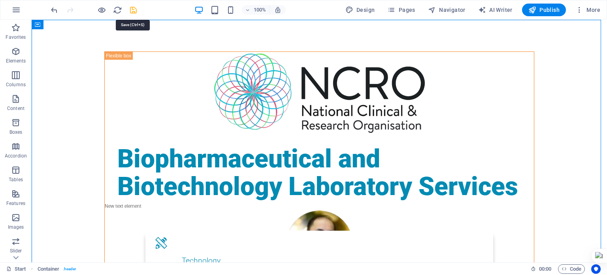
click at [137, 9] on icon "save" at bounding box center [133, 10] width 9 height 9
checkbox input "false"
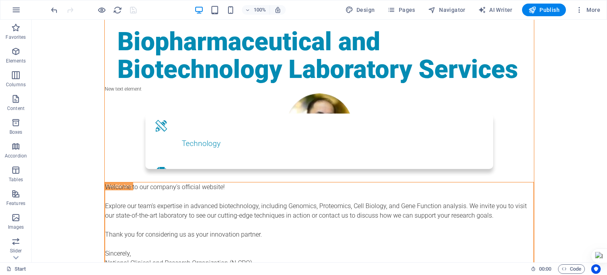
scroll to position [124, 0]
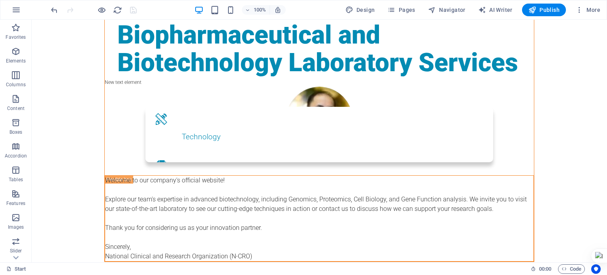
drag, startPoint x: 602, startPoint y: 47, endPoint x: 638, endPoint y: 85, distance: 51.7
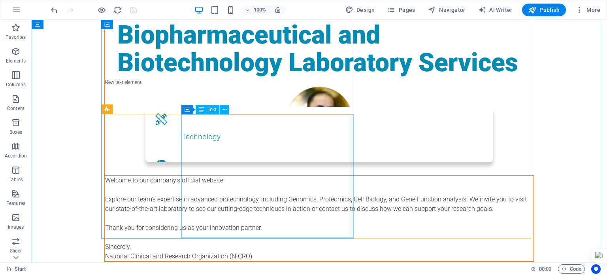
click at [243, 175] on div "Welcome to our company's official website! Explore our team's expertise in adva…" at bounding box center [319, 217] width 428 height 85
click at [105, 156] on div "Welcome to our company's official website! Explore our team's expertise in adva…" at bounding box center [319, 173] width 429 height 175
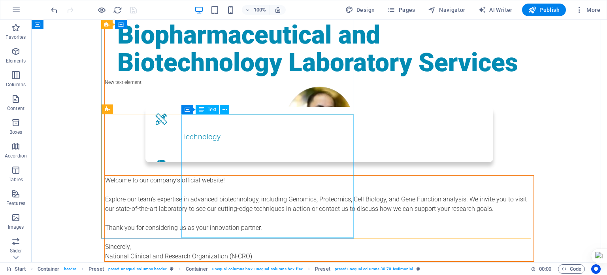
click at [285, 175] on div "Welcome to our company's official website! Explore our team's expertise in adva…" at bounding box center [319, 217] width 428 height 85
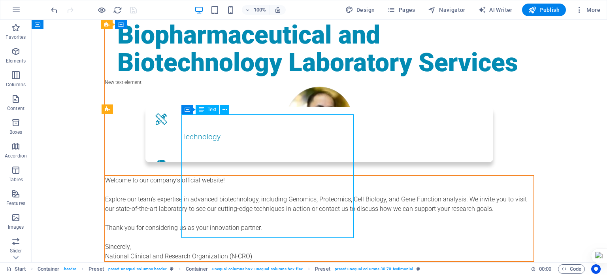
click at [285, 175] on div "Welcome to our company's official website! Explore our team's expertise in adva…" at bounding box center [319, 217] width 428 height 85
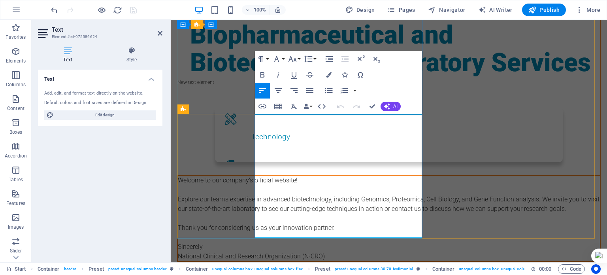
click at [285, 175] on p "Welcome to our company's official website! Explore our team's expertise in adva…" at bounding box center [389, 217] width 422 height 85
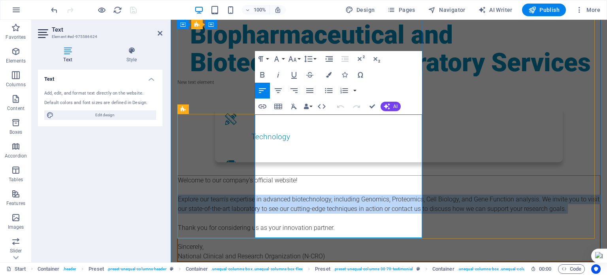
click at [285, 175] on p "Welcome to our company's official website! Explore our team's expertise in adva…" at bounding box center [389, 217] width 422 height 85
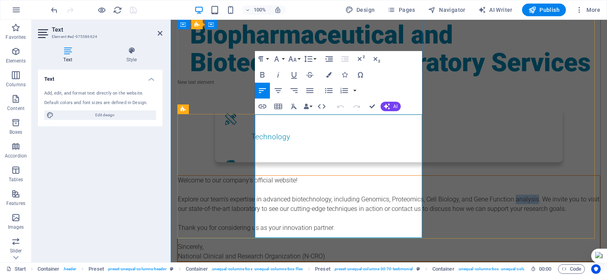
click at [285, 175] on p "Welcome to our company's official website! Explore our team's expertise in adva…" at bounding box center [389, 217] width 422 height 85
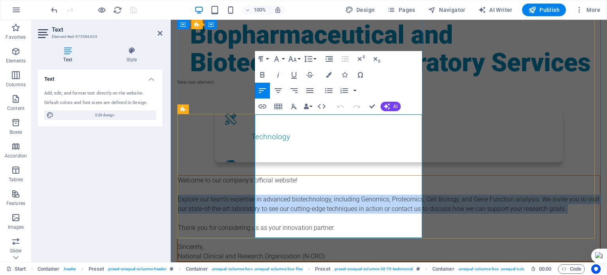
click at [285, 175] on p "Welcome to our company's official website! Explore our team's expertise in adva…" at bounding box center [389, 217] width 422 height 85
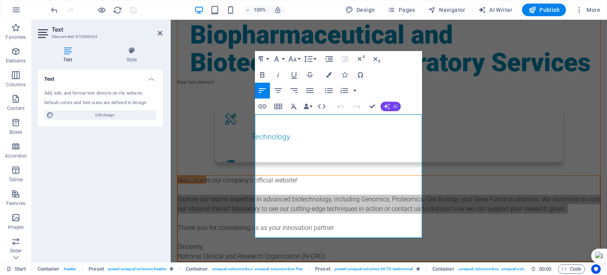
click at [389, 103] on icon "button" at bounding box center [387, 106] width 6 height 6
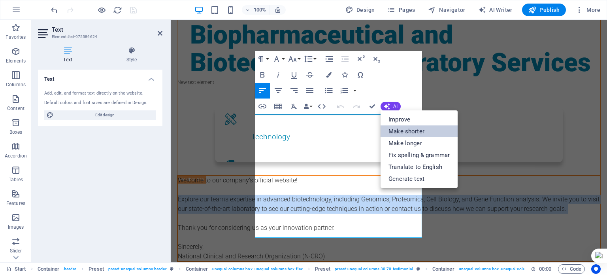
click at [410, 131] on link "Make shorter" at bounding box center [418, 131] width 77 height 12
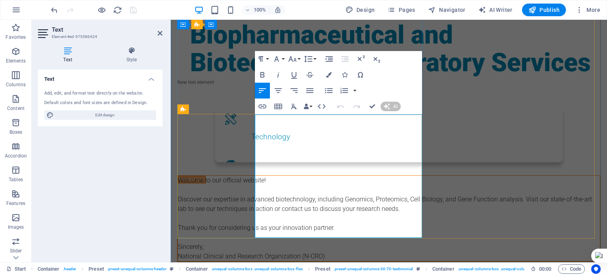
scroll to position [132, 0]
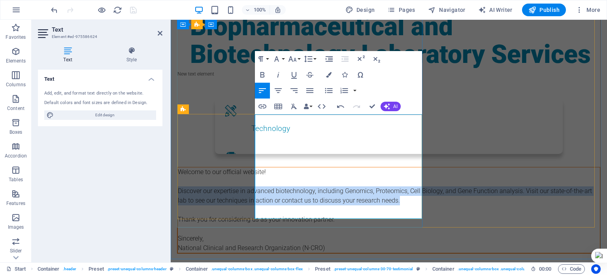
drag, startPoint x: 408, startPoint y: 167, endPoint x: 255, endPoint y: 135, distance: 155.8
click at [255, 167] on p "Welcome to our official website! Discover our expertise in advanced biotechnolo…" at bounding box center [389, 209] width 422 height 85
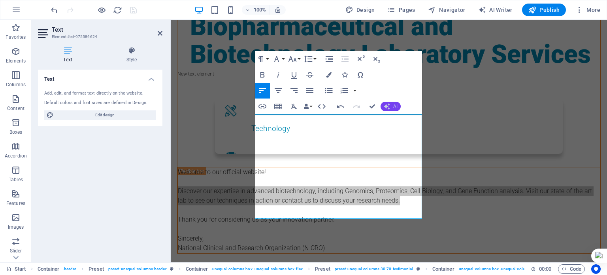
click at [392, 108] on button "AI" at bounding box center [390, 106] width 20 height 9
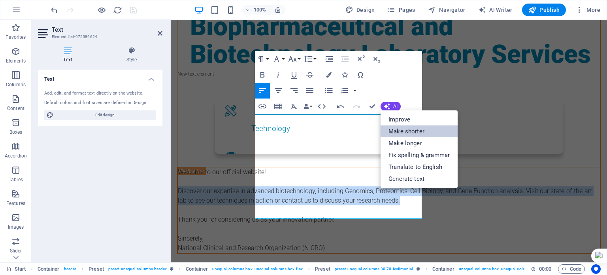
click at [410, 130] on link "Make shorter" at bounding box center [418, 131] width 77 height 12
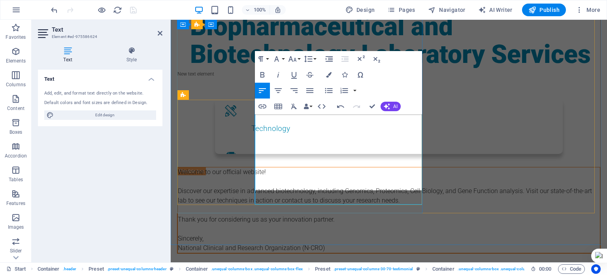
scroll to position [146, 0]
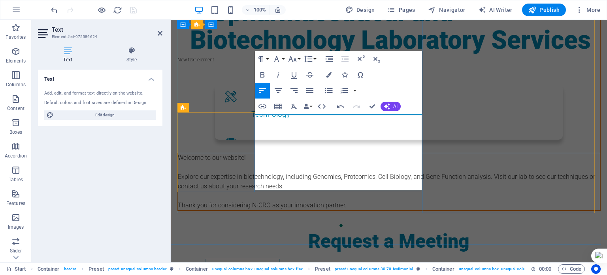
click at [258, 153] on p "Welcome to our website! Explore our expertise in biotechnology, including Genom…" at bounding box center [389, 181] width 422 height 57
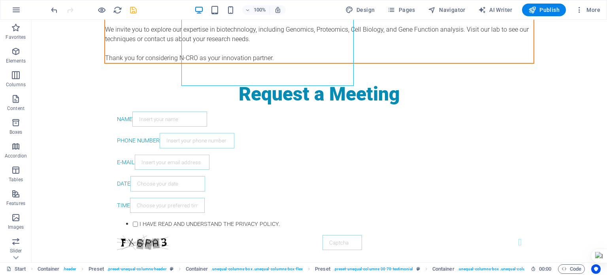
scroll to position [298, 0]
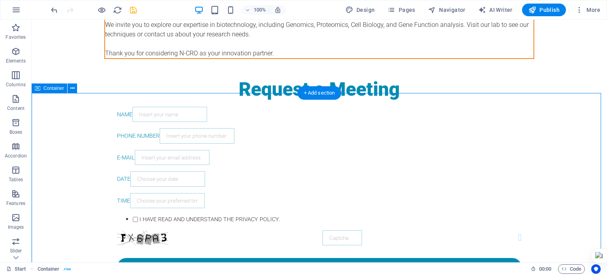
click at [73, 88] on icon at bounding box center [72, 88] width 4 height 8
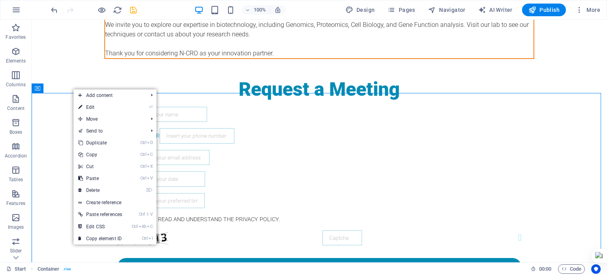
drag, startPoint x: 637, startPoint y: 92, endPoint x: 602, endPoint y: 83, distance: 37.0
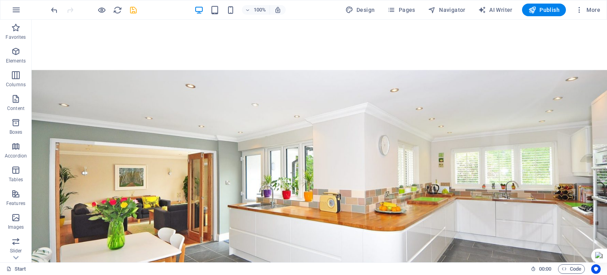
scroll to position [0, 0]
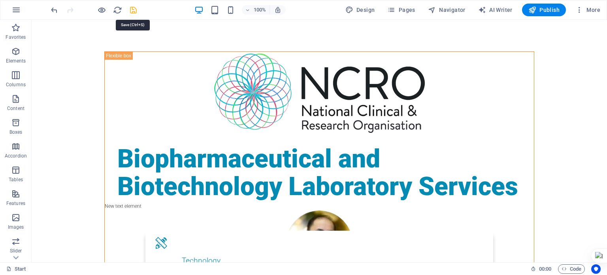
click at [134, 9] on icon "save" at bounding box center [133, 10] width 9 height 9
checkbox input "false"
click at [560, 8] on button "Publish" at bounding box center [544, 10] width 44 height 13
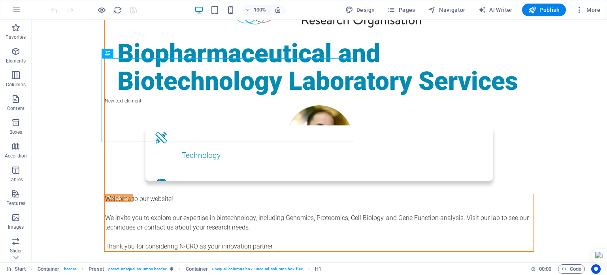
scroll to position [107, 0]
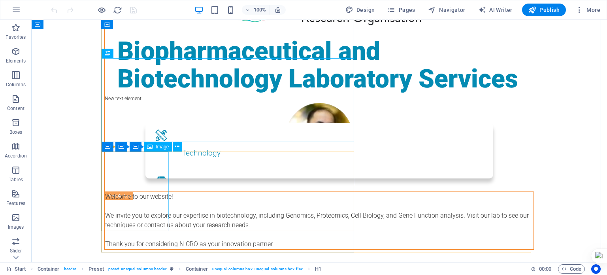
click at [109, 157] on figure at bounding box center [319, 137] width 429 height 68
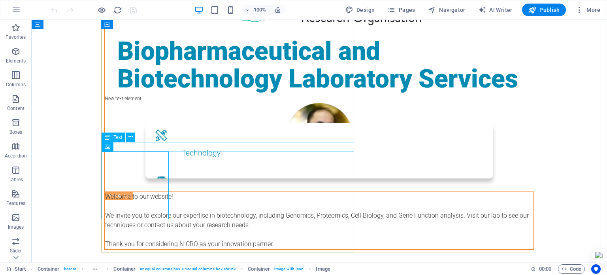
click at [136, 103] on div "New text element" at bounding box center [319, 97] width 429 height 9
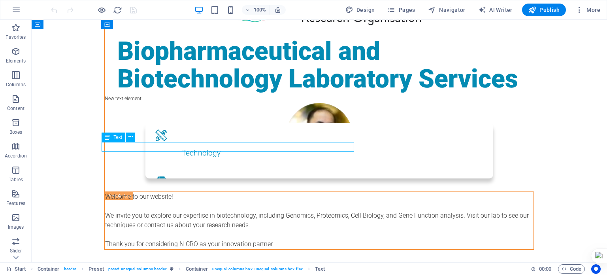
click at [136, 103] on div "New text element" at bounding box center [319, 97] width 429 height 9
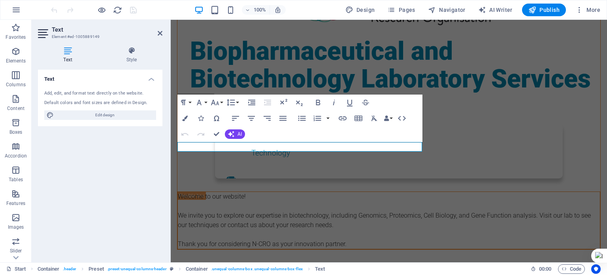
click at [136, 148] on div "Text Add, edit, and format text directly on the website. Default colors and fon…" at bounding box center [100, 163] width 124 height 186
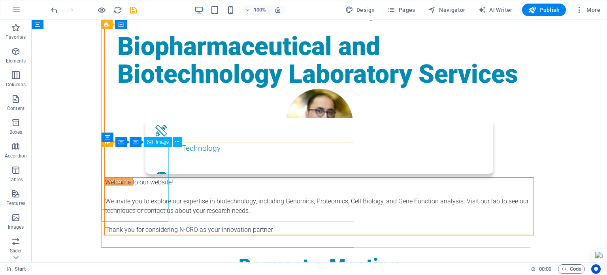
click at [155, 156] on figure at bounding box center [319, 122] width 429 height 68
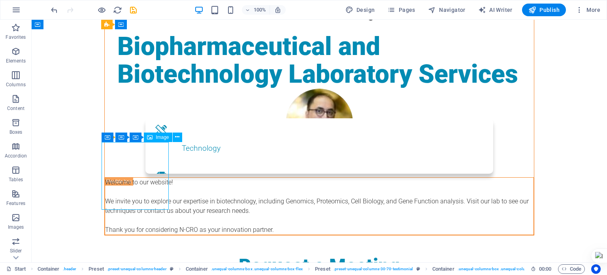
drag, startPoint x: 155, startPoint y: 173, endPoint x: 156, endPoint y: 185, distance: 12.3
click at [156, 156] on figure at bounding box center [319, 122] width 429 height 68
drag, startPoint x: 156, startPoint y: 185, endPoint x: 160, endPoint y: 193, distance: 8.8
click at [160, 156] on figure at bounding box center [319, 122] width 429 height 68
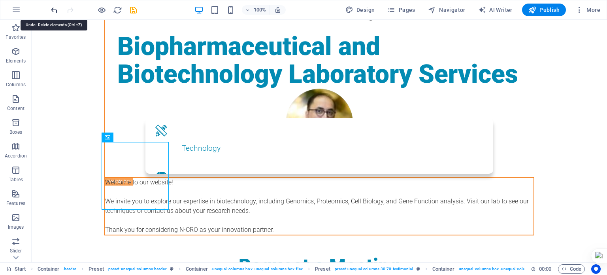
click at [52, 9] on icon "undo" at bounding box center [54, 10] width 9 height 9
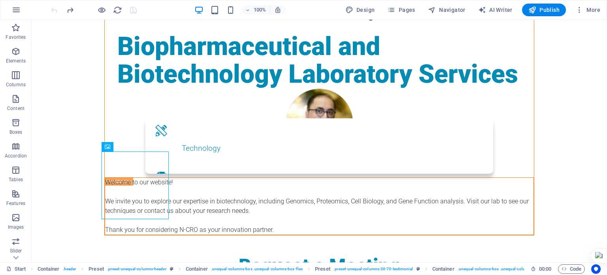
scroll to position [107, 0]
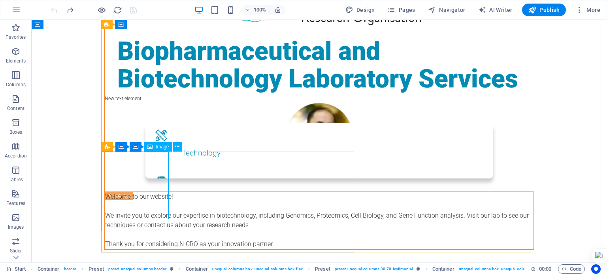
click at [161, 171] on figure at bounding box center [319, 137] width 429 height 68
click at [144, 103] on div "New text element" at bounding box center [319, 97] width 429 height 9
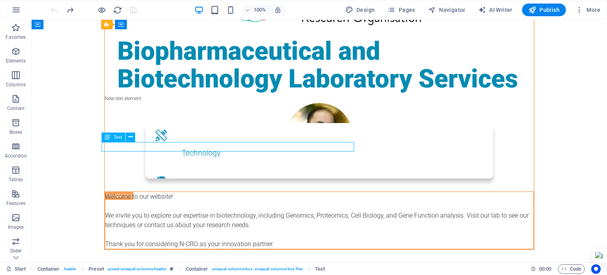
click at [144, 103] on div "New text element" at bounding box center [319, 97] width 429 height 9
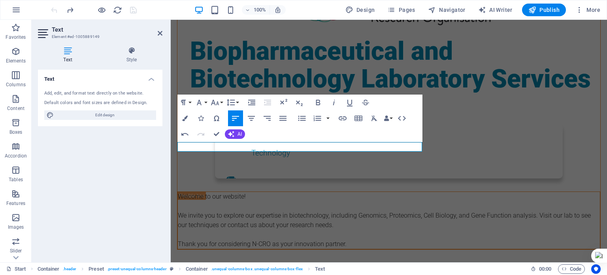
click at [157, 34] on header "Text Element #ed-1005889149" at bounding box center [100, 30] width 124 height 21
click at [160, 33] on icon at bounding box center [160, 33] width 5 height 6
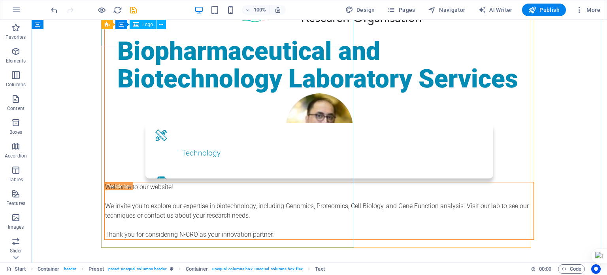
scroll to position [112, 0]
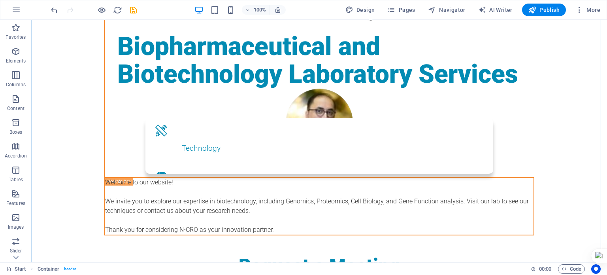
drag, startPoint x: 259, startPoint y: 196, endPoint x: 265, endPoint y: 226, distance: 31.4
click at [265, 226] on div "Biopharmaceutical and Biotechnology Laboratory Services Welcome to our website!…" at bounding box center [319, 87] width 430 height 296
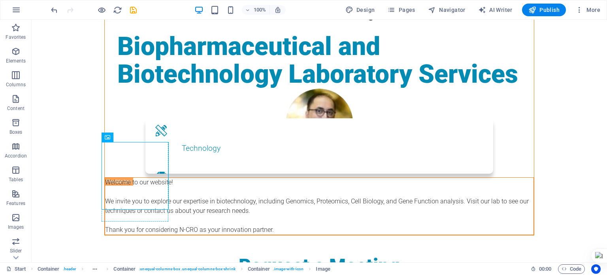
drag, startPoint x: 152, startPoint y: 190, endPoint x: 167, endPoint y: 221, distance: 35.3
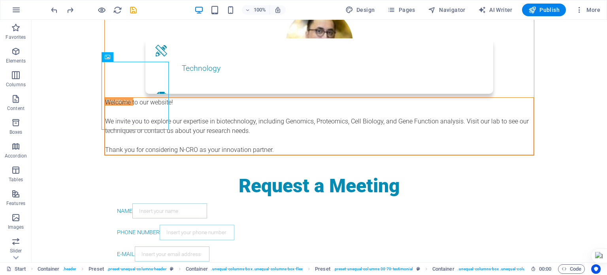
scroll to position [187, 0]
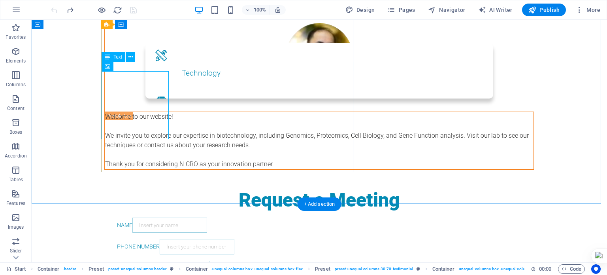
click at [322, 23] on div "New text element" at bounding box center [319, 17] width 429 height 9
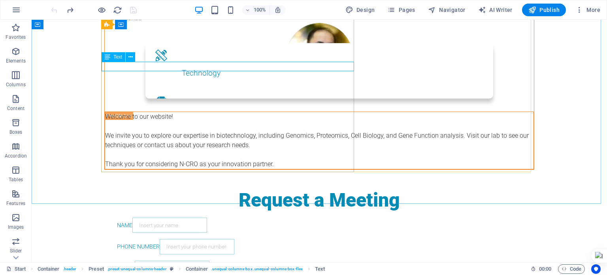
click at [111, 58] on div "Text" at bounding box center [114, 56] width 24 height 9
click at [135, 55] on button at bounding box center [130, 56] width 9 height 9
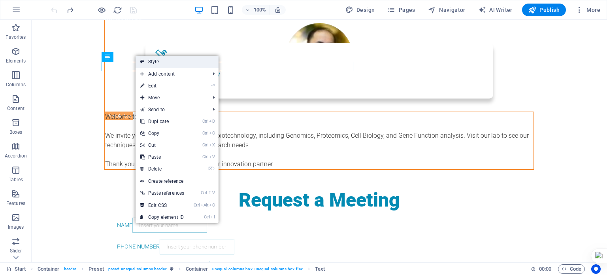
click at [178, 68] on link "Style" at bounding box center [176, 62] width 83 height 12
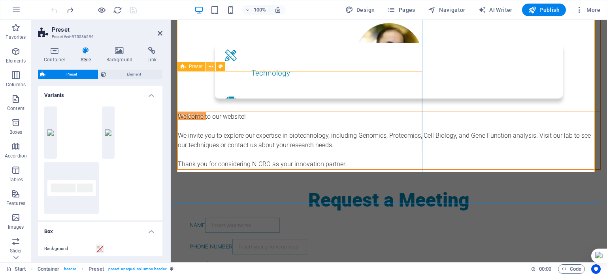
click at [212, 63] on icon at bounding box center [211, 66] width 4 height 8
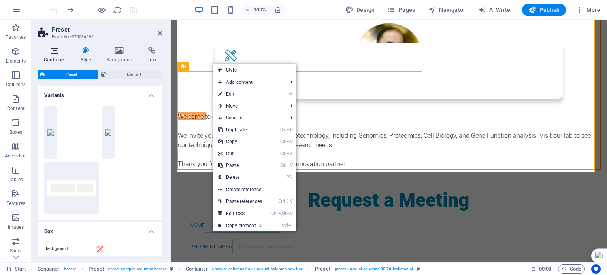
click at [52, 59] on h4 "Container" at bounding box center [56, 55] width 37 height 17
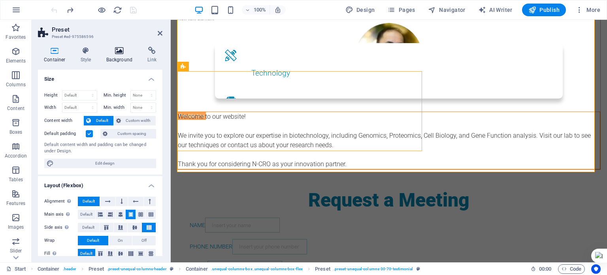
click at [122, 58] on h4 "Background" at bounding box center [120, 55] width 41 height 17
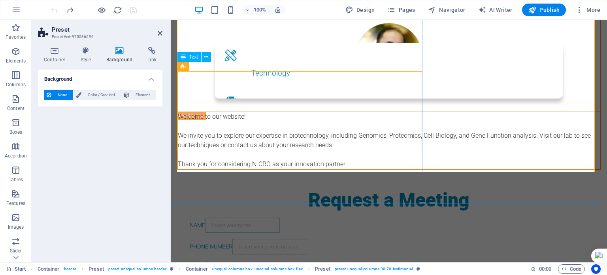
click at [203, 23] on div "New text element" at bounding box center [388, 17] width 423 height 9
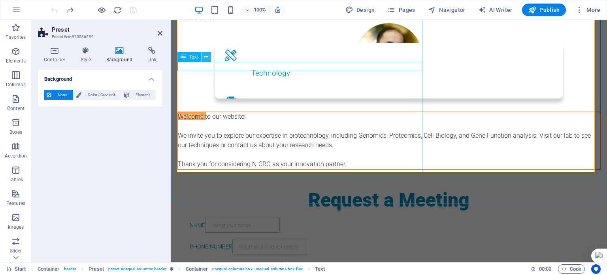
click at [206, 59] on icon at bounding box center [206, 57] width 4 height 8
click at [210, 69] on icon at bounding box center [211, 66] width 4 height 8
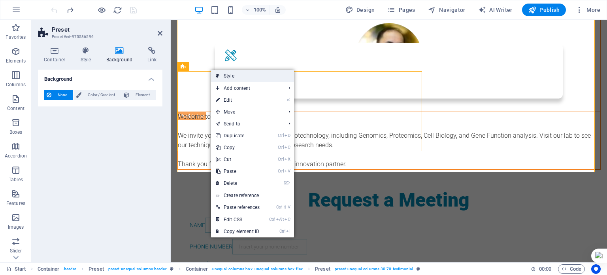
click at [222, 71] on link "Style" at bounding box center [252, 76] width 83 height 12
select select "preset-unequal-columns-30-70-testimonial"
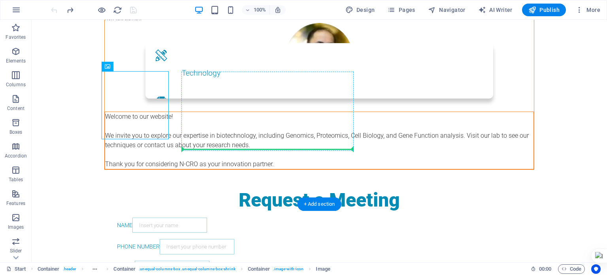
drag, startPoint x: 94, startPoint y: 119, endPoint x: 240, endPoint y: 143, distance: 147.7
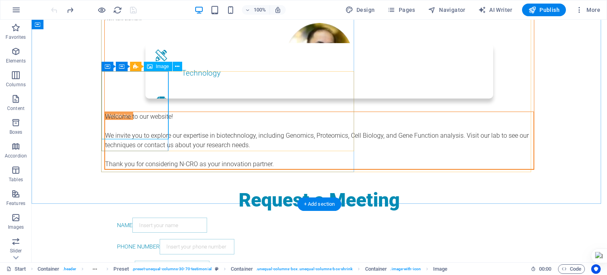
click at [149, 91] on figure at bounding box center [319, 57] width 429 height 68
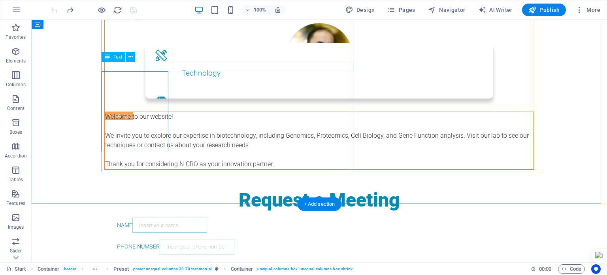
click at [113, 23] on div "New text element" at bounding box center [319, 17] width 429 height 9
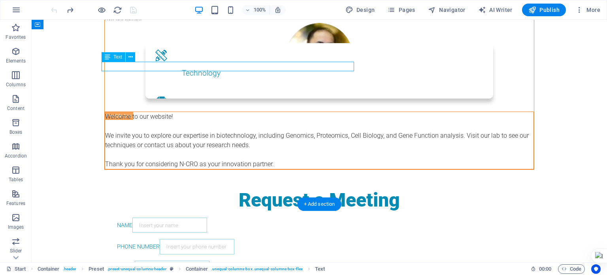
click at [113, 23] on div "New text element" at bounding box center [319, 17] width 429 height 9
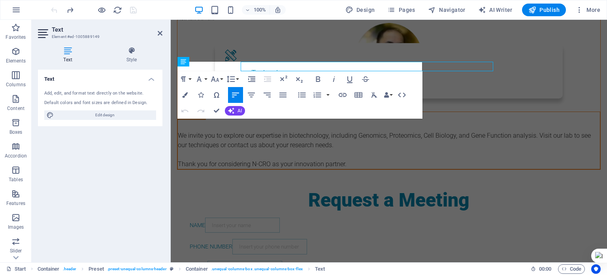
click at [113, 67] on div "Text Style Text Add, edit, and format text directly on the website. Default col…" at bounding box center [100, 151] width 124 height 209
click at [203, 79] on icon "button" at bounding box center [198, 78] width 9 height 9
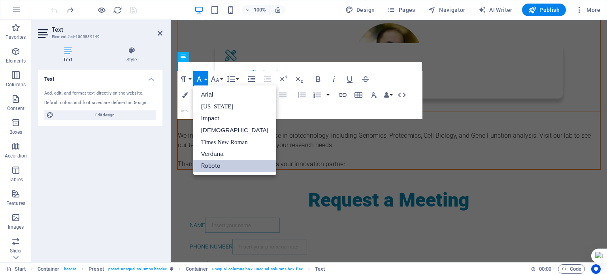
scroll to position [0, 0]
click at [221, 78] on button "Font Size" at bounding box center [216, 79] width 15 height 16
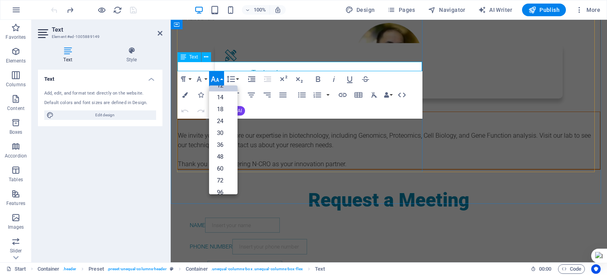
click at [249, 23] on p "New text element" at bounding box center [388, 17] width 423 height 9
click at [390, 96] on button "Data Bindings" at bounding box center [387, 95] width 11 height 16
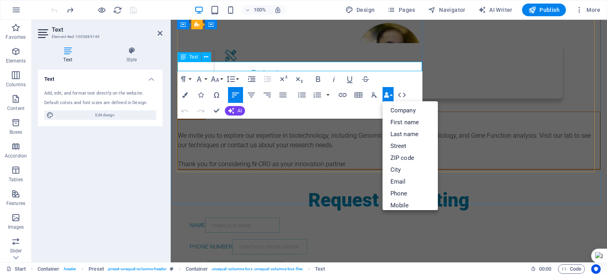
drag, startPoint x: 185, startPoint y: 64, endPoint x: 221, endPoint y: 63, distance: 36.0
click at [221, 23] on p "New text element" at bounding box center [388, 17] width 423 height 9
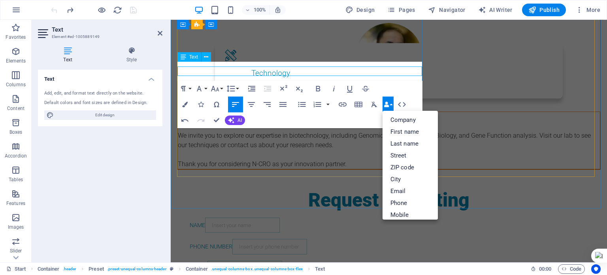
scroll to position [182, 0]
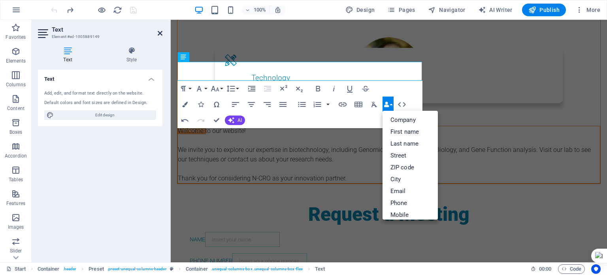
click at [162, 31] on icon at bounding box center [160, 33] width 5 height 6
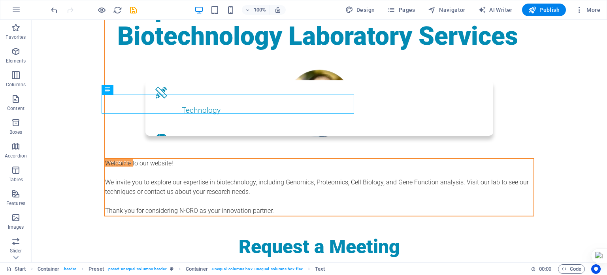
scroll to position [0, 0]
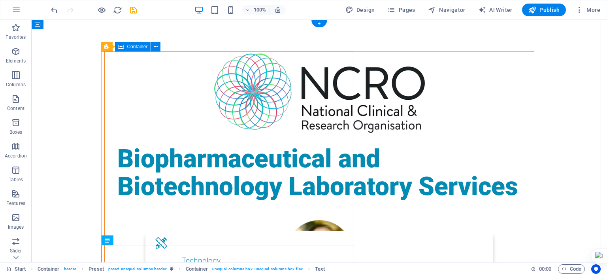
click at [269, 58] on div "Biopharmaceutical and Biotechnology Laboratory Services Welcome to our website!…" at bounding box center [319, 208] width 430 height 315
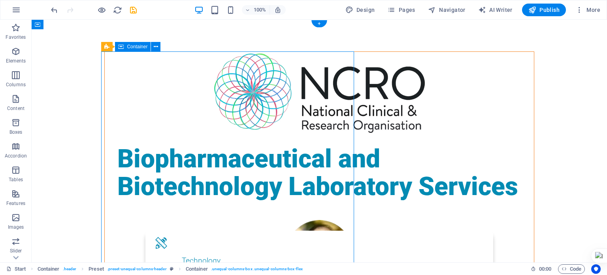
click at [262, 58] on div "Biopharmaceutical and Biotechnology Laboratory Services Welcome to our website!…" at bounding box center [319, 208] width 430 height 315
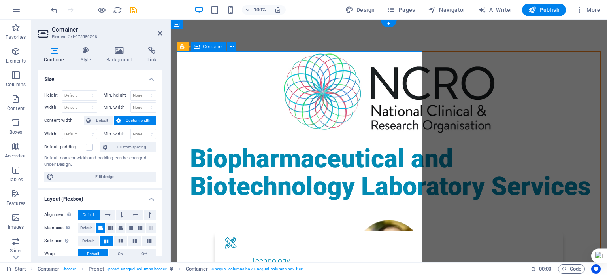
click at [262, 58] on div "Biopharmaceutical and Biotechnology Laboratory Services Welcome to our website!…" at bounding box center [388, 208] width 423 height 315
click at [273, 94] on div at bounding box center [388, 92] width 423 height 81
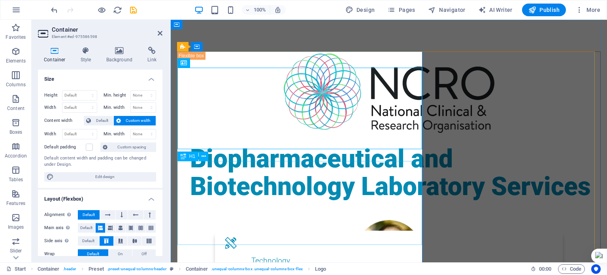
click at [302, 201] on div "Biopharmaceutical and Biotechnology Laboratory Services" at bounding box center [388, 173] width 423 height 56
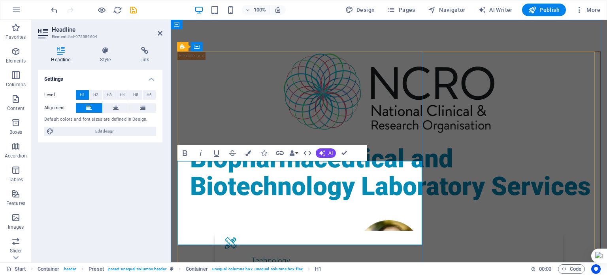
click at [302, 201] on span "Biopharmaceutical and Biotechnology Laboratory Services" at bounding box center [390, 172] width 401 height 57
click at [90, 110] on icon at bounding box center [89, 107] width 6 height 9
click at [133, 11] on icon "save" at bounding box center [133, 10] width 9 height 9
checkbox input "false"
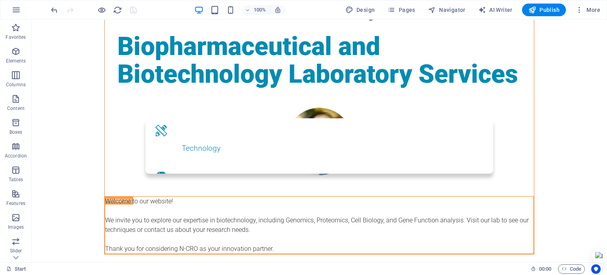
scroll to position [115, 0]
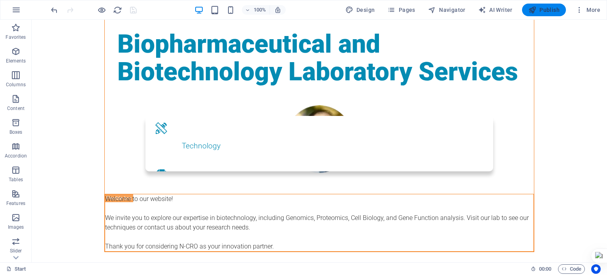
click at [549, 7] on span "Publish" at bounding box center [543, 10] width 31 height 8
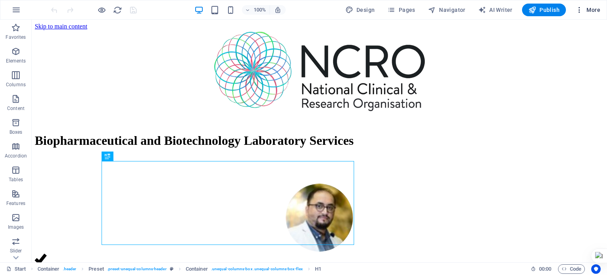
click at [594, 9] on span "More" at bounding box center [587, 10] width 25 height 8
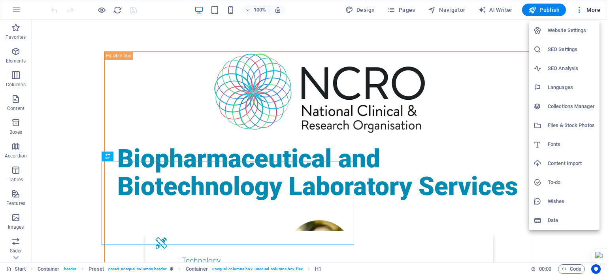
click at [569, 26] on h6 "Website Settings" at bounding box center [570, 30] width 47 height 9
select select "41"
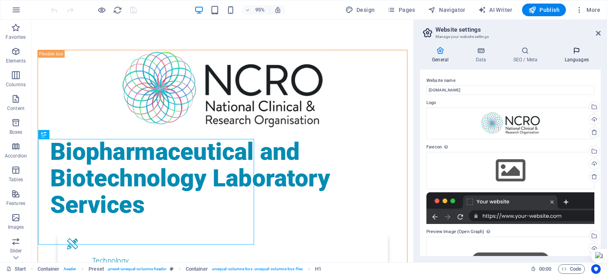
click at [569, 55] on h4 "Languages" at bounding box center [576, 55] width 48 height 17
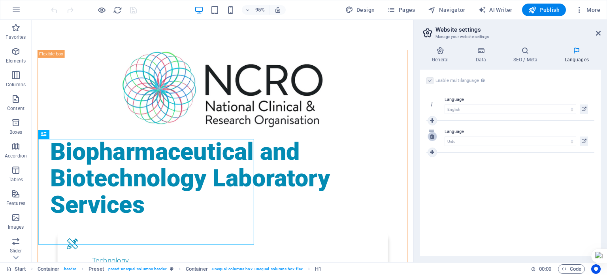
click at [431, 138] on icon at bounding box center [432, 137] width 4 height 6
click at [130, 10] on icon "save" at bounding box center [133, 10] width 9 height 9
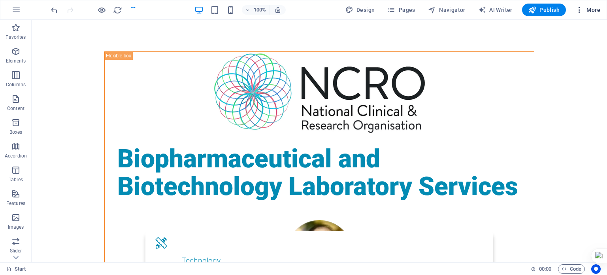
click at [591, 8] on span "More" at bounding box center [587, 10] width 25 height 8
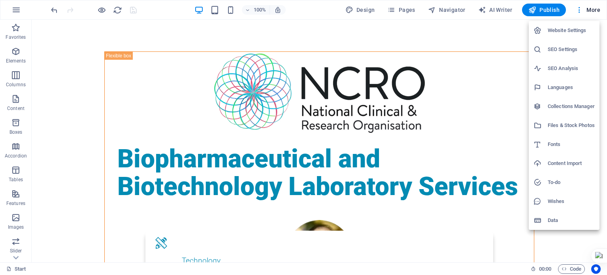
click at [569, 32] on h6 "Website Settings" at bounding box center [570, 30] width 47 height 9
select select "41"
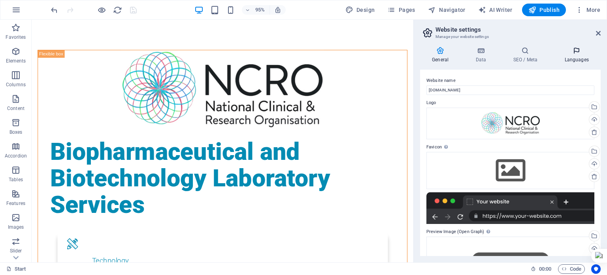
click at [574, 55] on h4 "Languages" at bounding box center [576, 55] width 48 height 17
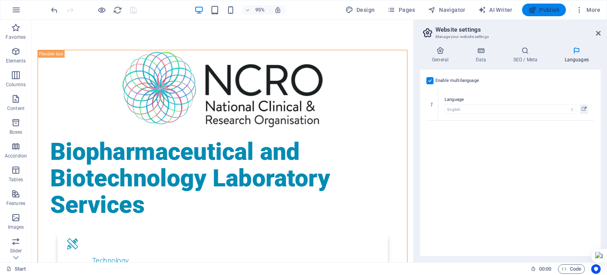
click at [547, 12] on span "Publish" at bounding box center [543, 10] width 31 height 8
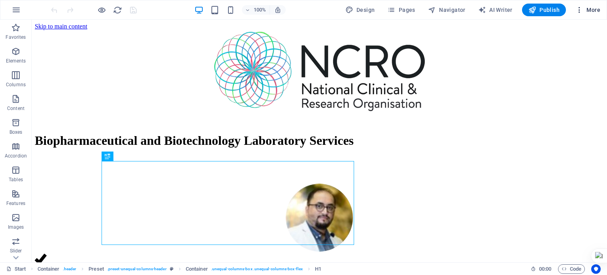
click at [585, 8] on span "More" at bounding box center [587, 10] width 25 height 8
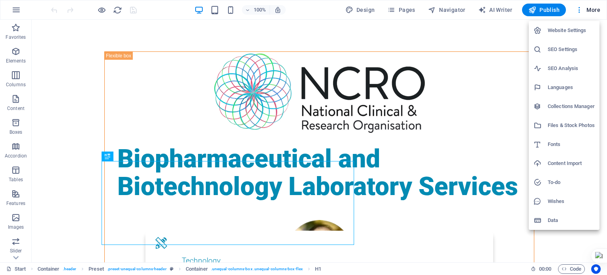
click at [565, 29] on h6 "Website Settings" at bounding box center [570, 30] width 47 height 9
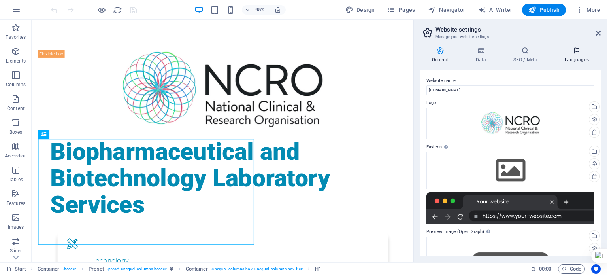
click at [577, 53] on icon at bounding box center [576, 51] width 48 height 8
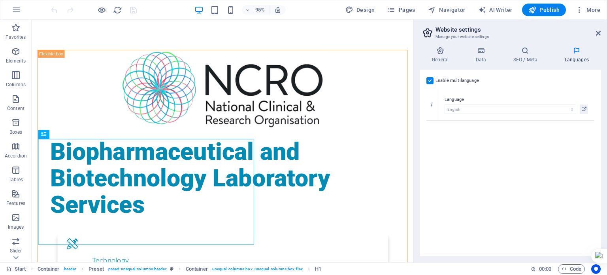
click at [433, 80] on label at bounding box center [429, 80] width 7 height 7
click at [0, 0] on input "Enable multilanguage To disable multilanguage delete all languages until only o…" at bounding box center [0, 0] width 0 height 0
click at [129, 11] on icon "save" at bounding box center [133, 10] width 9 height 9
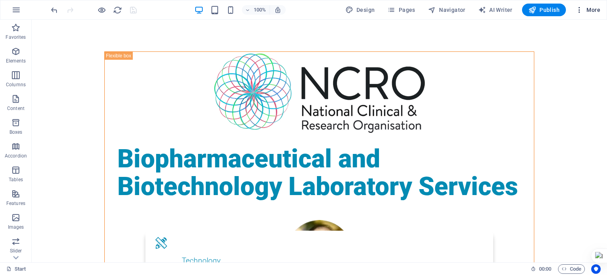
click at [593, 8] on span "More" at bounding box center [587, 10] width 25 height 8
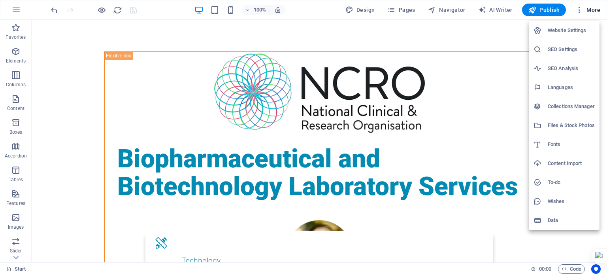
click at [566, 45] on h6 "SEO Settings" at bounding box center [570, 49] width 47 height 9
select select "41"
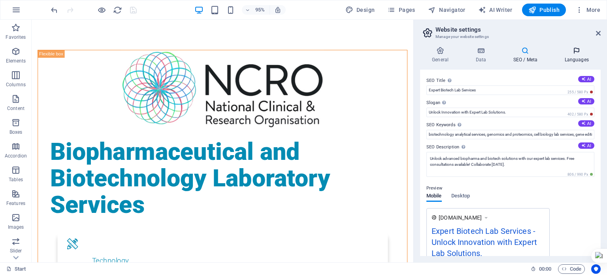
click at [573, 49] on icon at bounding box center [576, 51] width 48 height 8
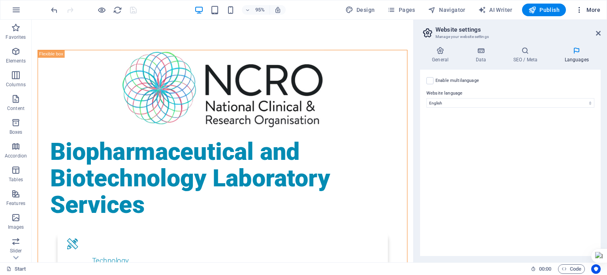
click at [590, 8] on span "More" at bounding box center [587, 10] width 25 height 8
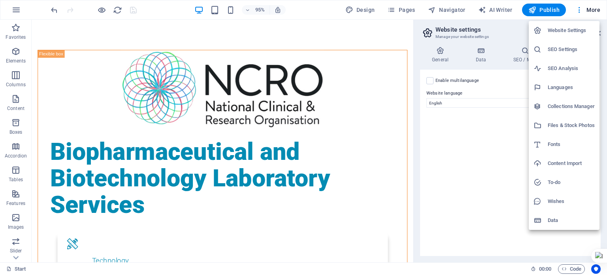
click at [576, 31] on h6 "Website Settings" at bounding box center [570, 30] width 47 height 9
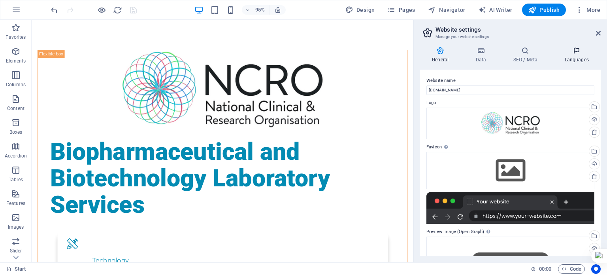
click at [578, 49] on icon at bounding box center [576, 51] width 48 height 8
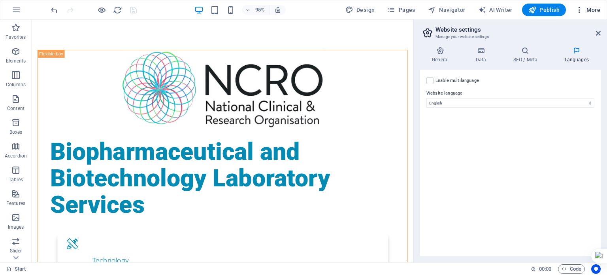
click at [590, 8] on span "More" at bounding box center [587, 10] width 25 height 8
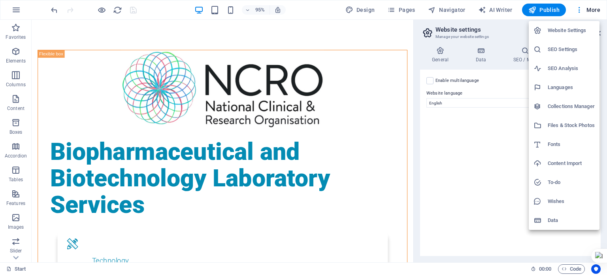
click at [573, 86] on h6 "Languages" at bounding box center [570, 87] width 47 height 9
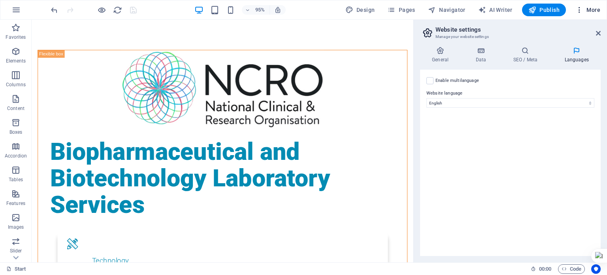
click at [592, 8] on span "More" at bounding box center [587, 10] width 25 height 8
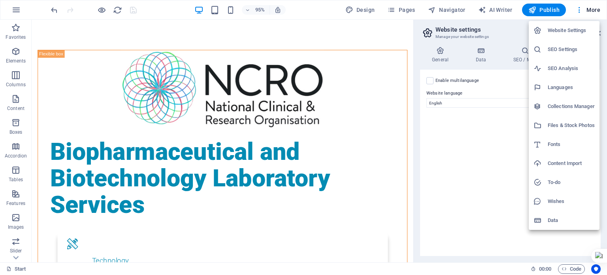
click at [443, 58] on div at bounding box center [303, 137] width 607 height 275
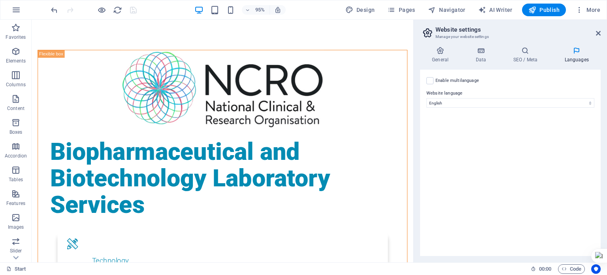
click at [443, 58] on h4 "General" at bounding box center [441, 55] width 43 height 17
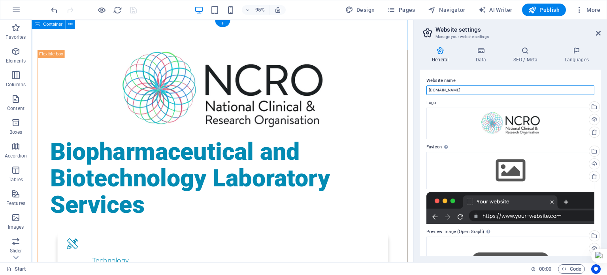
drag, startPoint x: 487, startPoint y: 109, endPoint x: 423, endPoint y: 95, distance: 64.8
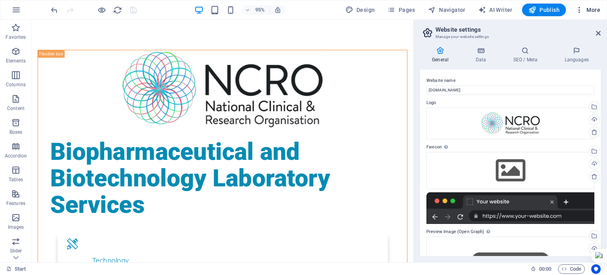
click at [594, 8] on span "More" at bounding box center [587, 10] width 25 height 8
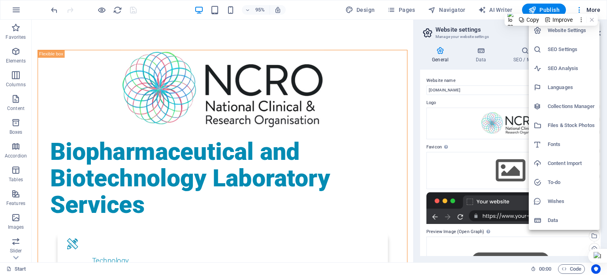
click at [571, 31] on h6 "Website Settings" at bounding box center [570, 30] width 47 height 9
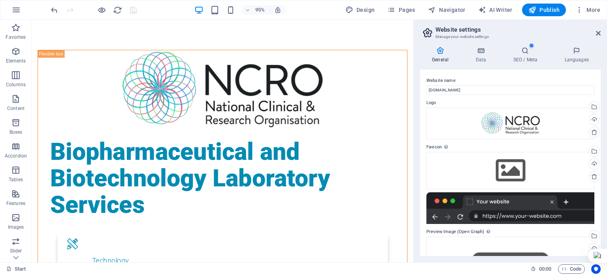
click at [577, 52] on div at bounding box center [565, 46] width 75 height 16
click at [525, 53] on icon at bounding box center [525, 51] width 48 height 8
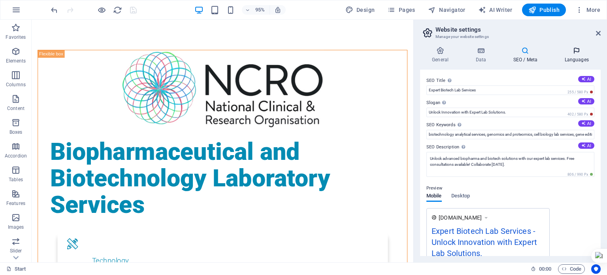
click at [572, 53] on icon at bounding box center [576, 51] width 48 height 8
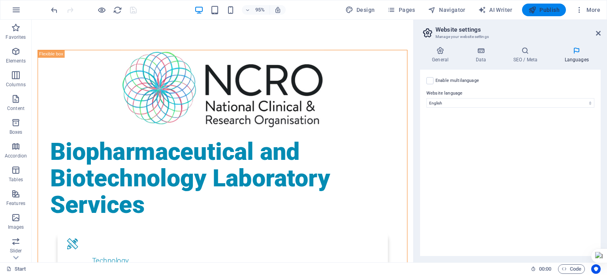
click at [538, 12] on span "Publish" at bounding box center [543, 10] width 31 height 8
